Goal: Task Accomplishment & Management: Complete application form

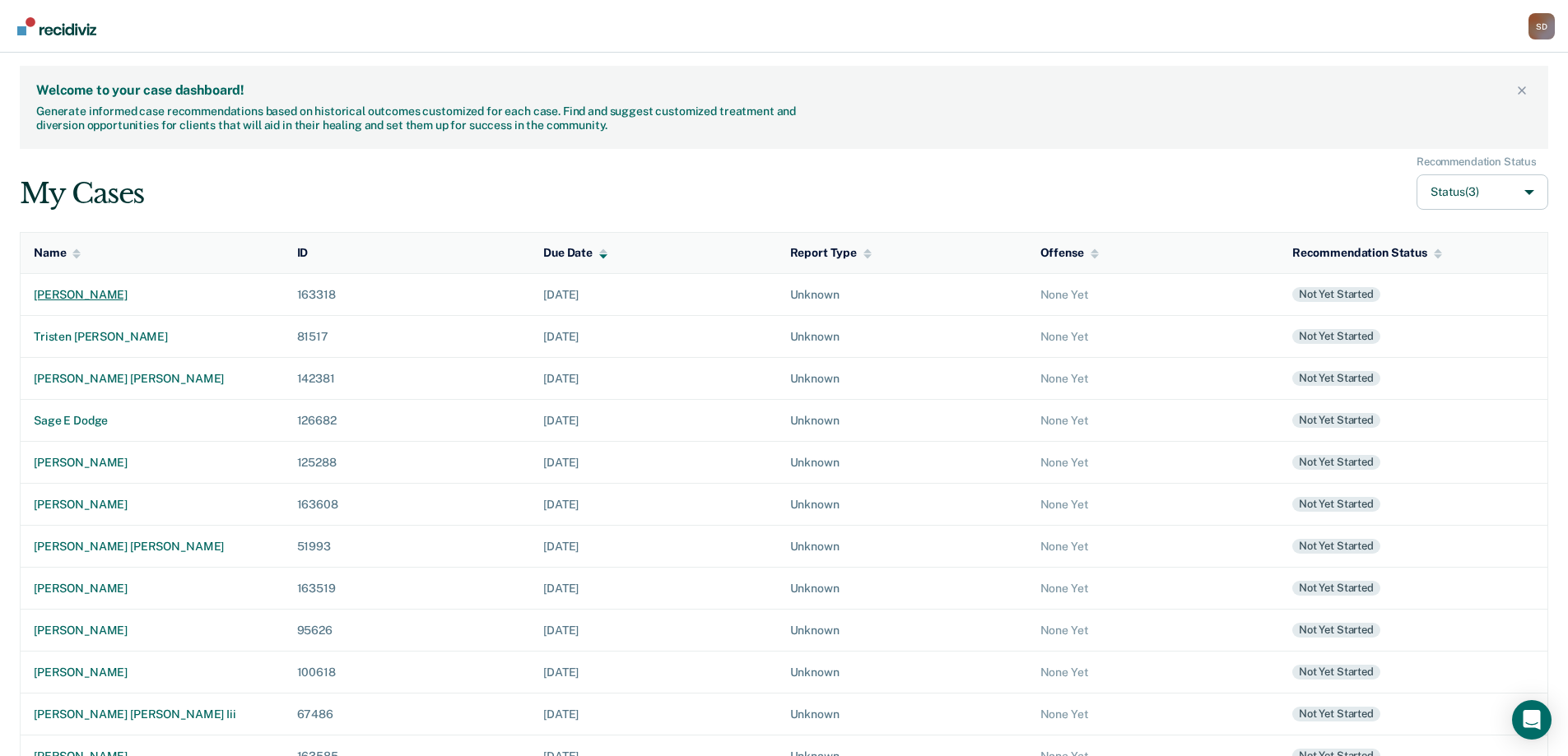
click at [109, 294] on div "[PERSON_NAME]" at bounding box center [152, 295] width 237 height 14
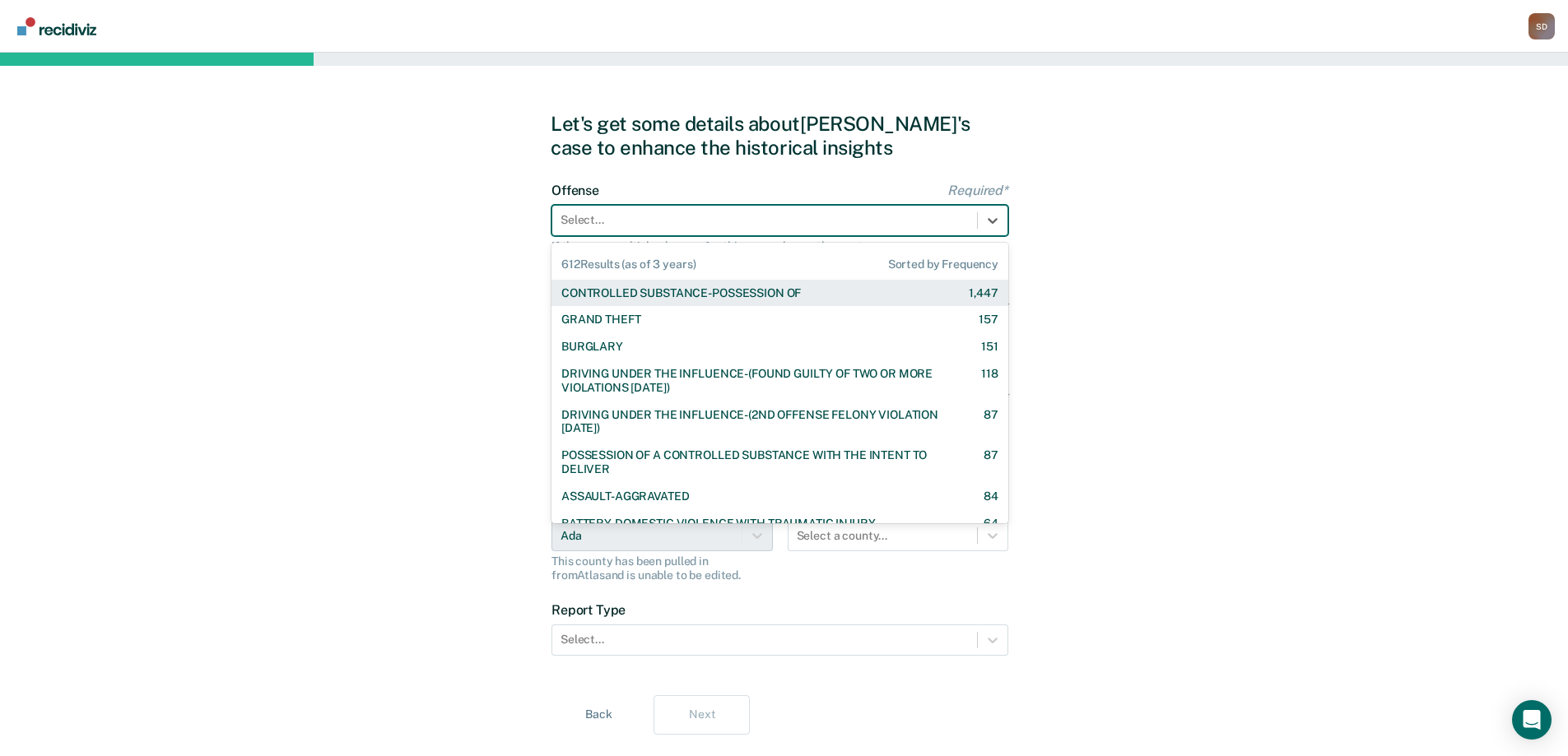
click at [752, 227] on div at bounding box center [765, 221] width 408 height 18
click at [722, 296] on div "CONTROLLED SUBSTANCE-POSSESSION OF" at bounding box center [681, 293] width 239 height 14
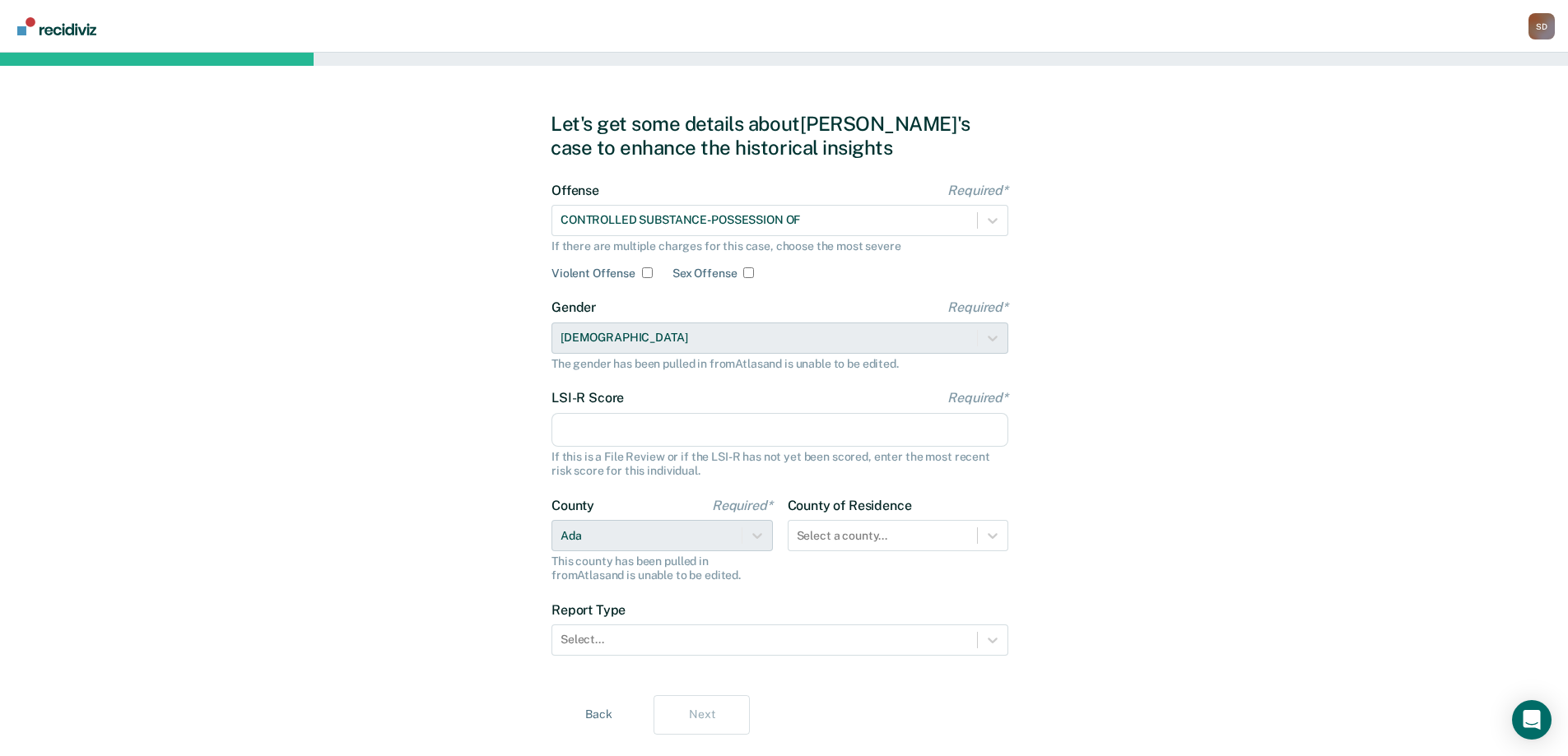
click at [689, 438] on input "LSI-R Score Required*" at bounding box center [780, 429] width 457 height 34
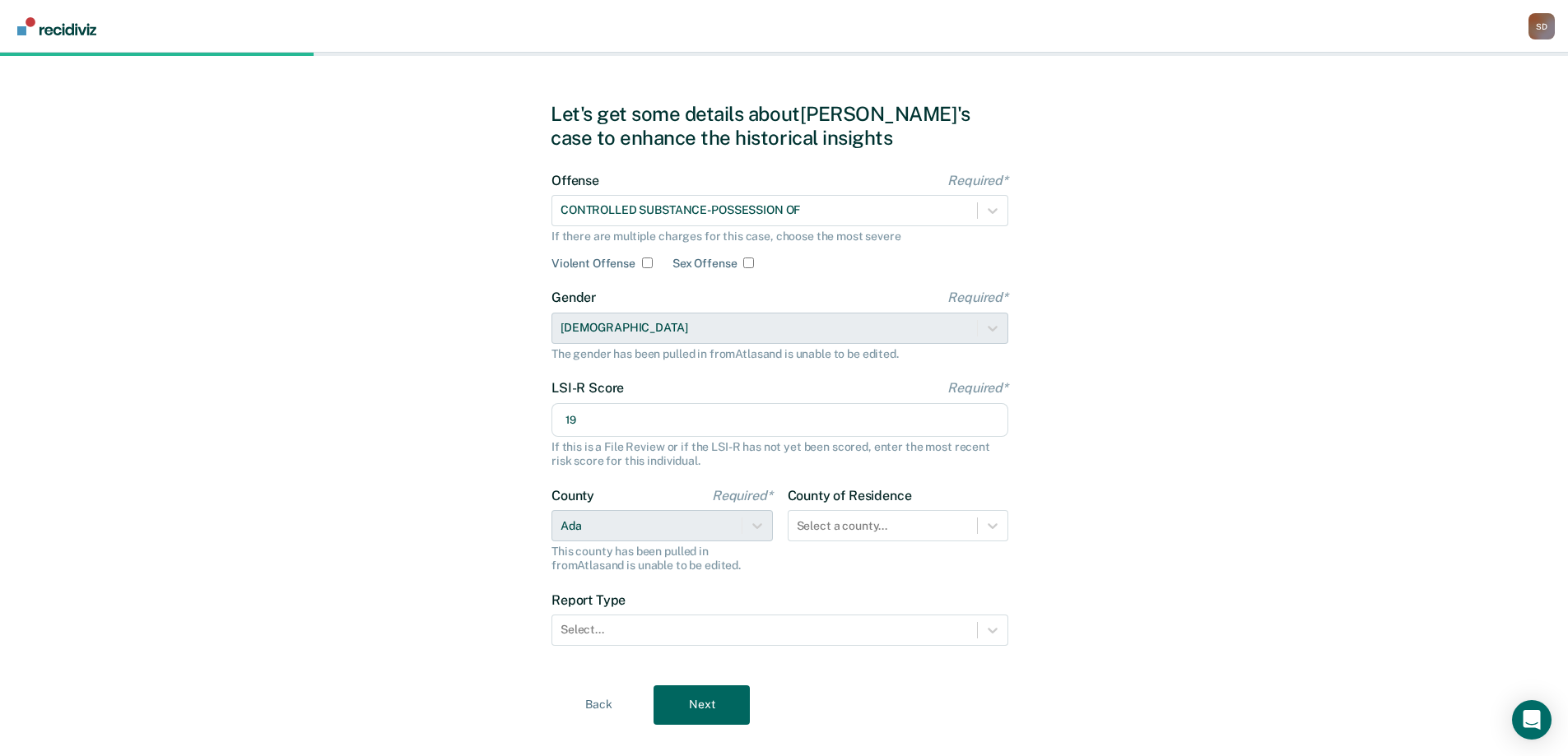
scroll to position [38, 0]
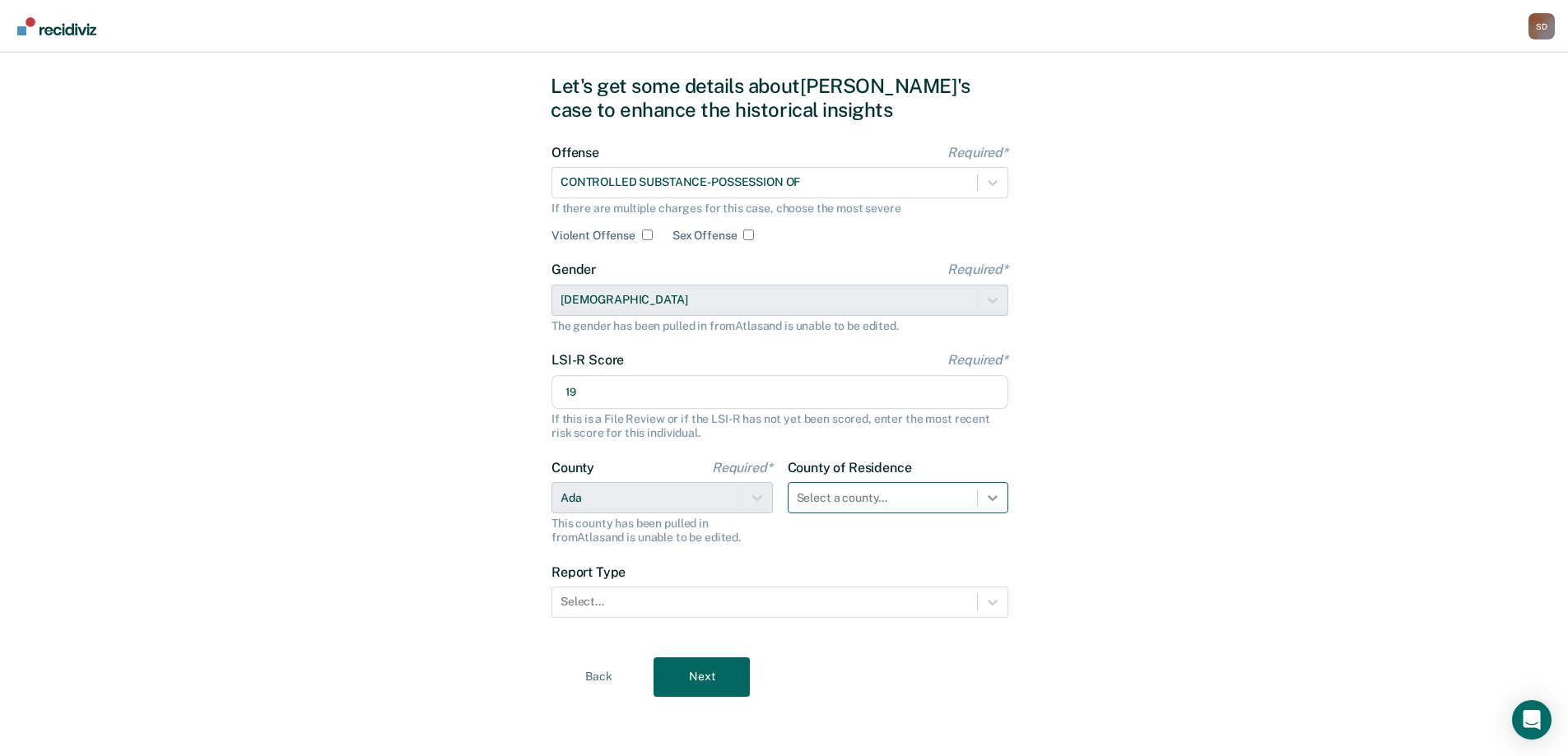
type input "19"
click at [995, 509] on div at bounding box center [992, 498] width 29 height 29
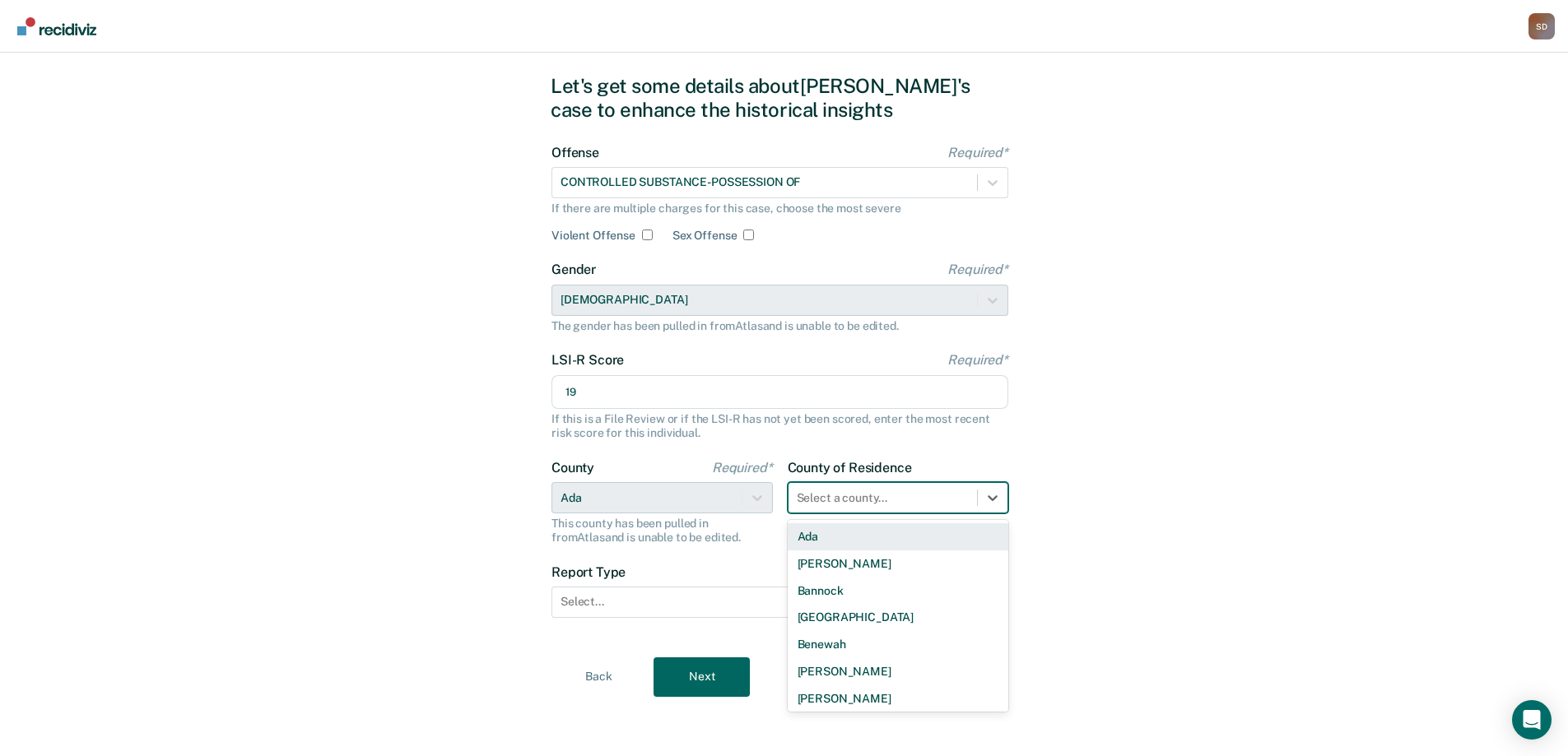
click at [938, 537] on div "Ada" at bounding box center [898, 537] width 222 height 27
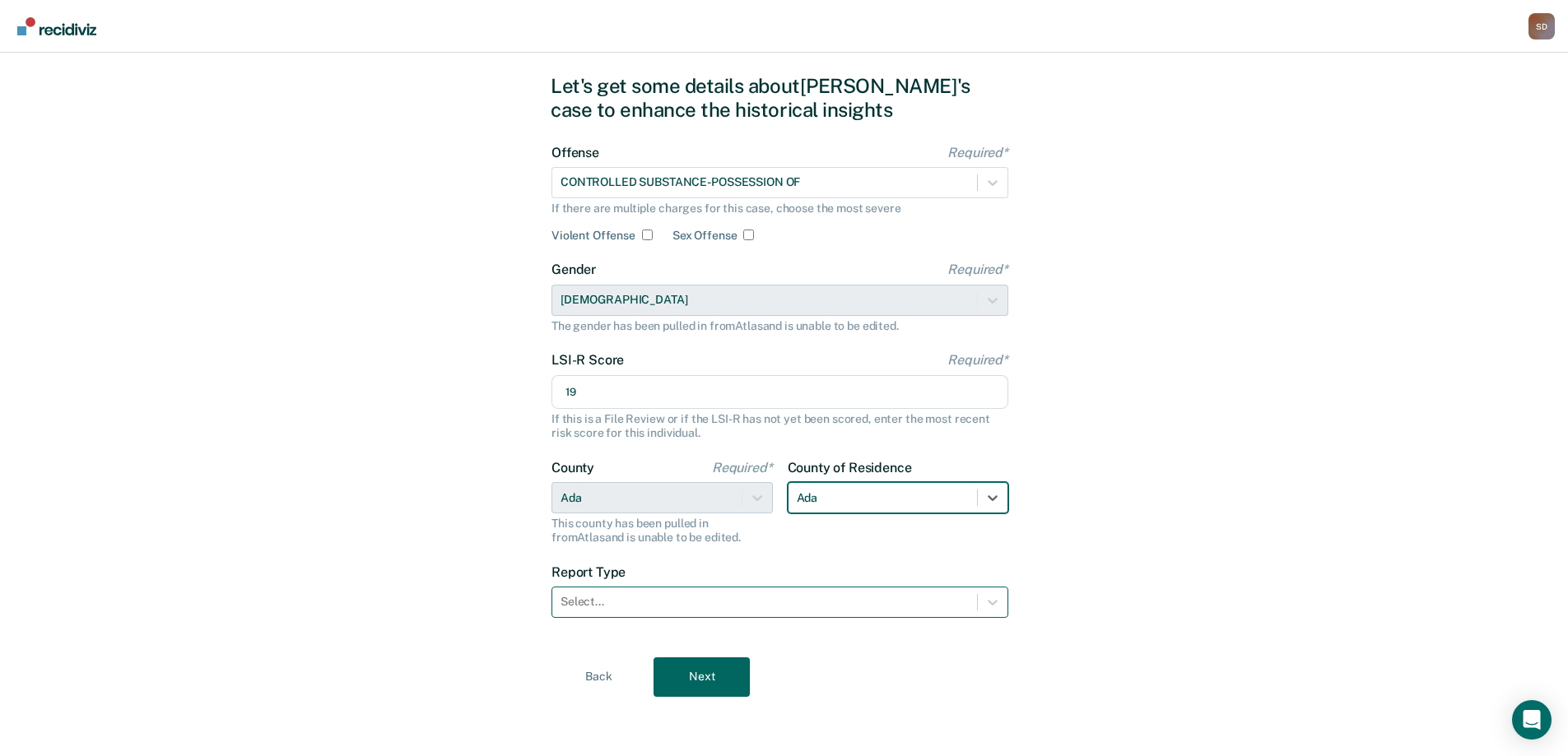
click at [853, 607] on div at bounding box center [765, 602] width 408 height 18
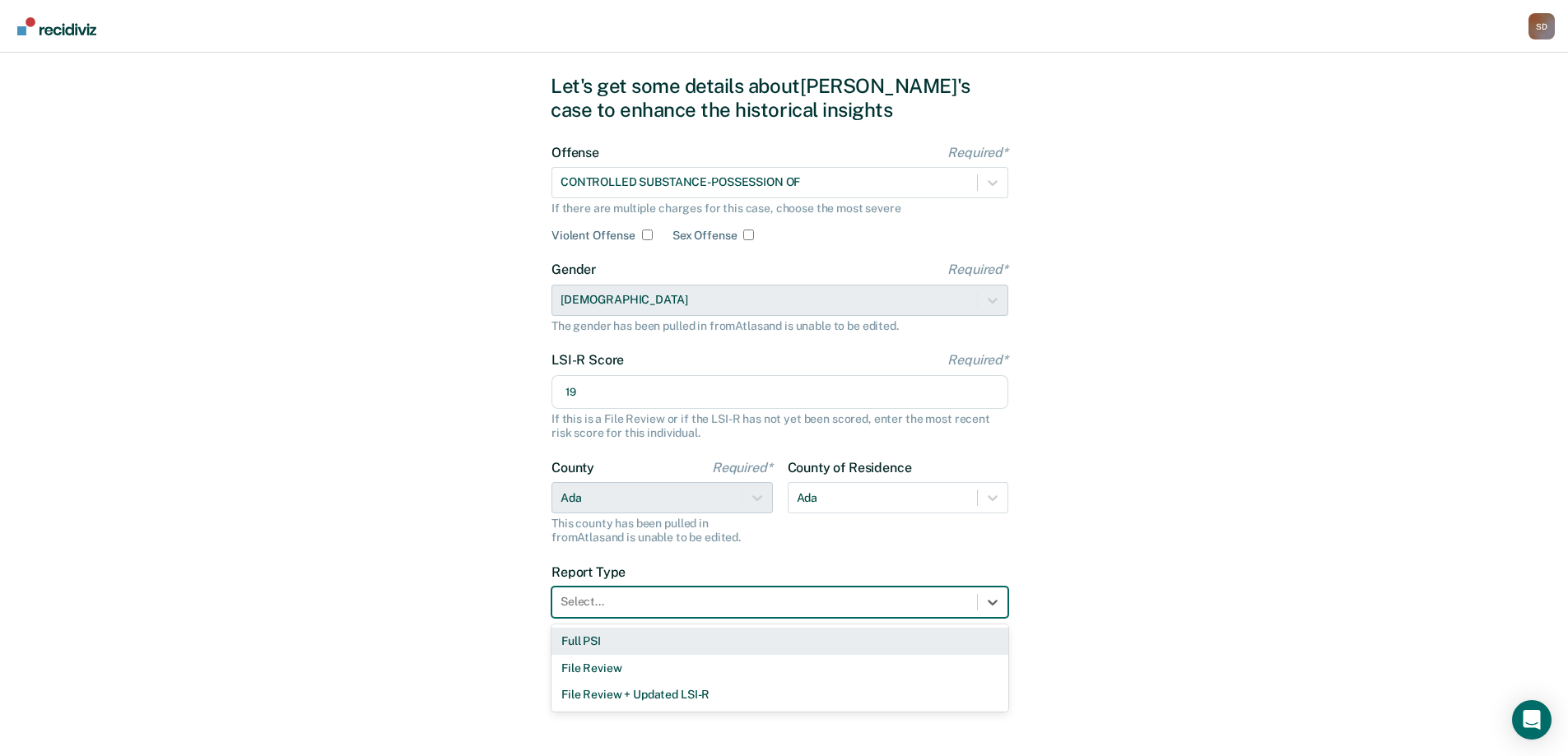
click at [812, 637] on div "Full PSI" at bounding box center [780, 641] width 457 height 27
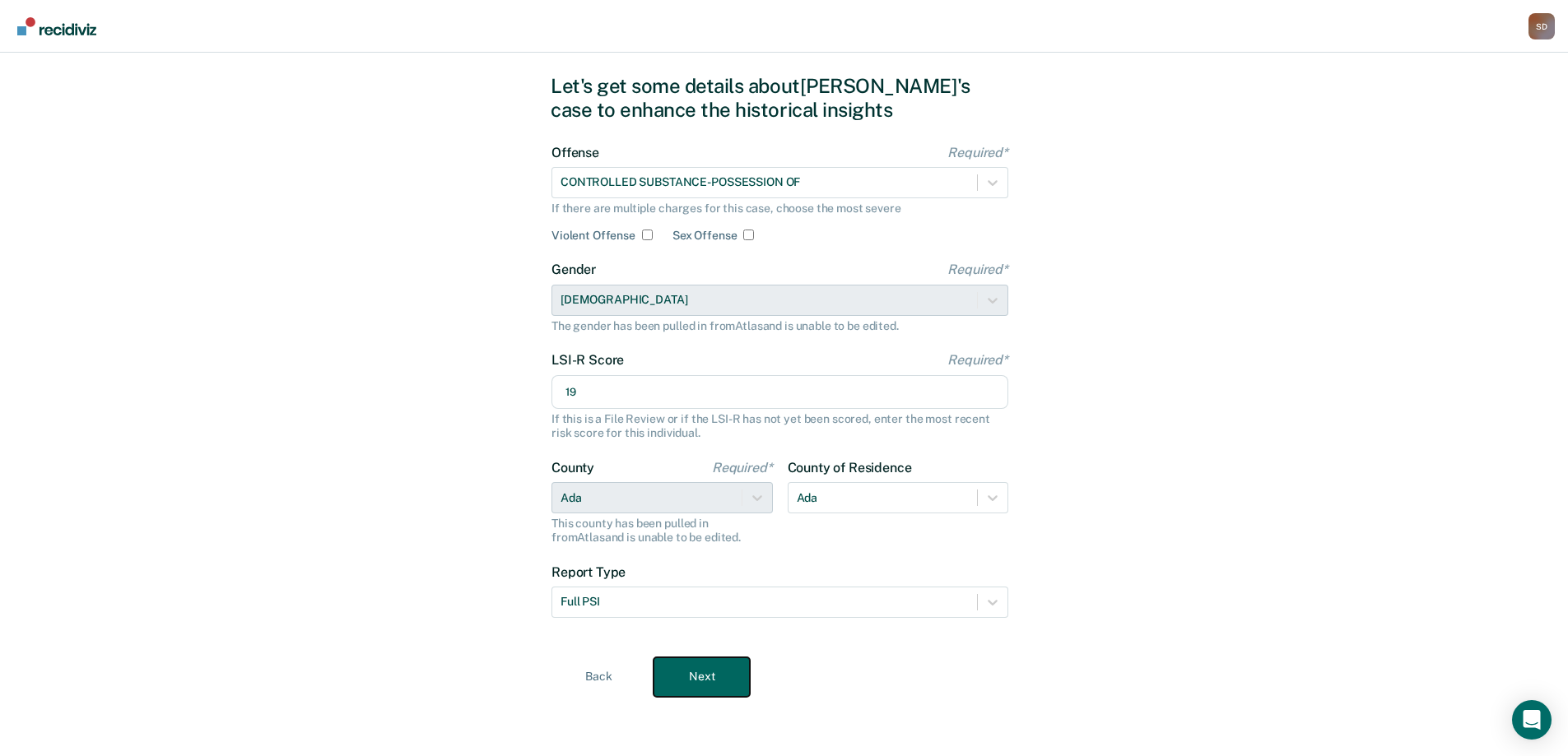
click at [735, 670] on button "Next" at bounding box center [701, 678] width 96 height 39
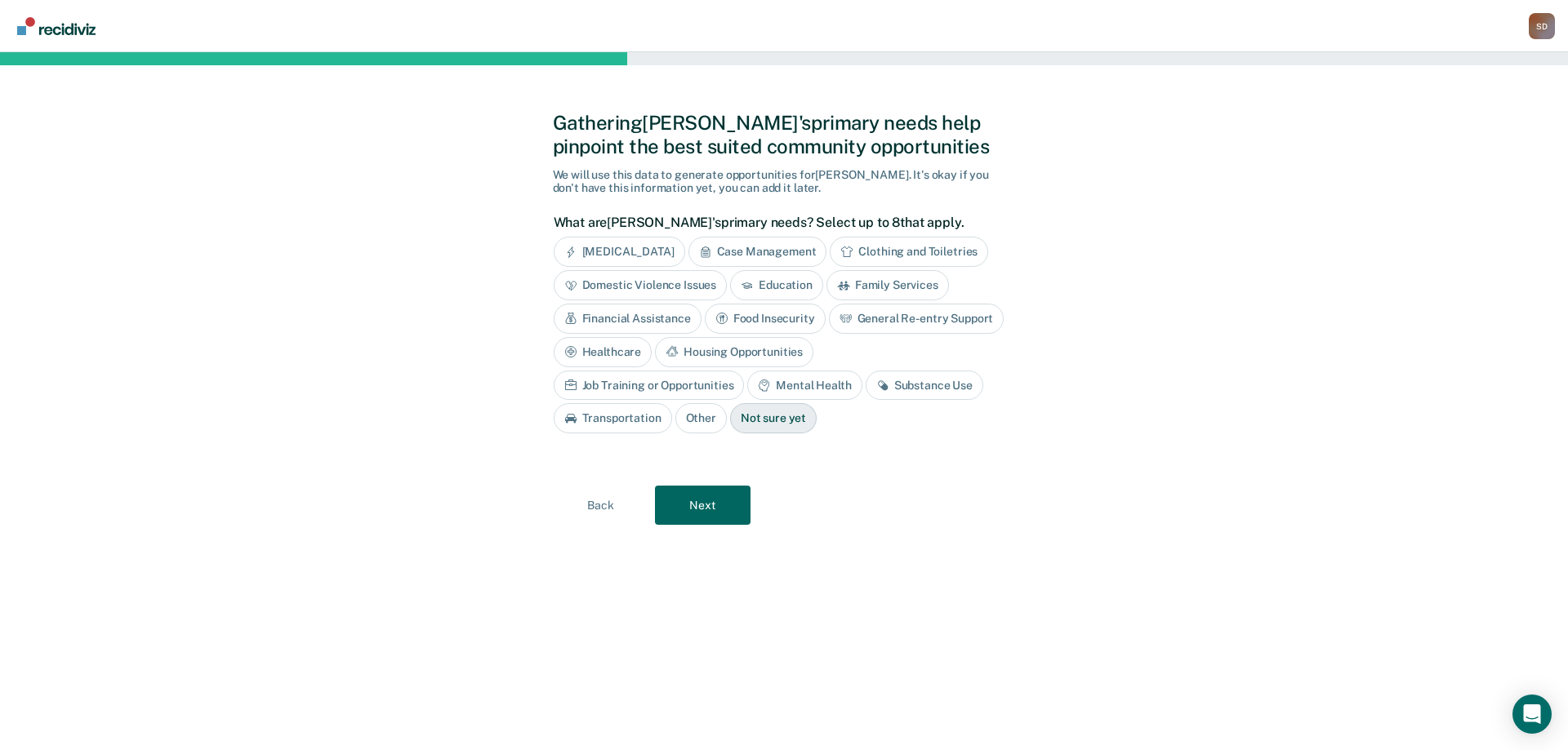
click at [638, 317] on div "Financial Assistance" at bounding box center [628, 318] width 148 height 30
click at [888, 355] on div "Housing Opportunities" at bounding box center [913, 352] width 159 height 30
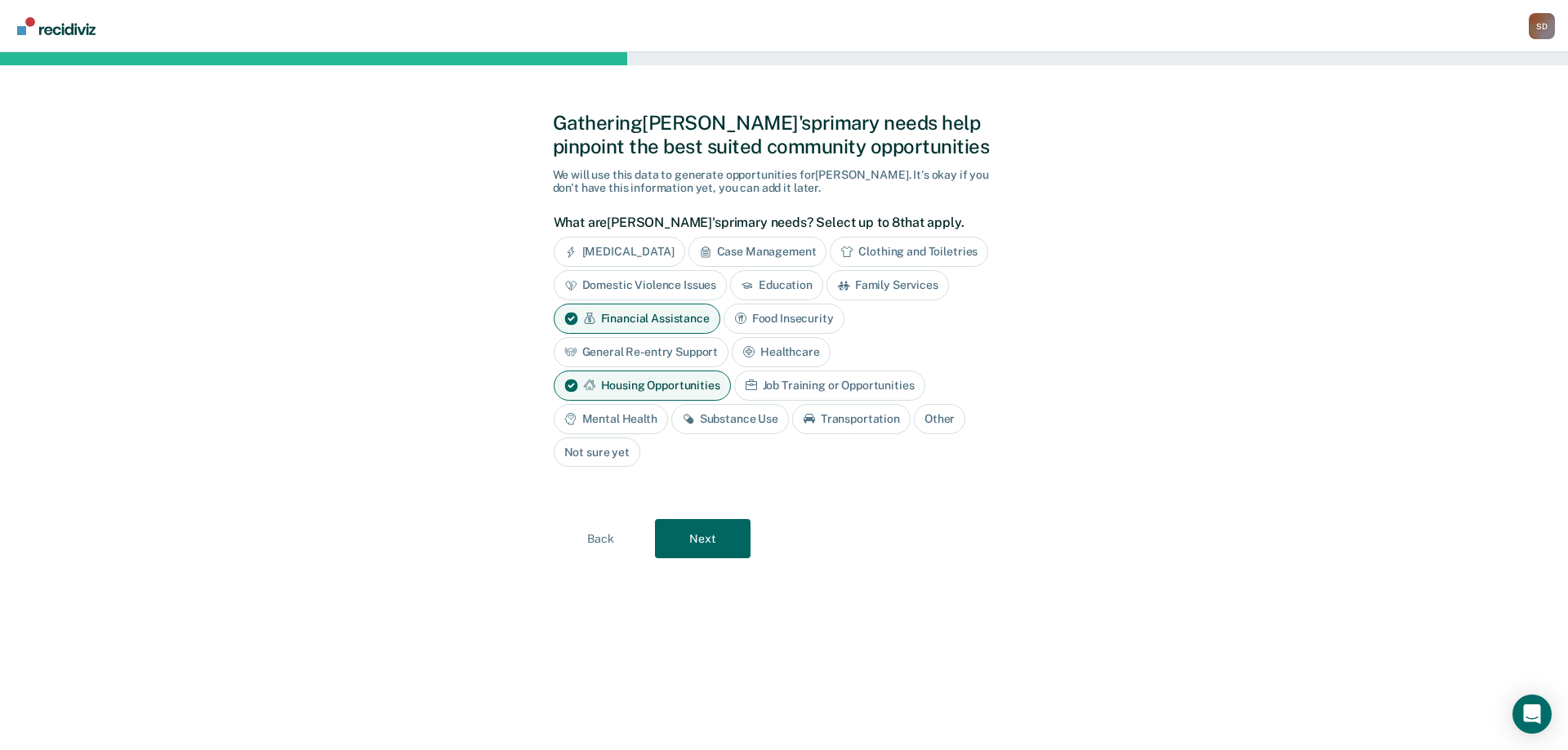
click at [789, 385] on div "Job Training or Opportunities" at bounding box center [829, 385] width 191 height 30
click at [748, 419] on div "Substance Use" at bounding box center [730, 418] width 118 height 30
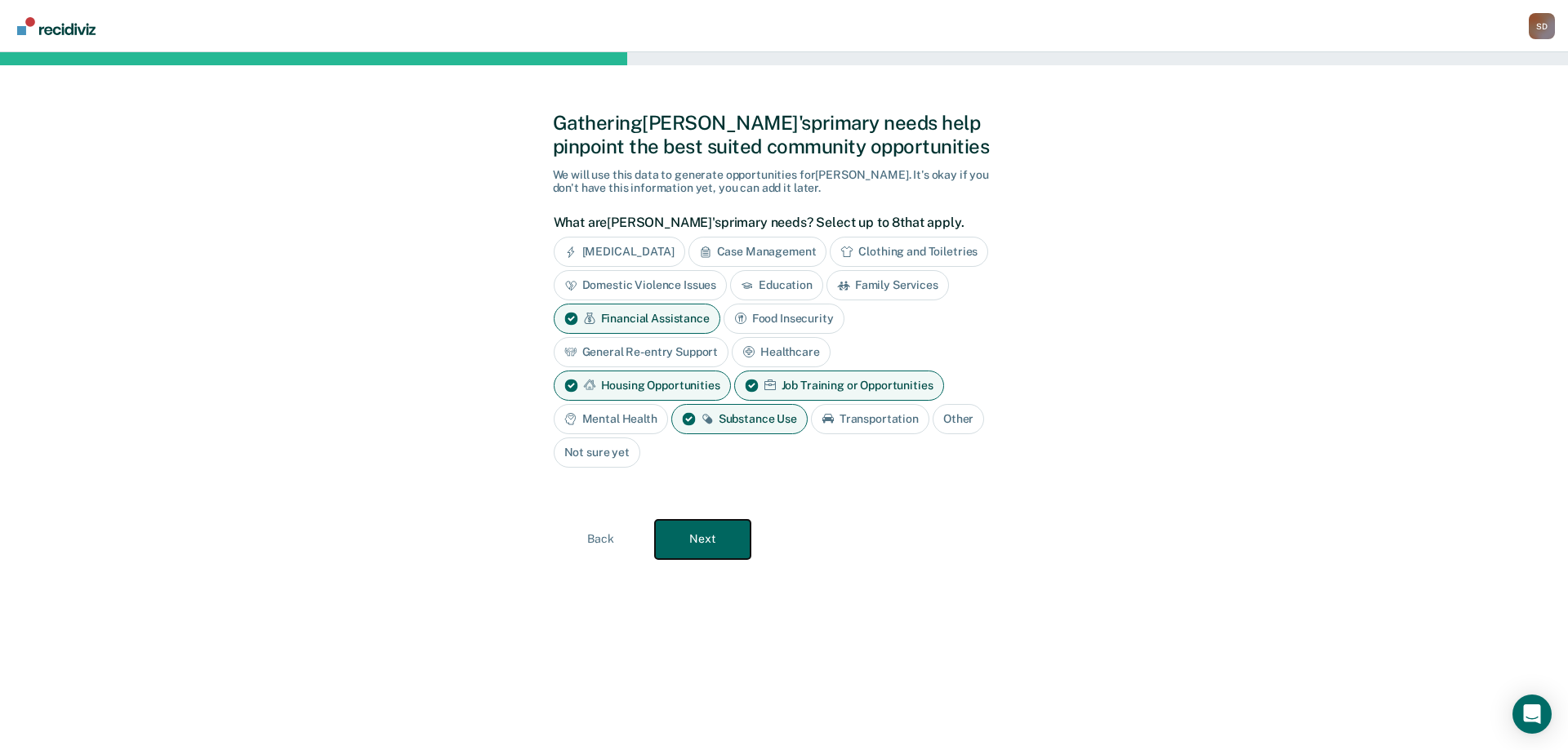
click at [713, 546] on button "Next" at bounding box center [703, 540] width 95 height 39
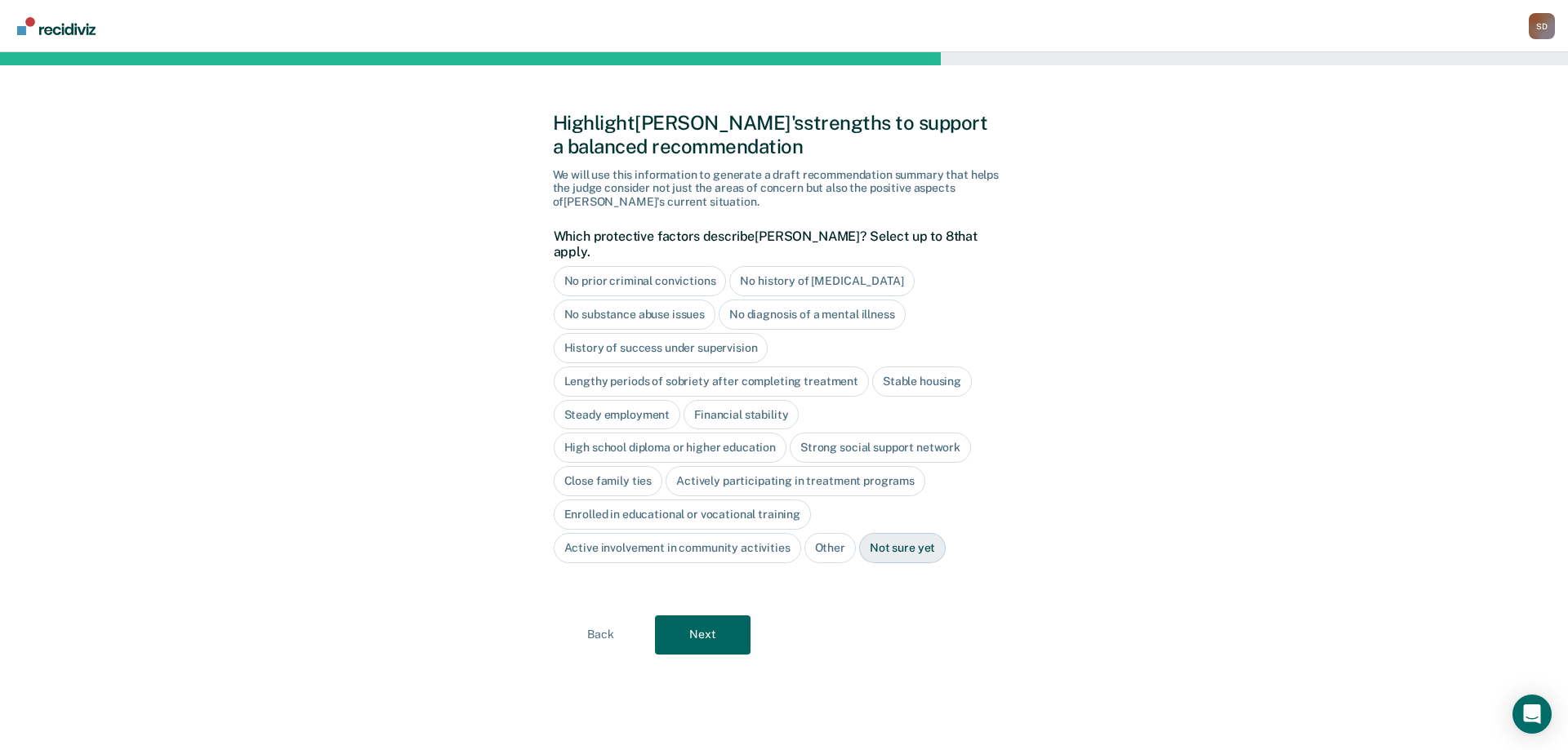
click at [652, 270] on div "No prior criminal convictions" at bounding box center [640, 281] width 173 height 30
click at [788, 267] on div "No history of [MEDICAL_DATA]" at bounding box center [841, 281] width 185 height 30
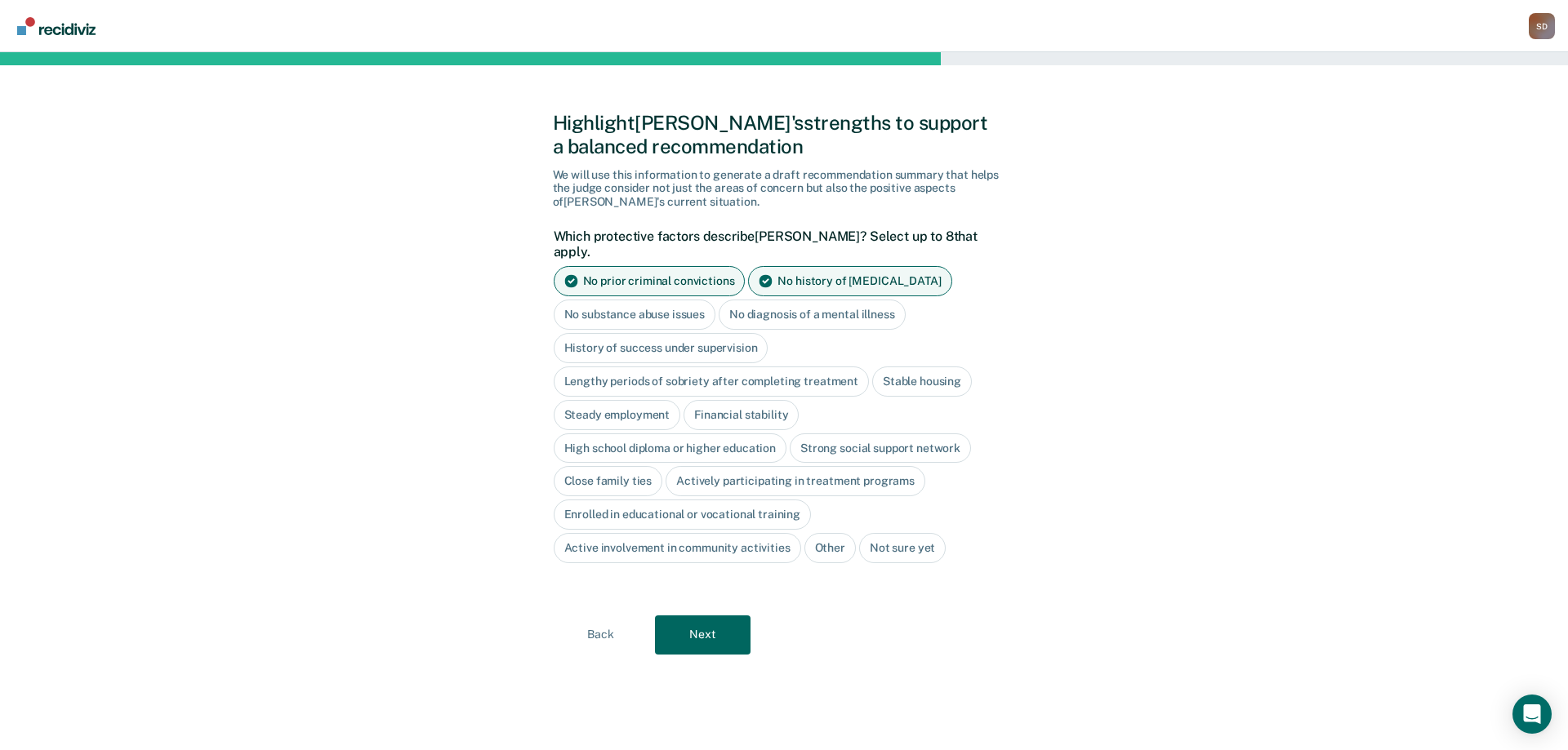
click at [643, 404] on div "Steady employment" at bounding box center [617, 414] width 128 height 30
click at [720, 467] on div "Actively participating in treatment programs" at bounding box center [795, 482] width 260 height 30
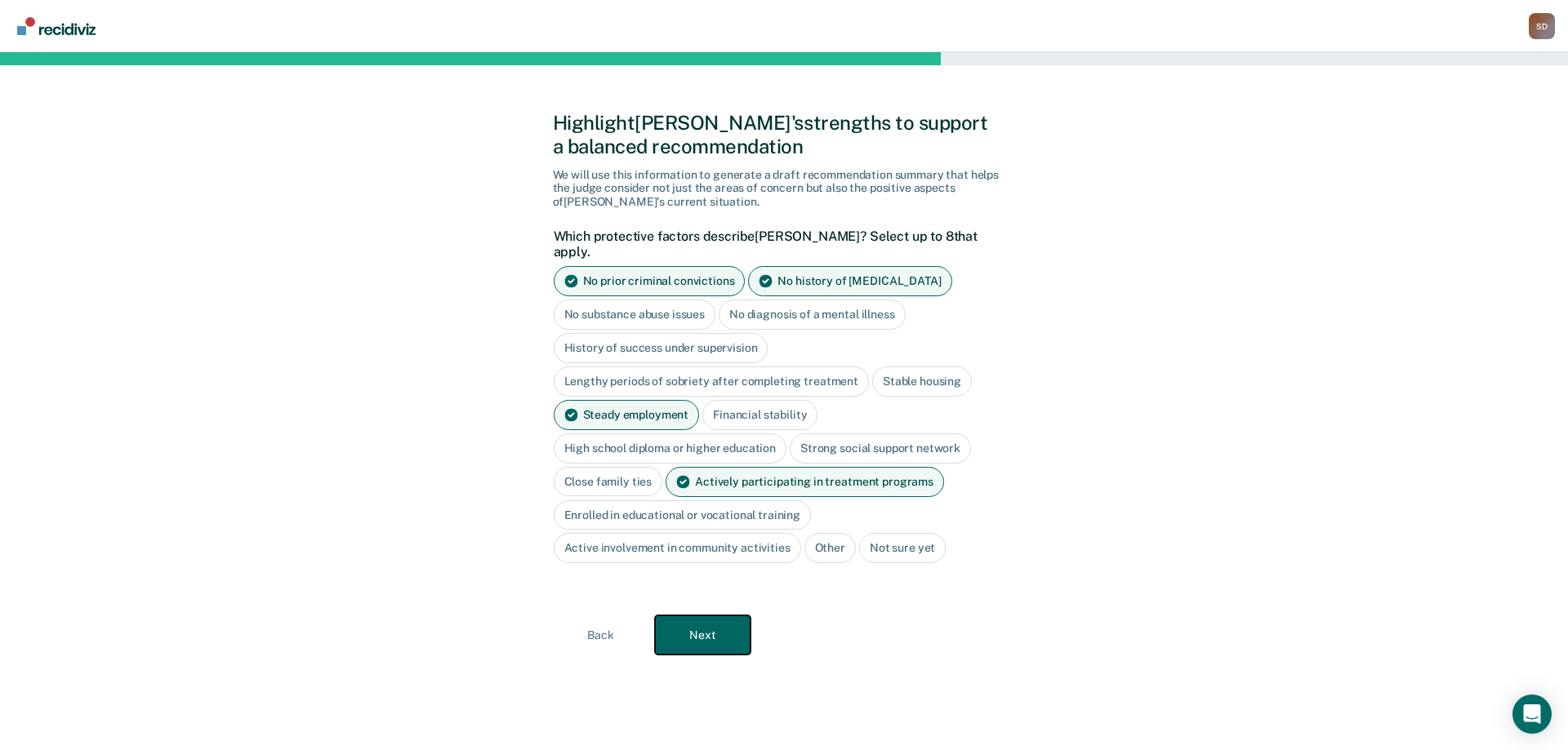
click at [697, 616] on button "Next" at bounding box center [703, 635] width 95 height 39
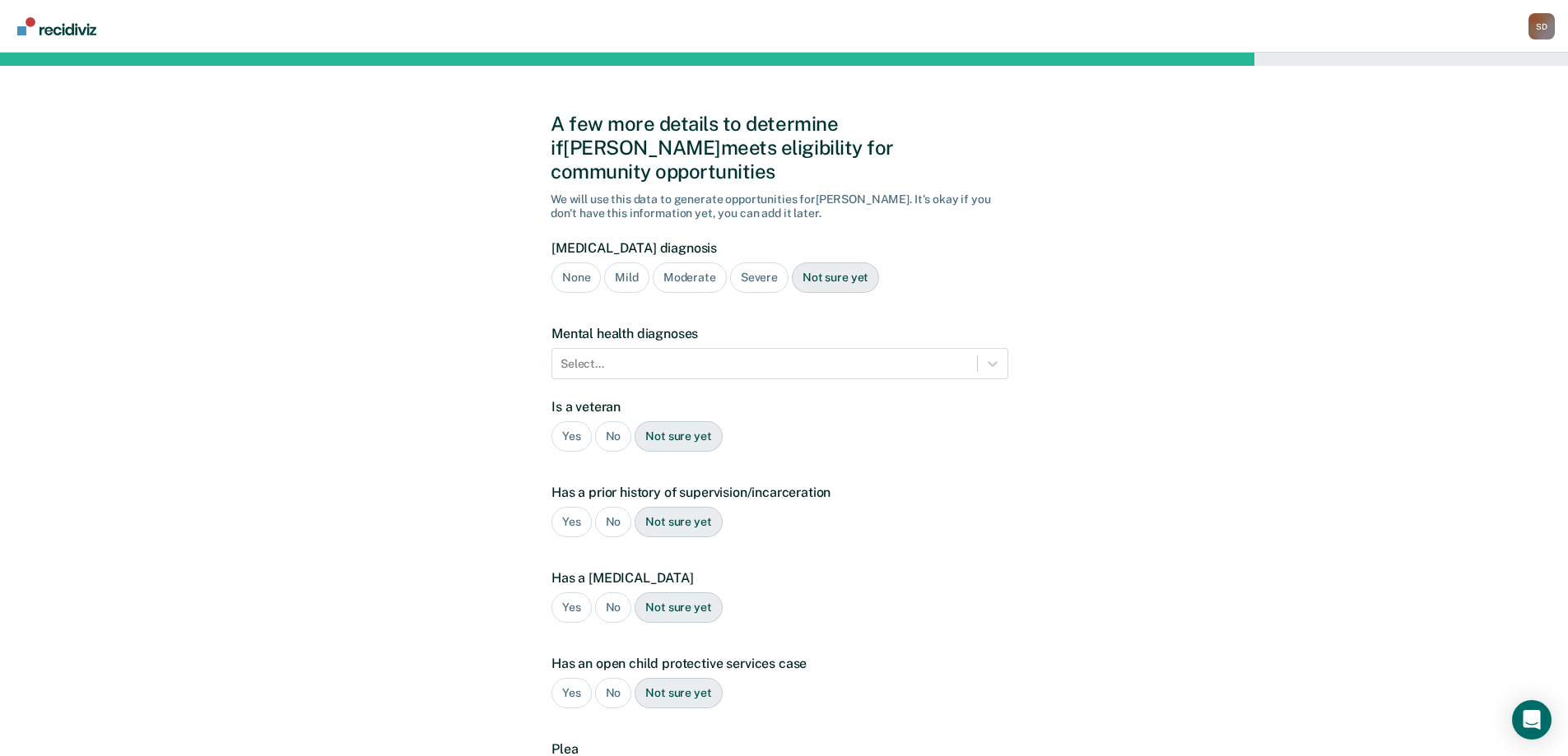
click at [19, 386] on div "A few more details to determine if Amanda meets eligibility for community oppor…" at bounding box center [784, 499] width 1568 height 893
click at [768, 263] on div "Severe" at bounding box center [759, 277] width 59 height 30
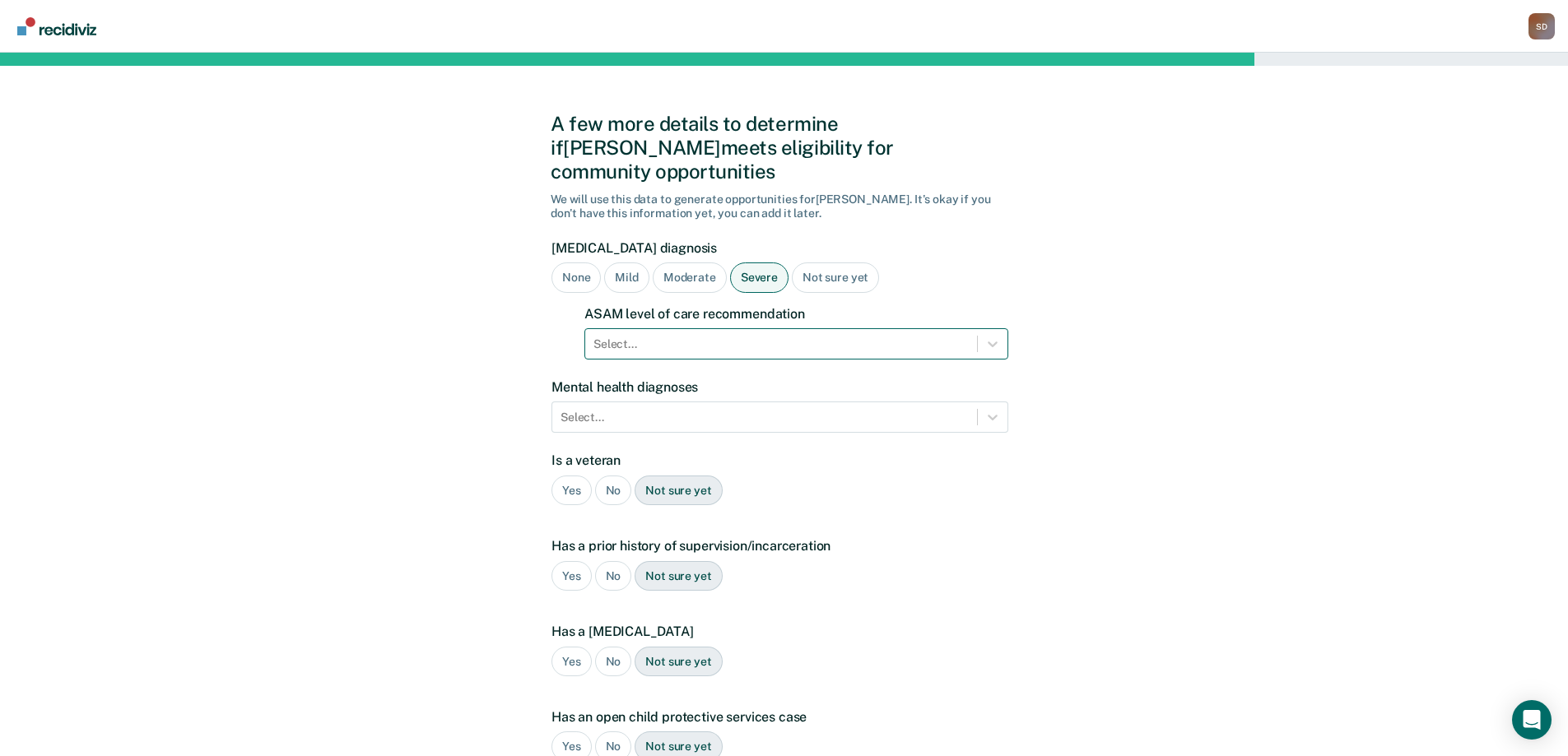
click at [759, 335] on div at bounding box center [781, 344] width 376 height 18
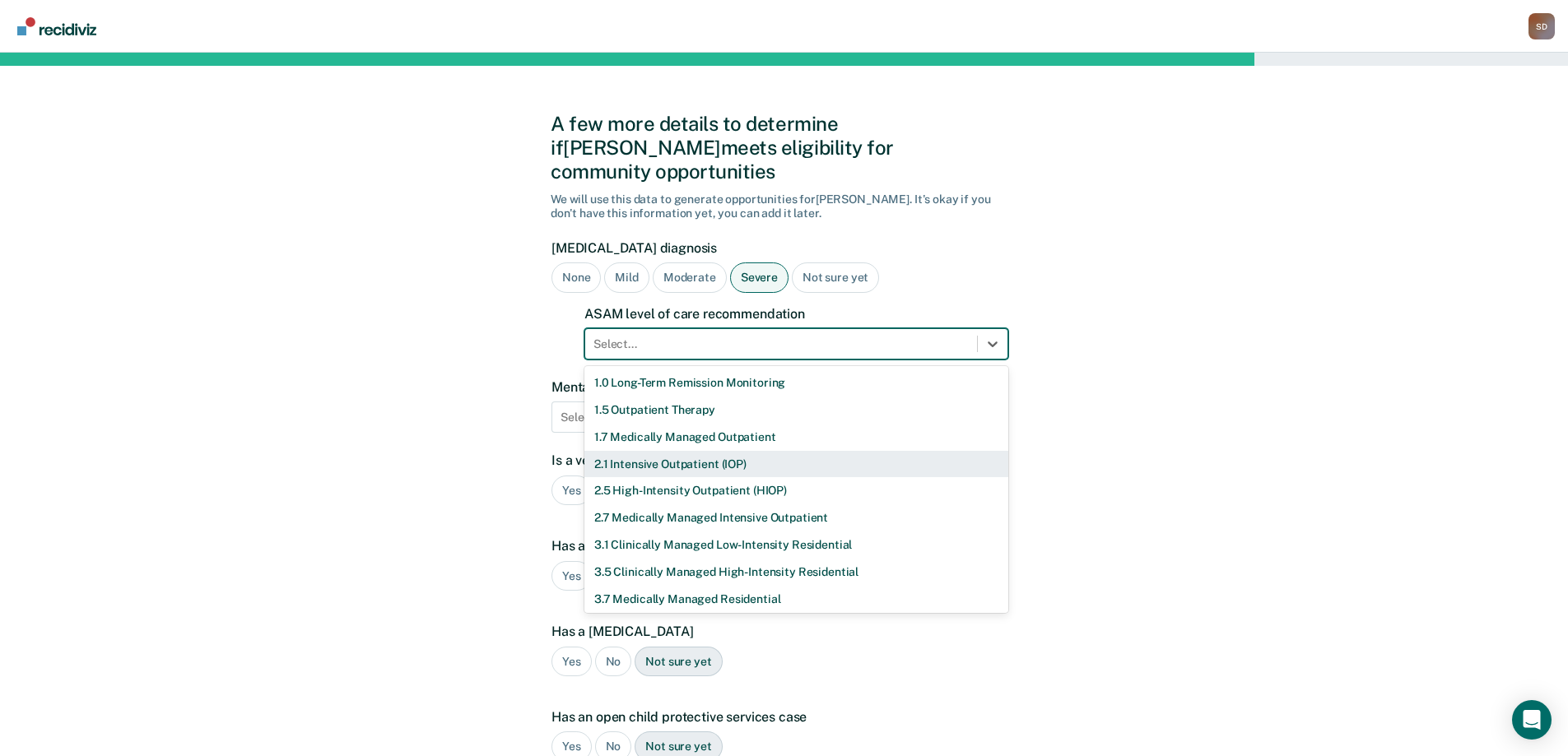
drag, startPoint x: 734, startPoint y: 442, endPoint x: 759, endPoint y: 384, distance: 63.2
click at [733, 451] on div "2.1 Intensive Outpatient (IOP)" at bounding box center [796, 465] width 424 height 27
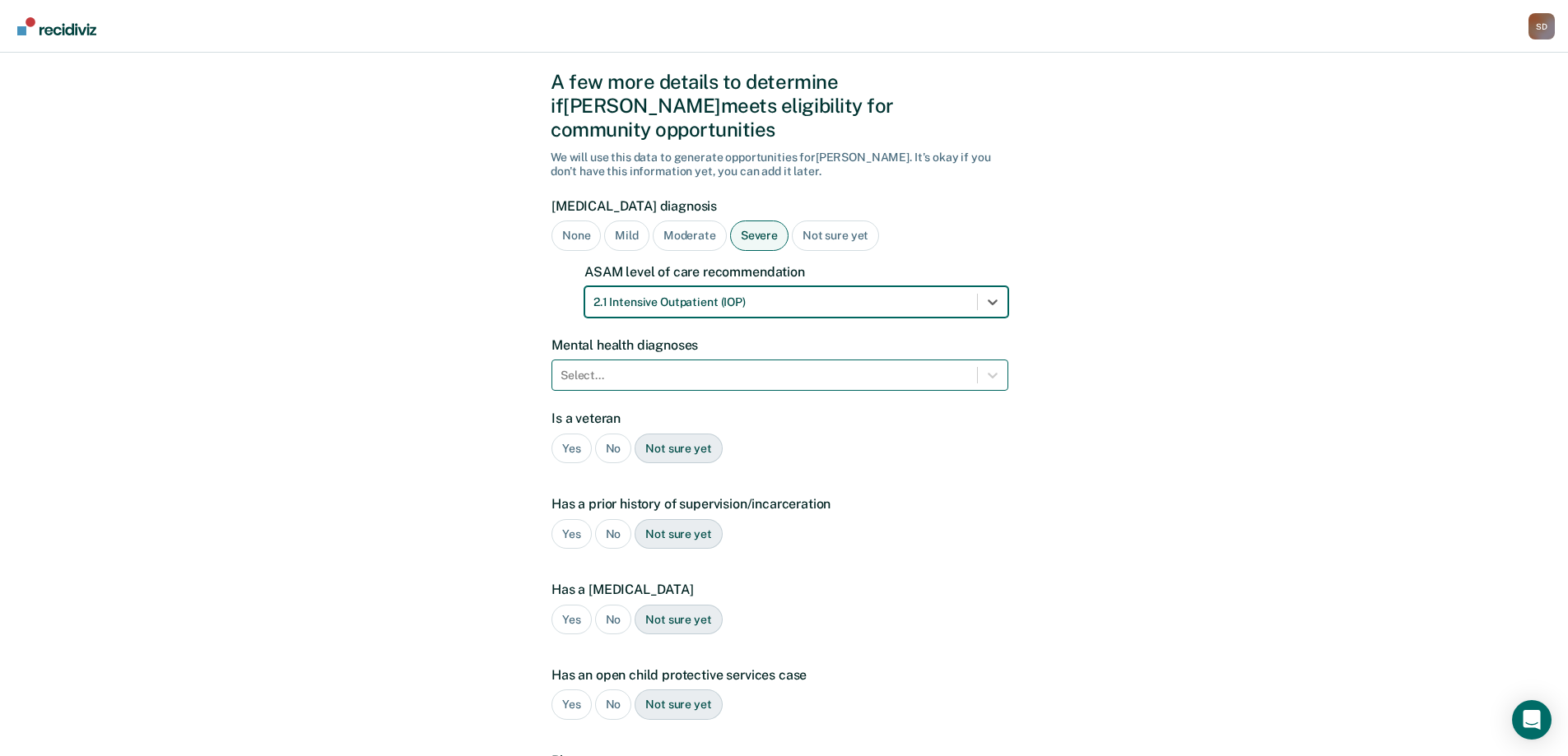
scroll to position [82, 0]
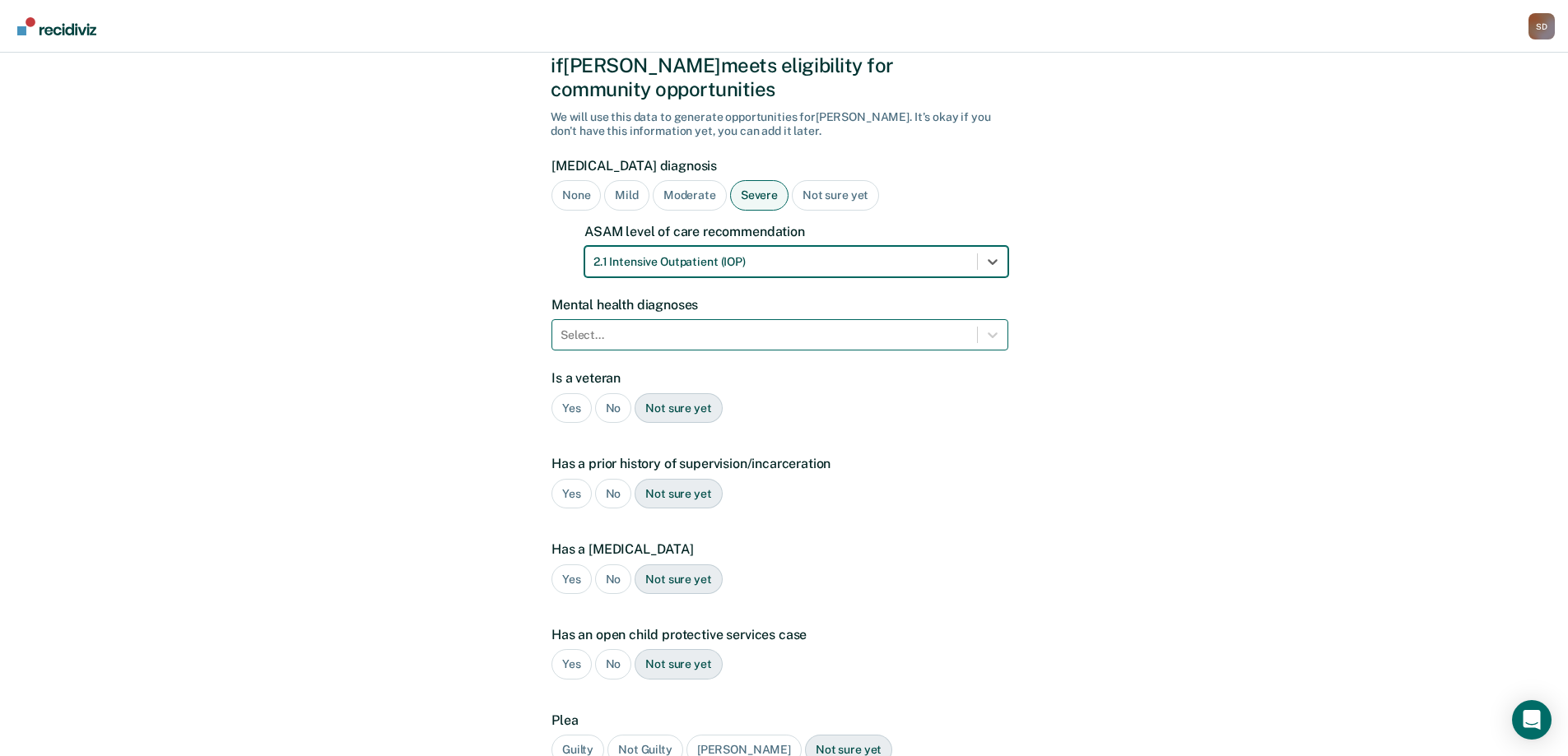
click at [693, 327] on div at bounding box center [765, 335] width 408 height 18
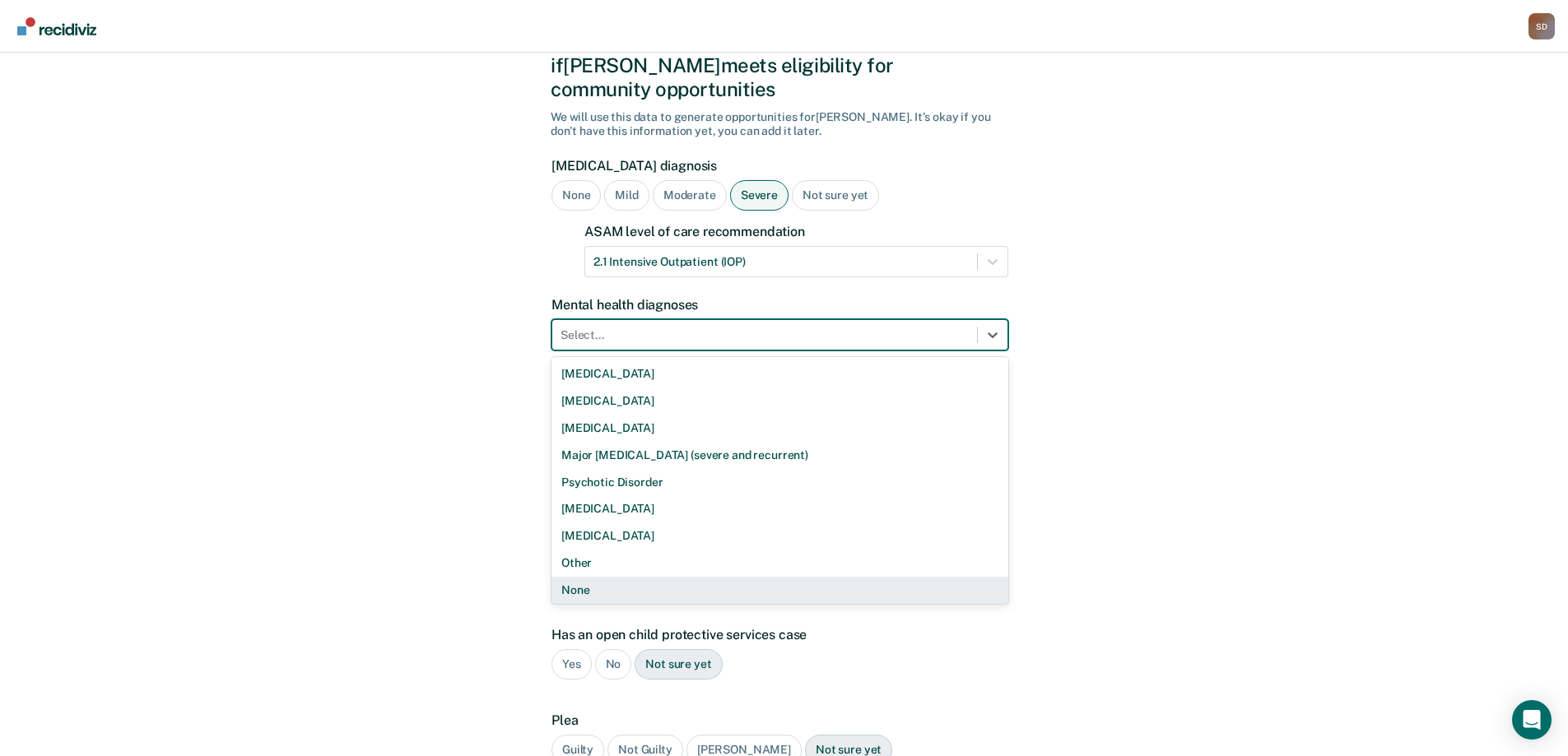
click at [618, 577] on div "None" at bounding box center [780, 590] width 457 height 27
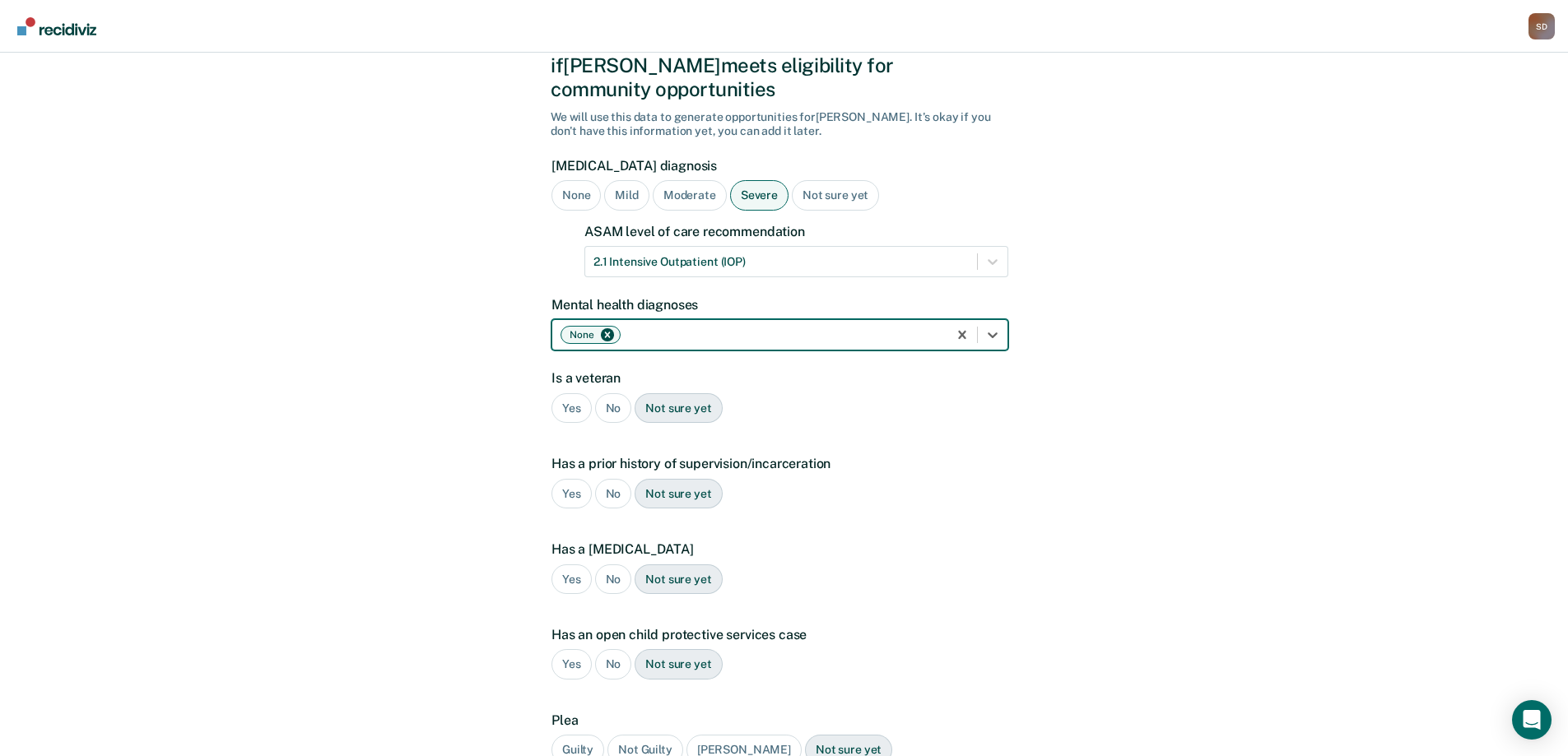
drag, startPoint x: 599, startPoint y: 387, endPoint x: 611, endPoint y: 386, distance: 12.0
click at [603, 393] on div "No" at bounding box center [614, 408] width 37 height 30
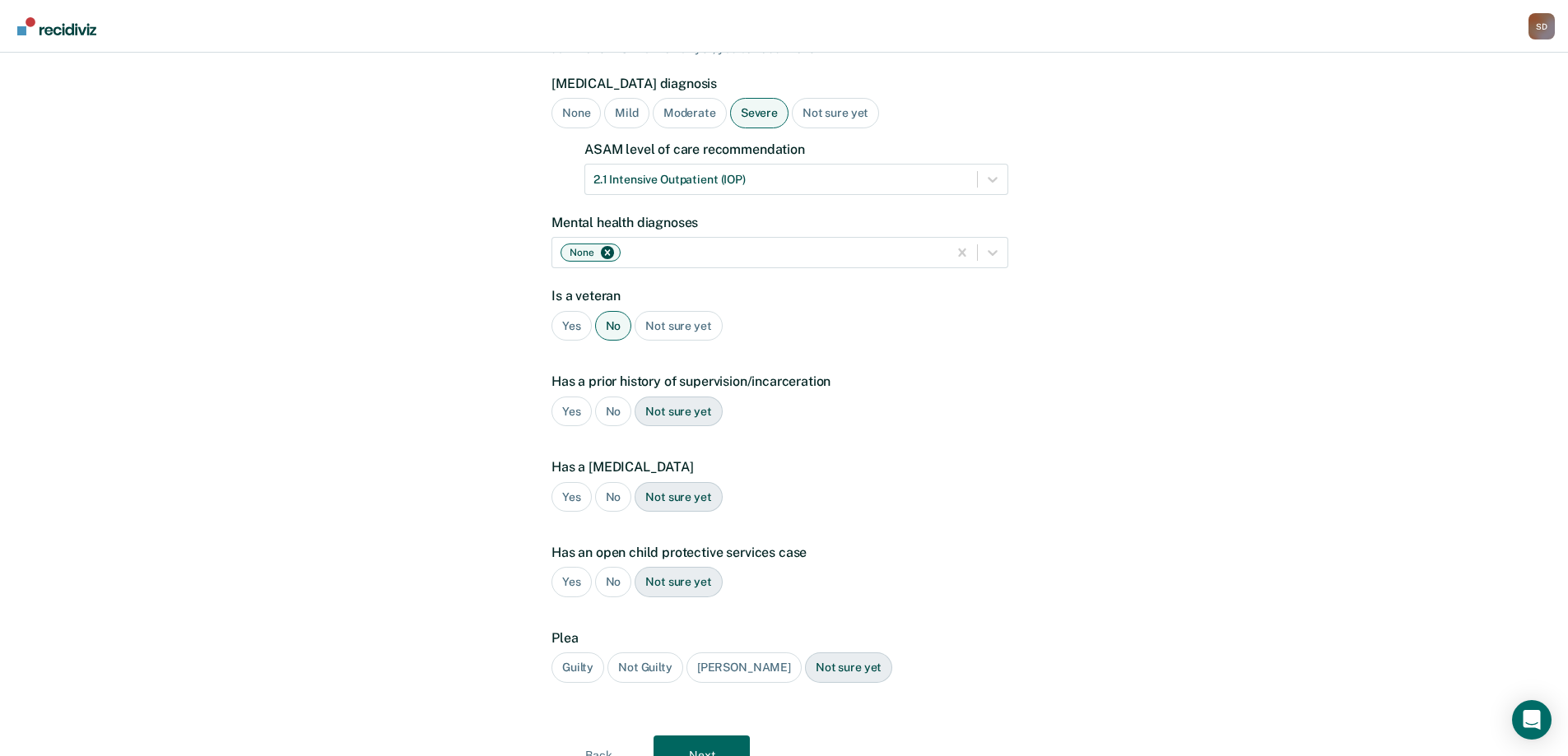
click at [608, 397] on div "No" at bounding box center [614, 412] width 37 height 30
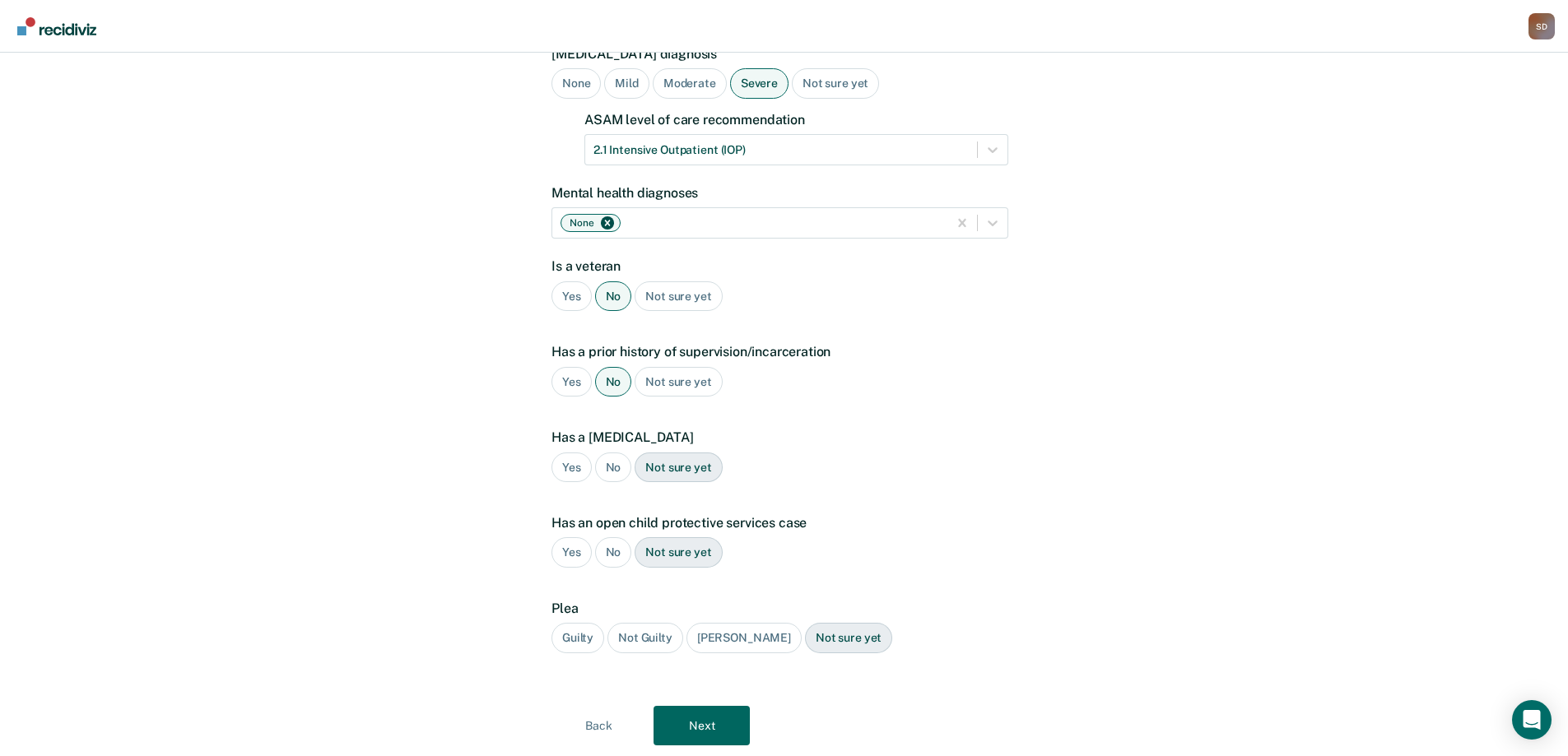
scroll to position [219, 0]
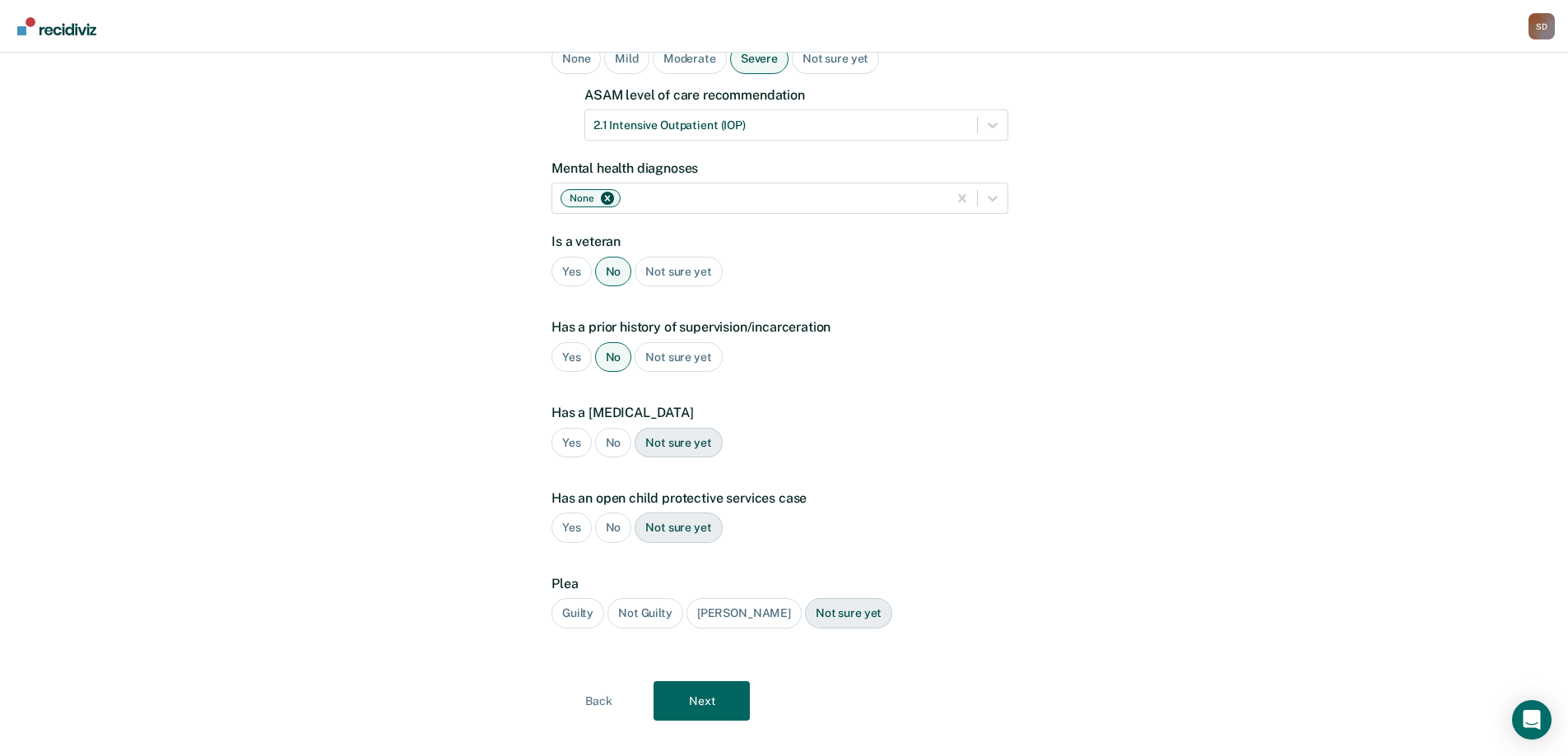
click at [605, 428] on div "No" at bounding box center [614, 442] width 37 height 30
click at [619, 513] on div "No" at bounding box center [614, 528] width 37 height 30
drag, startPoint x: 586, startPoint y: 588, endPoint x: 619, endPoint y: 631, distance: 54.2
click at [586, 598] on div "Guilty" at bounding box center [578, 613] width 53 height 30
click at [688, 681] on button "Next" at bounding box center [701, 701] width 96 height 39
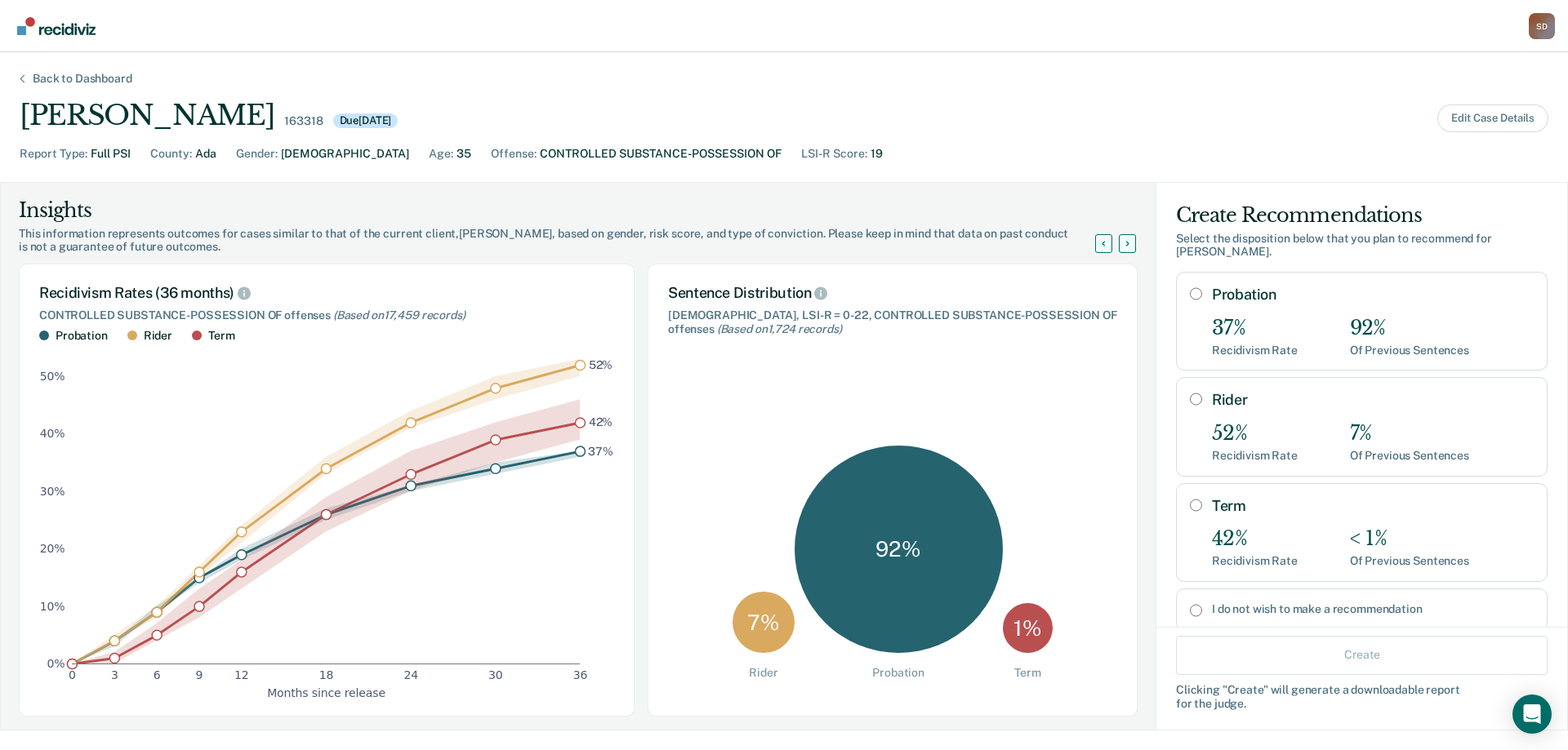
scroll to position [82, 0]
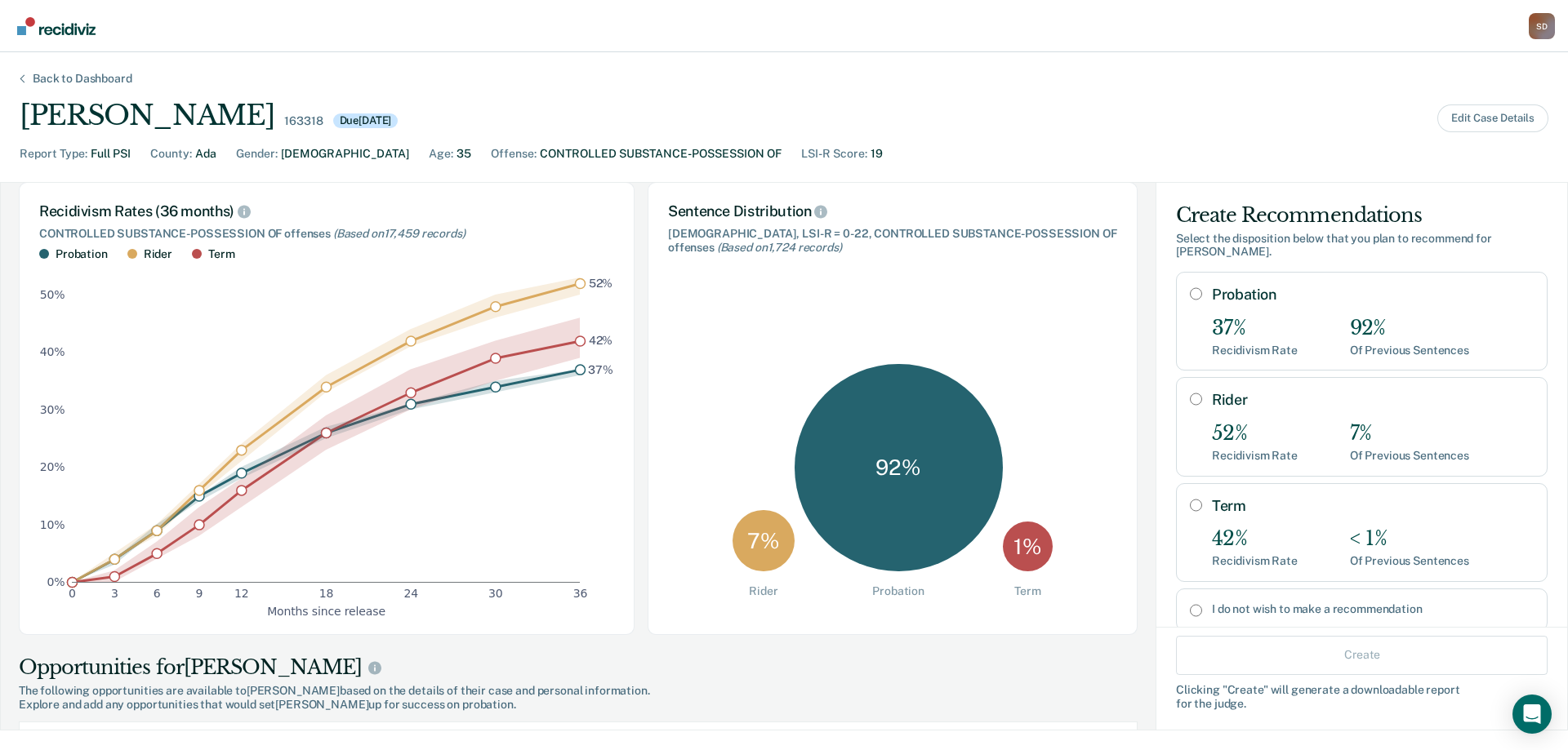
click at [1190, 294] on input "Probation" at bounding box center [1196, 293] width 13 height 13
radio input "true"
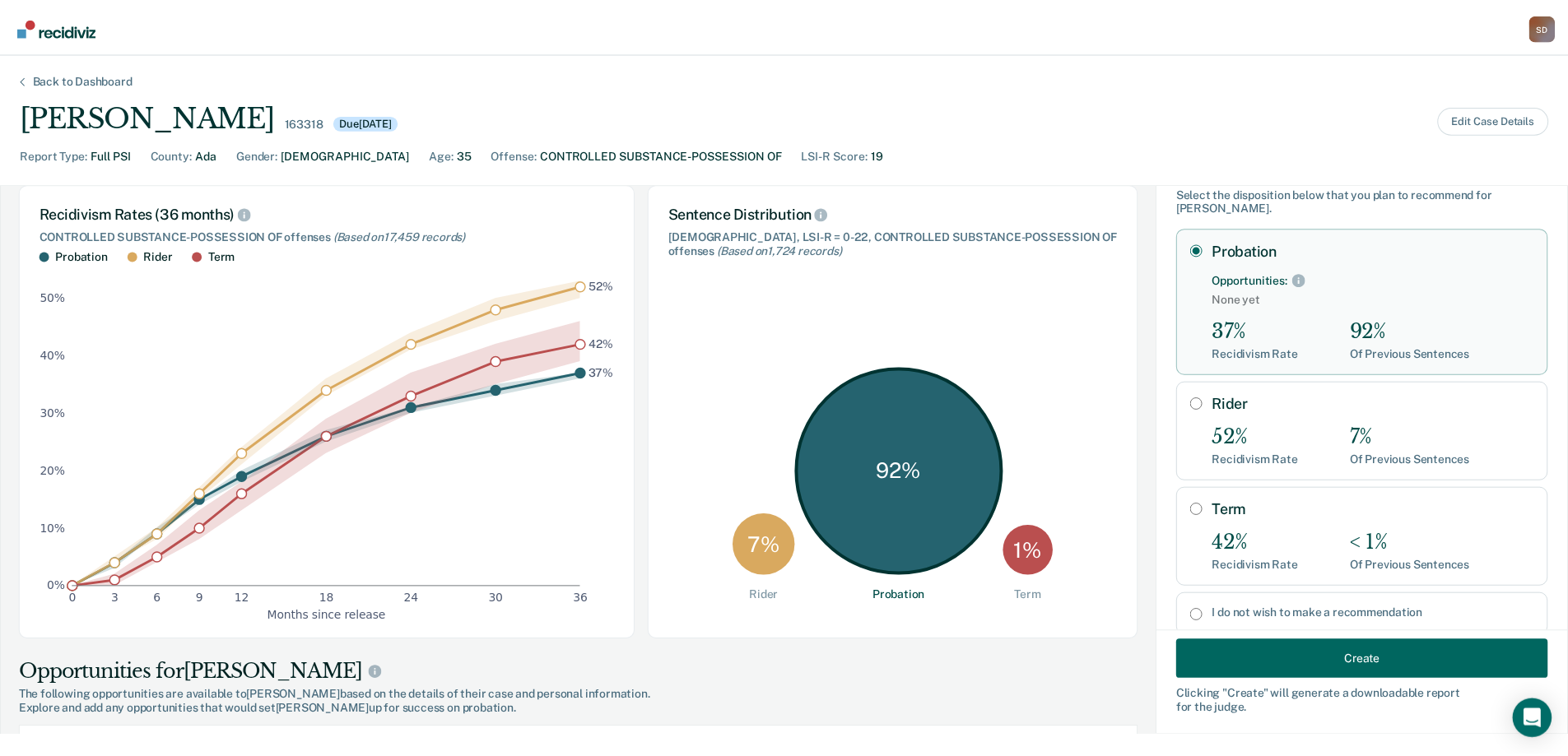
scroll to position [93, 0]
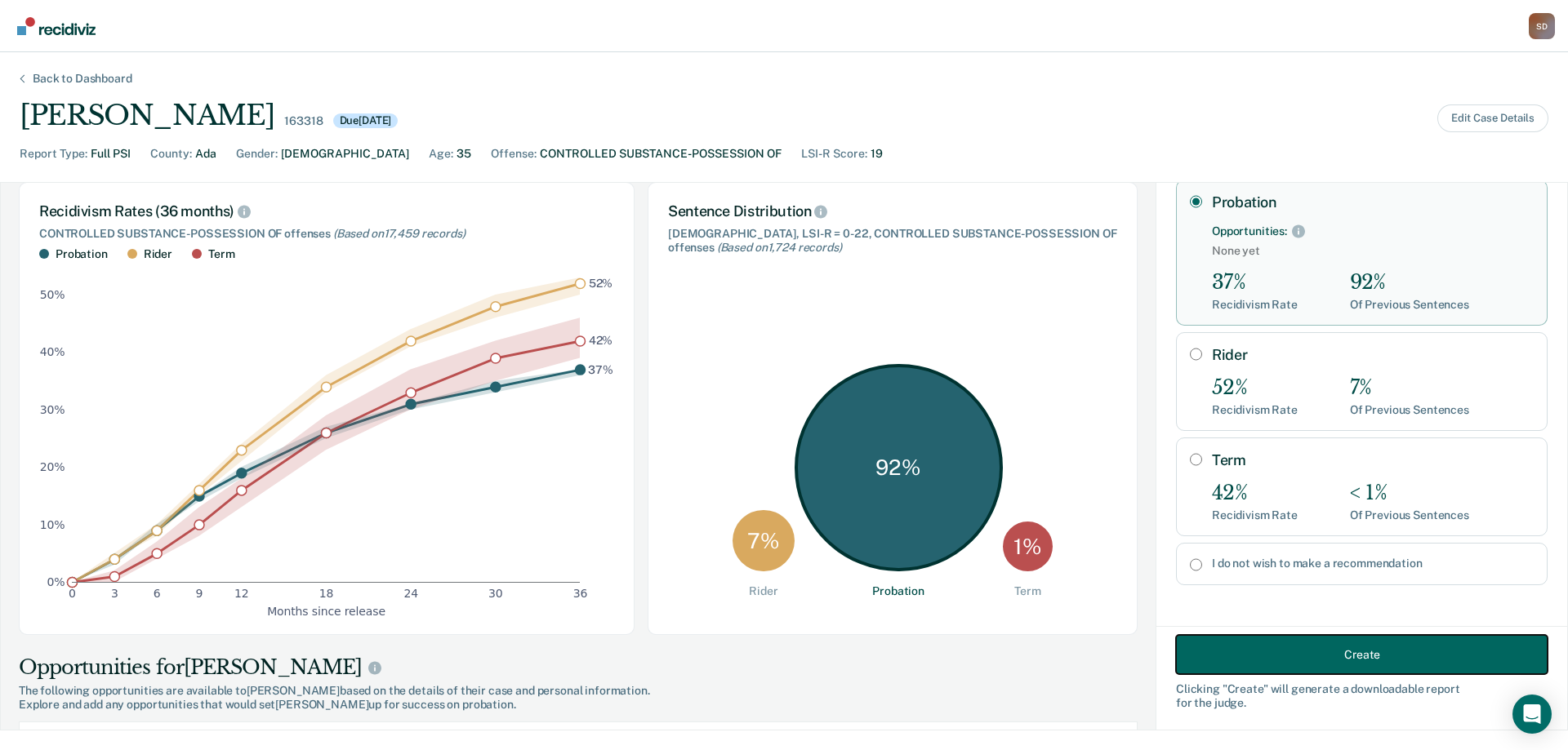
click at [1324, 658] on button "Create" at bounding box center [1363, 655] width 372 height 39
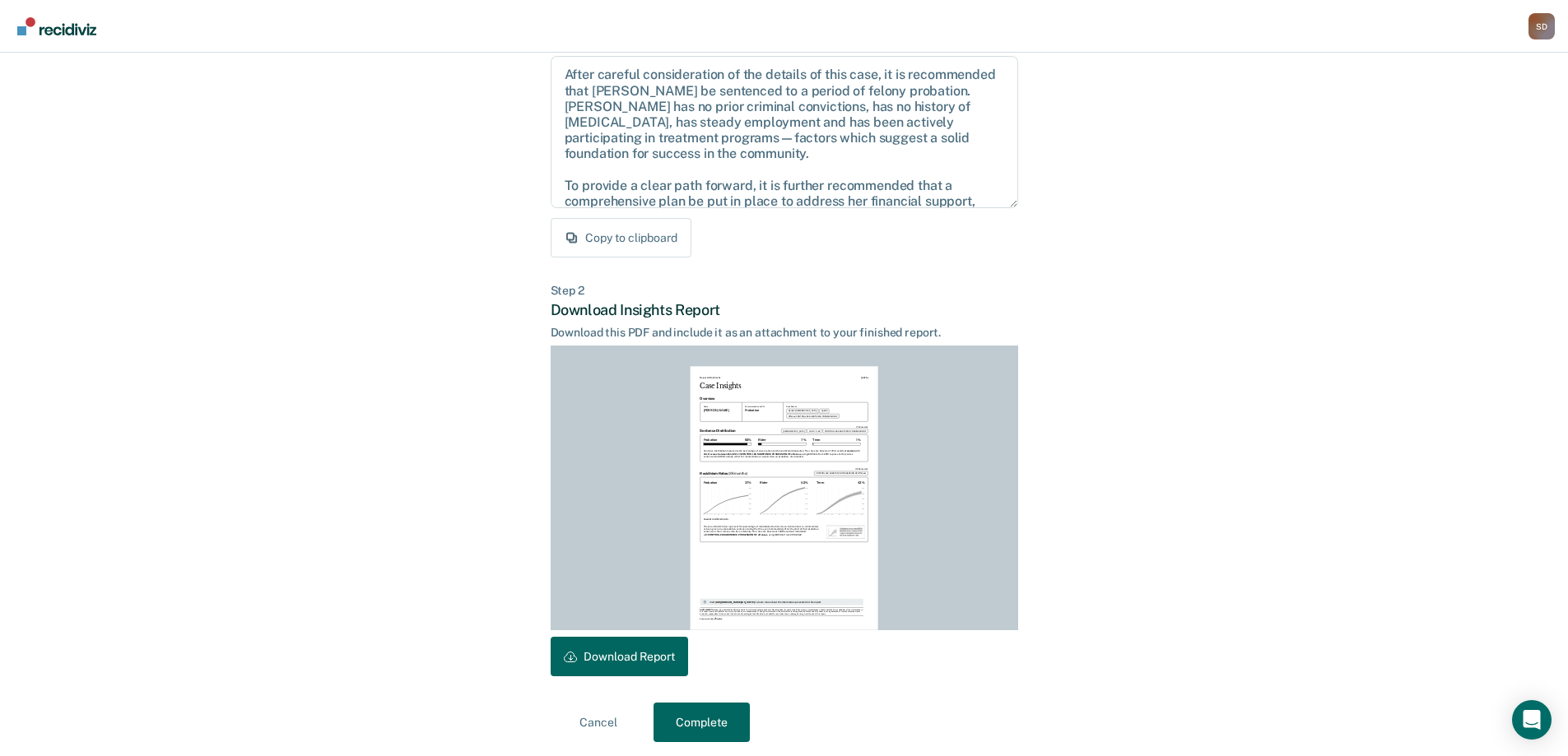
scroll to position [181, 0]
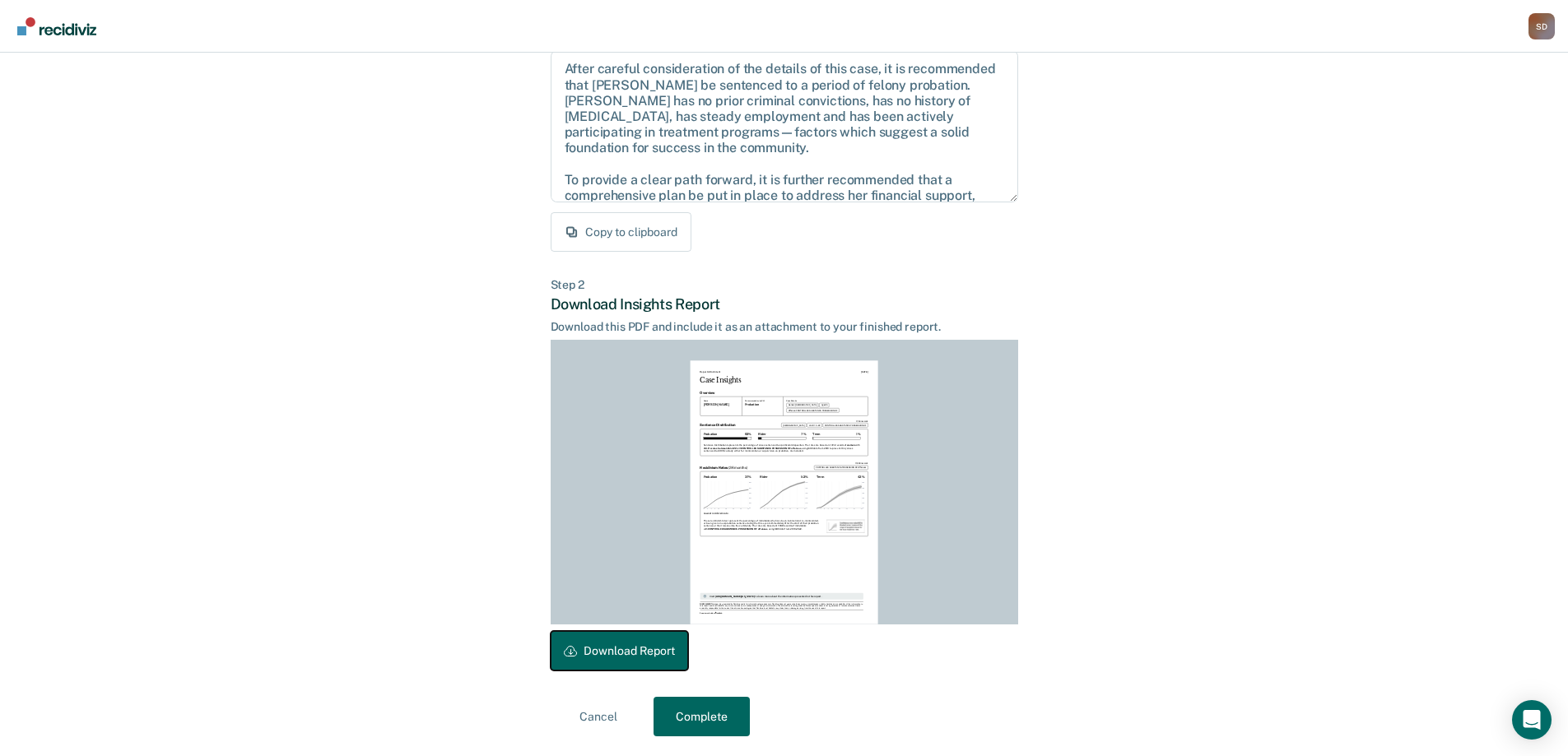
click at [620, 645] on button "Download Report" at bounding box center [619, 651] width 137 height 39
click at [704, 708] on button "Complete" at bounding box center [701, 717] width 96 height 39
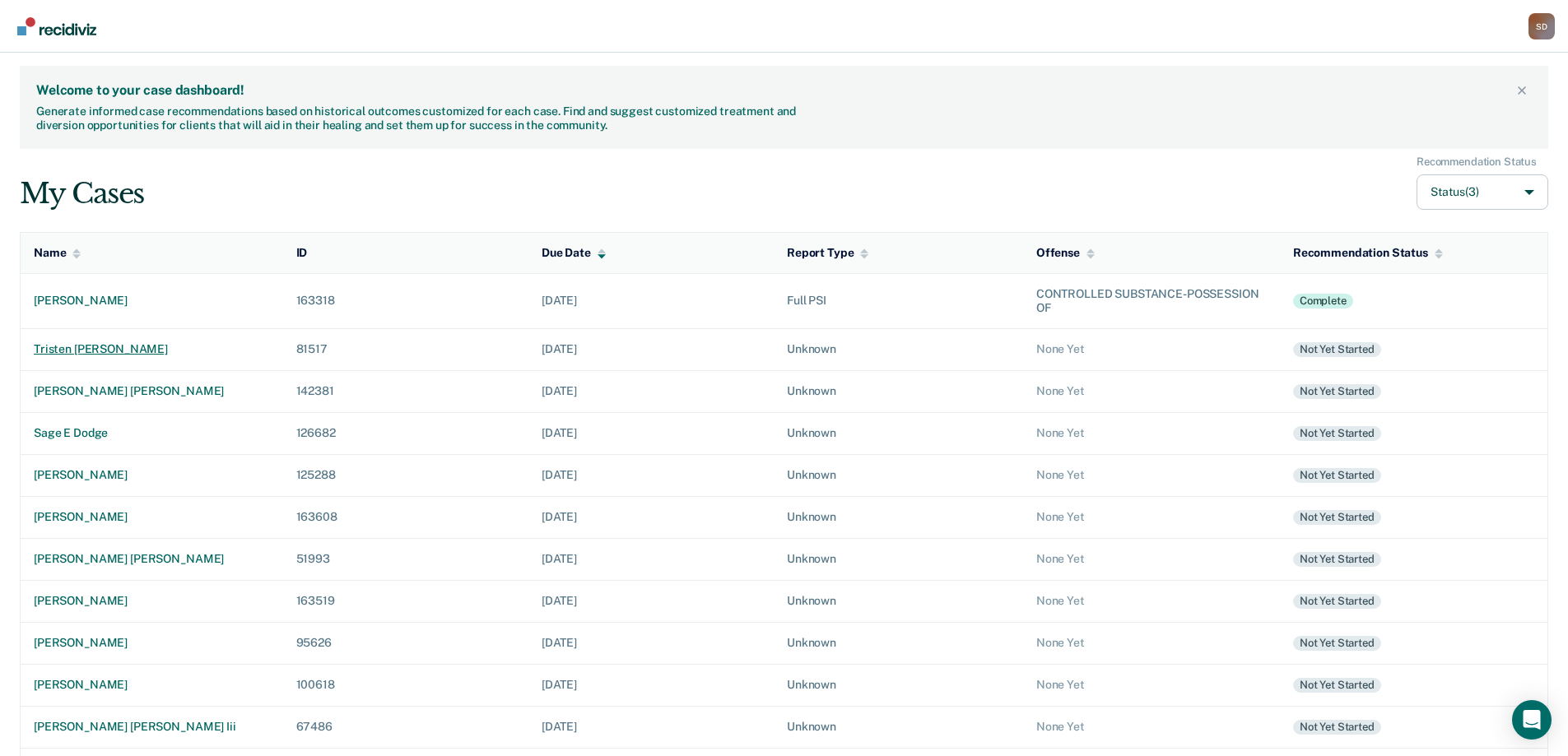
click at [78, 347] on div "tristen [PERSON_NAME]" at bounding box center [151, 349] width 236 height 14
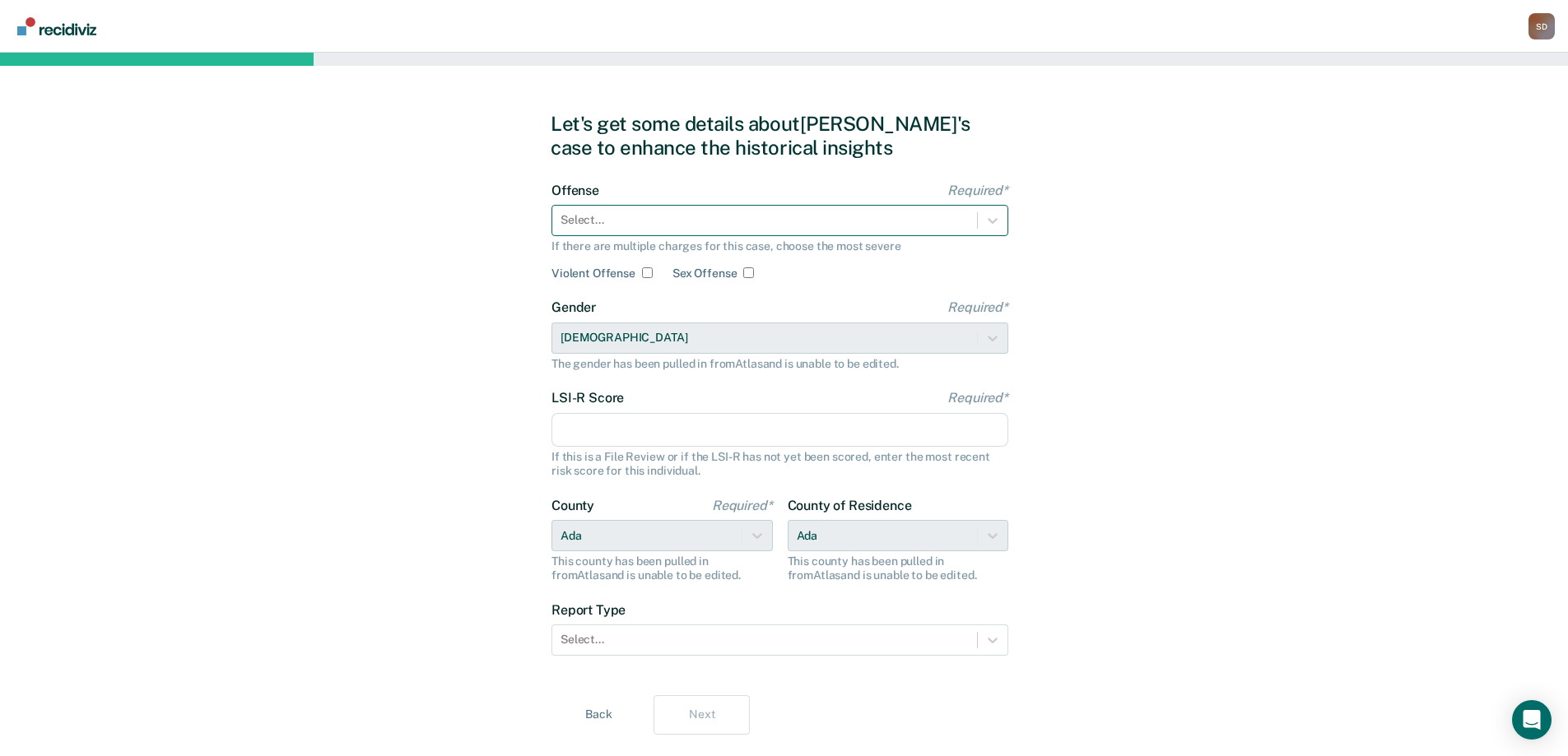
click at [733, 233] on div "Select..." at bounding box center [780, 221] width 457 height 31
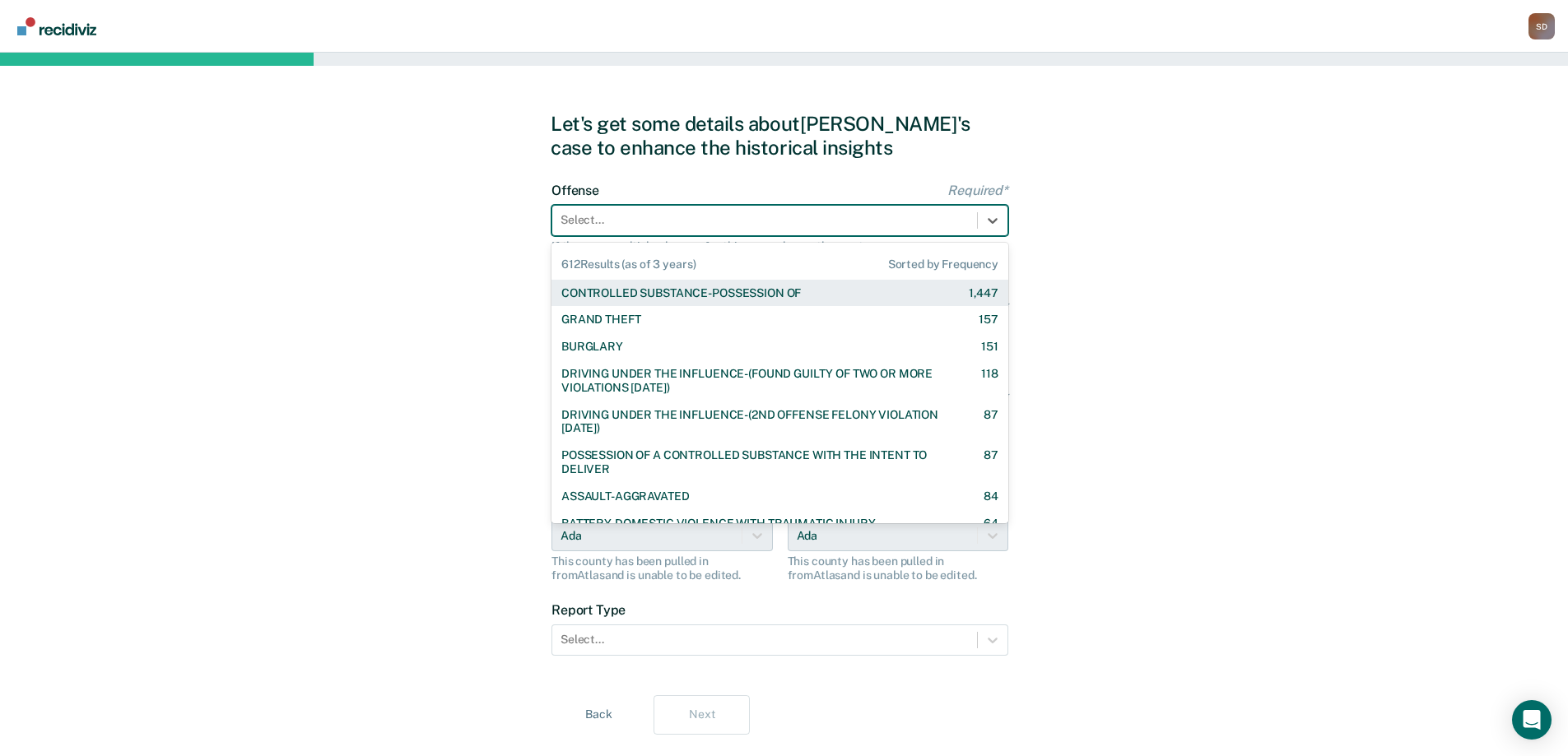
click at [716, 295] on div "CONTROLLED SUBSTANCE-POSSESSION OF" at bounding box center [681, 293] width 239 height 14
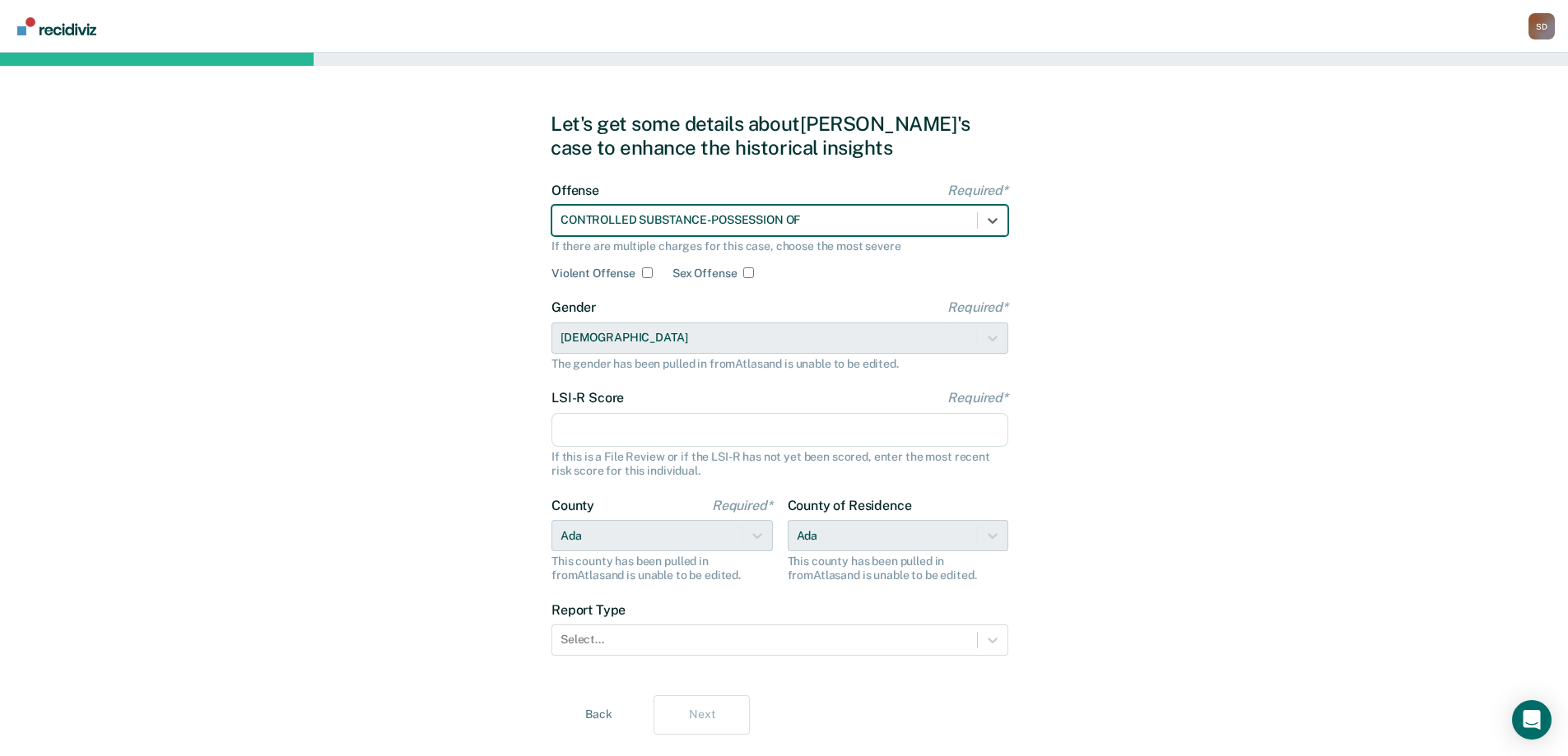
click at [698, 423] on input "LSI-R Score Required*" at bounding box center [780, 429] width 457 height 34
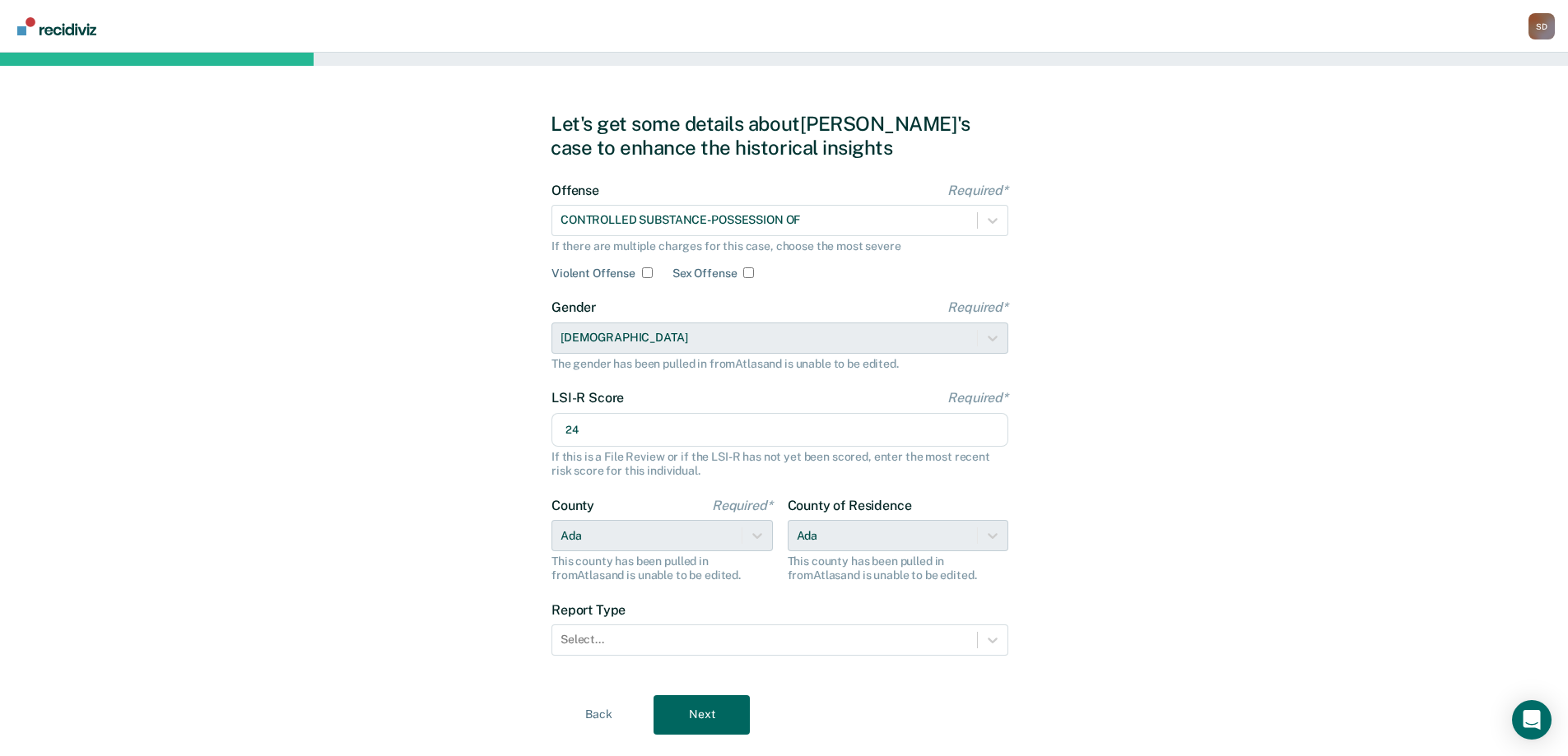
type input "24"
click at [1137, 504] on div "Let's get some details about [PERSON_NAME]'s case to enhance the historical ins…" at bounding box center [784, 424] width 1568 height 741
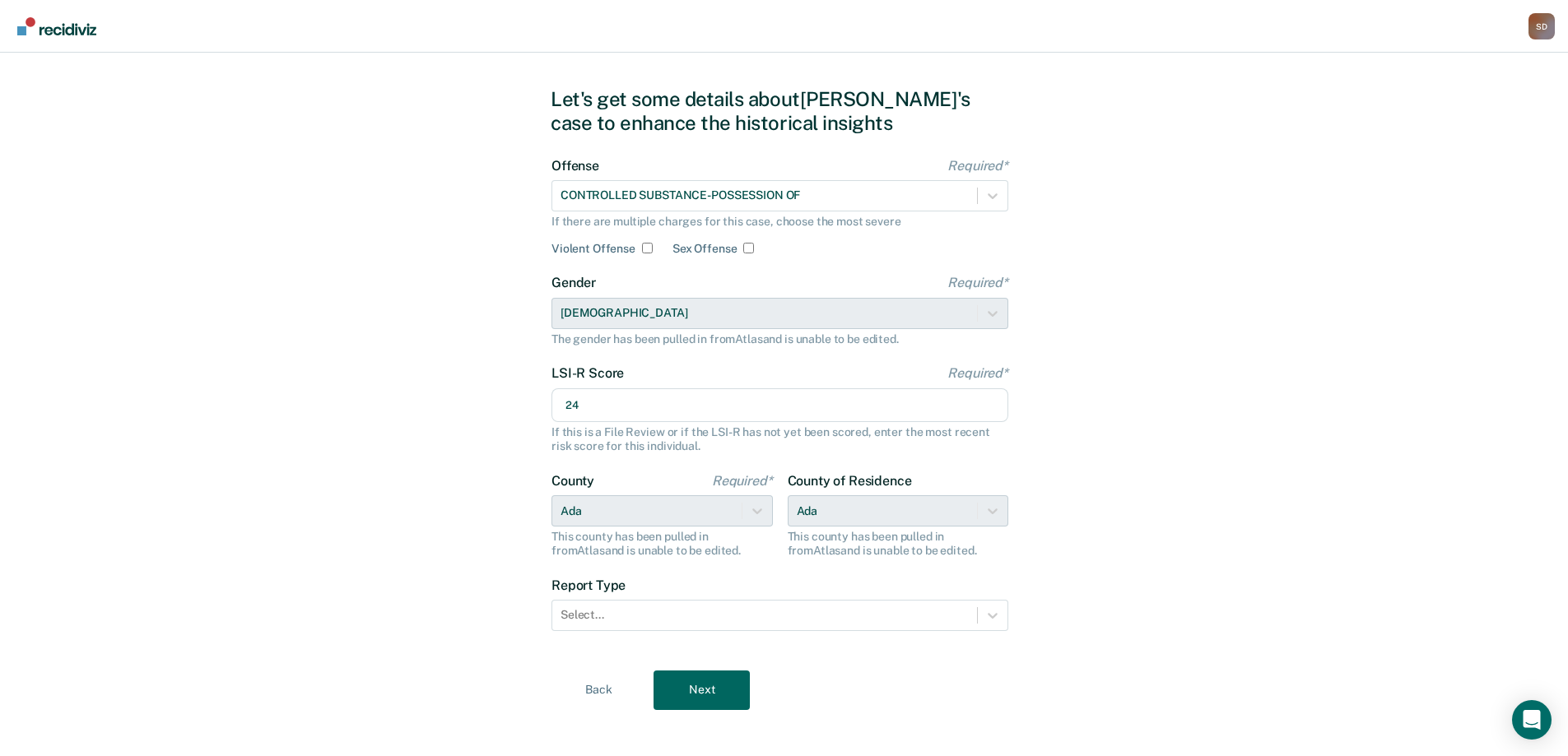
scroll to position [38, 0]
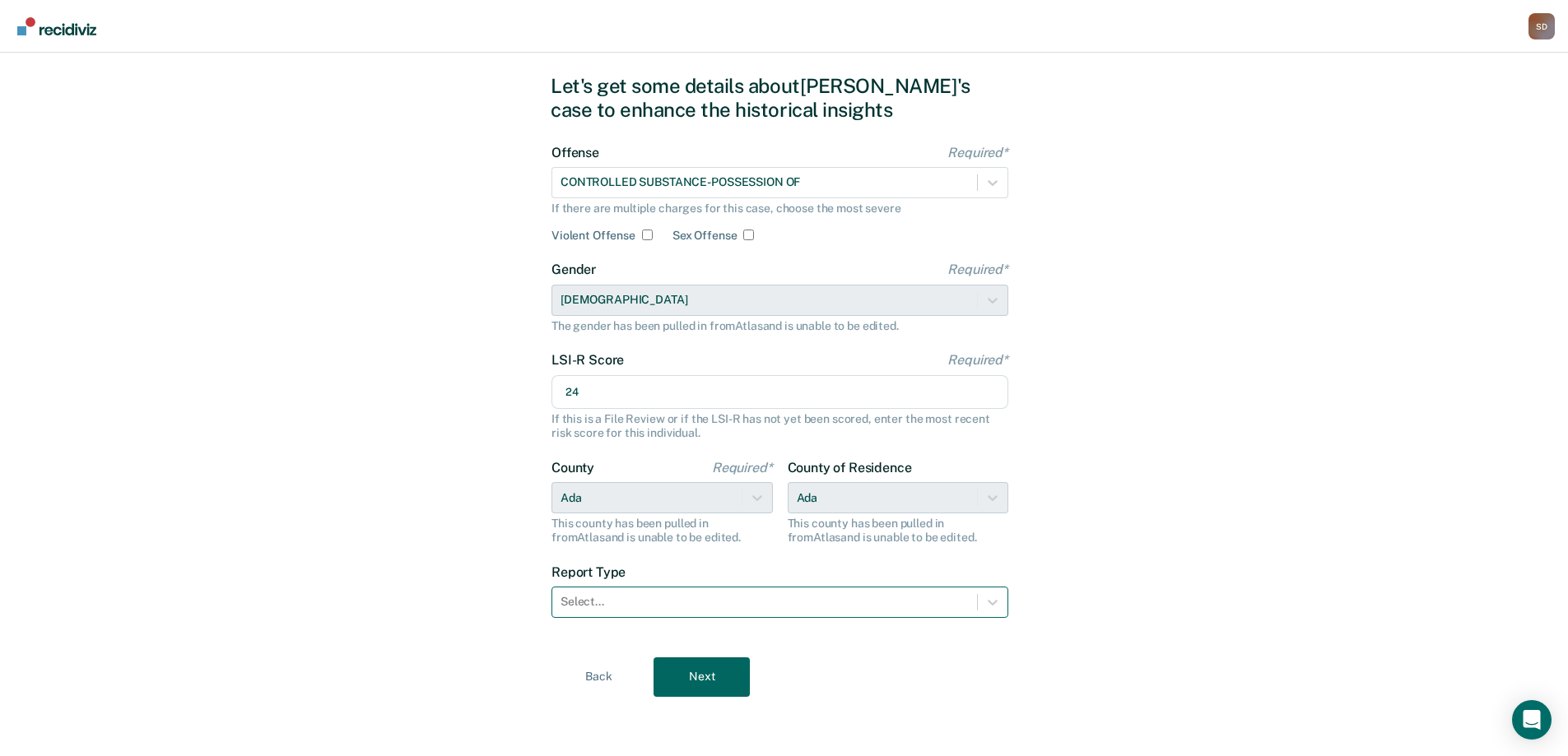
click at [863, 586] on div "Select..." at bounding box center [780, 602] width 457 height 31
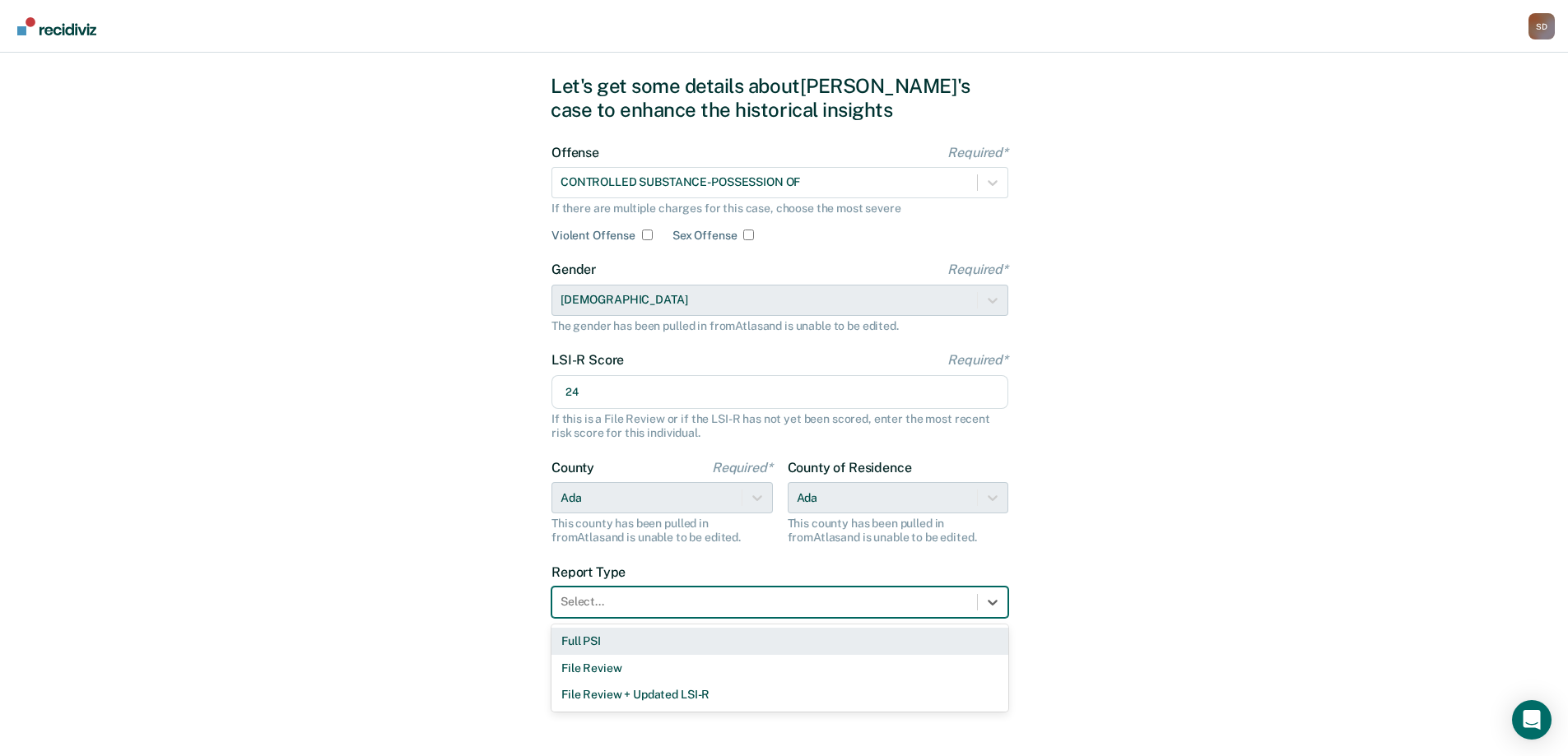
click at [835, 635] on div "Full PSI" at bounding box center [780, 641] width 457 height 27
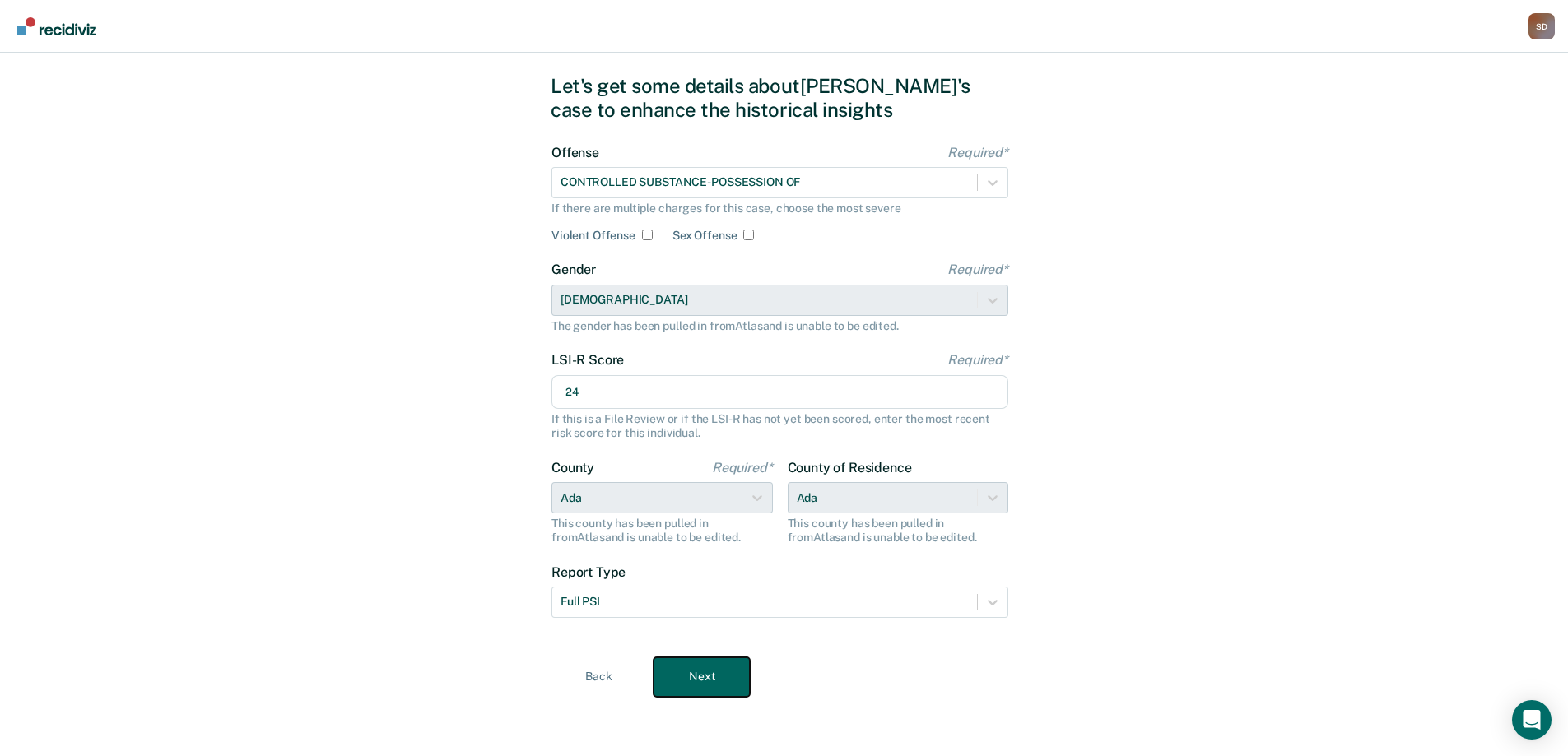
click at [725, 685] on button "Next" at bounding box center [701, 678] width 96 height 39
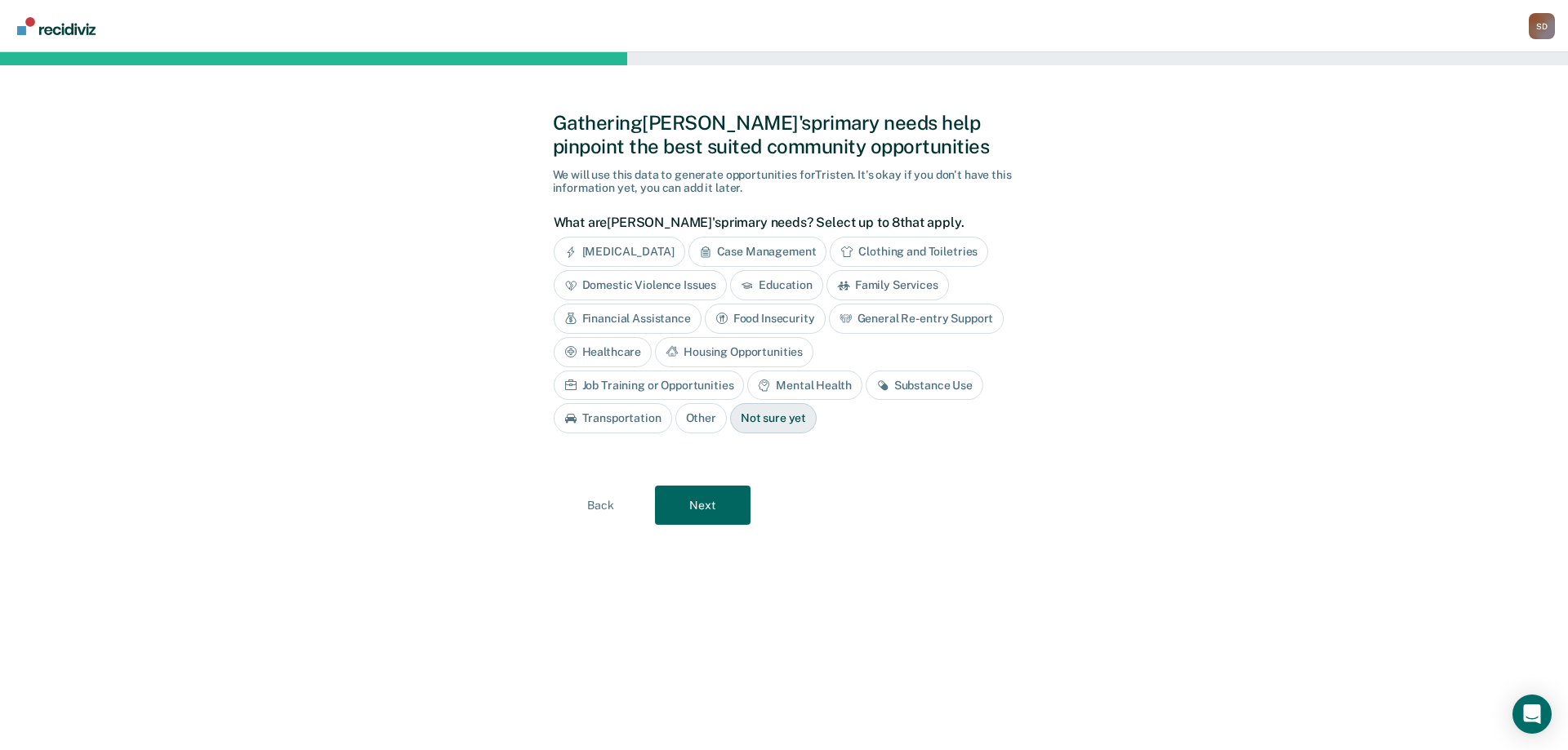
click at [866, 385] on div "Substance Use" at bounding box center [925, 385] width 118 height 30
click at [748, 387] on div "Mental Health" at bounding box center [804, 385] width 114 height 30
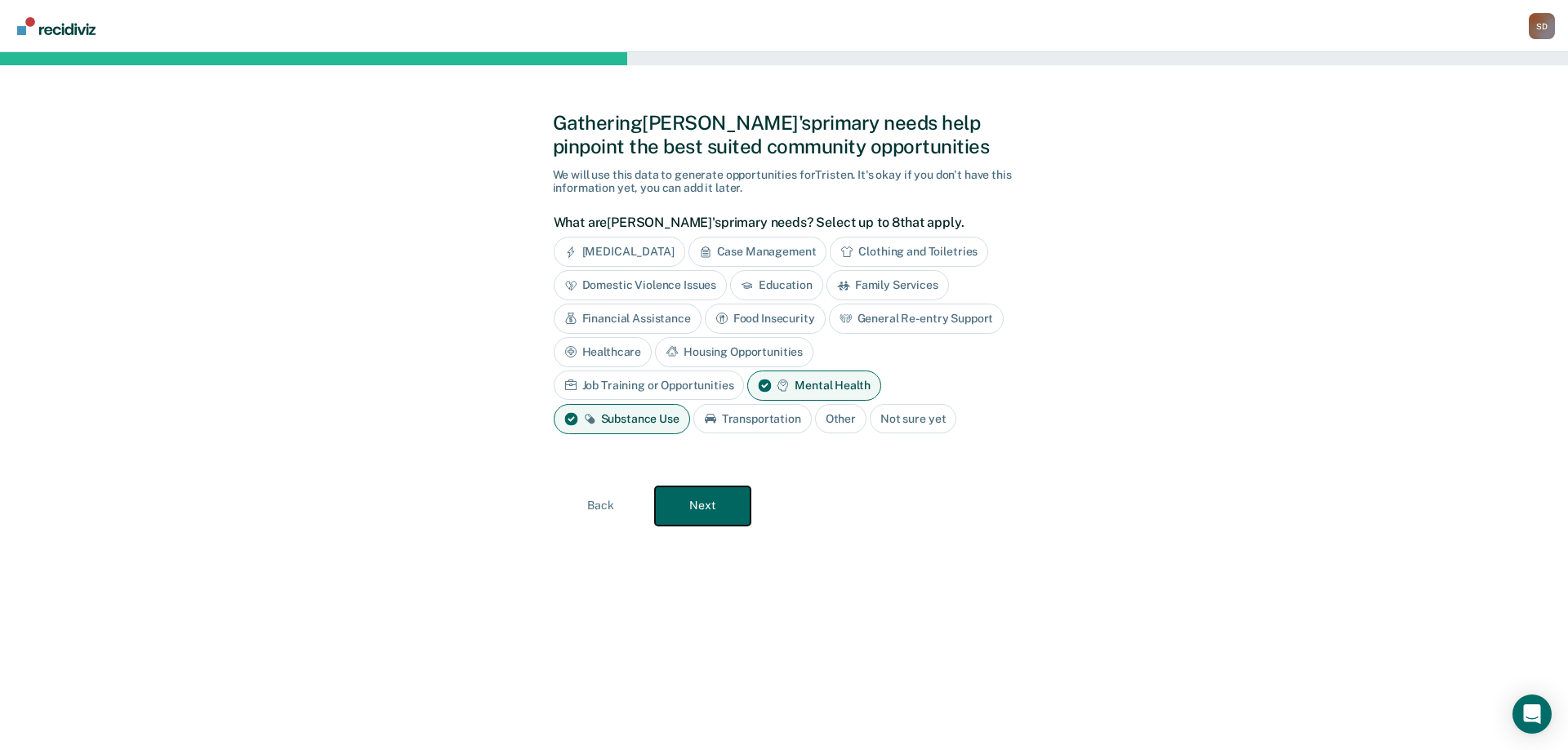
click at [709, 516] on button "Next" at bounding box center [703, 506] width 95 height 39
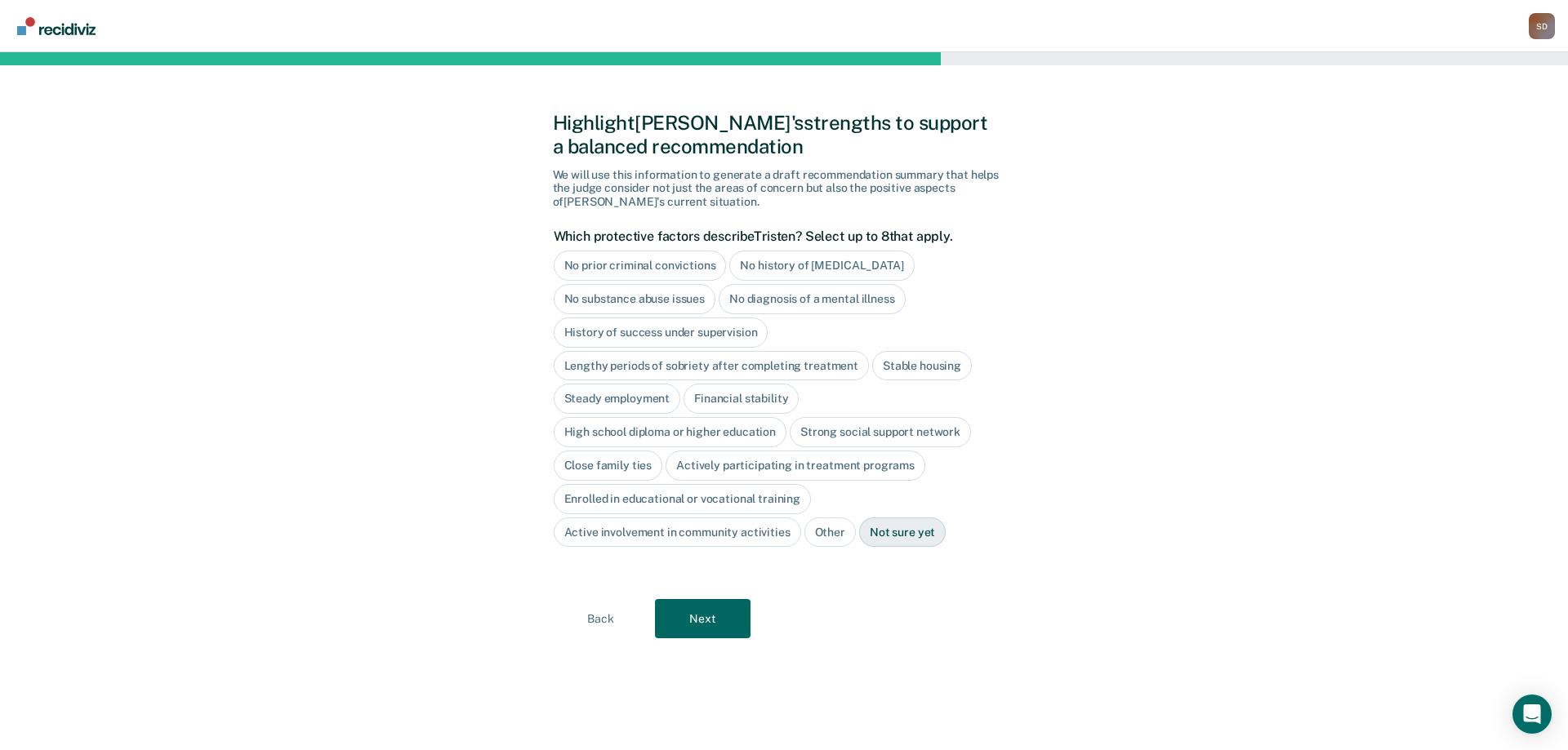
click at [719, 333] on div "History of success under supervision" at bounding box center [661, 332] width 215 height 30
click at [729, 363] on div "Lengthy periods of sobriety after completing treatment" at bounding box center [711, 366] width 315 height 30
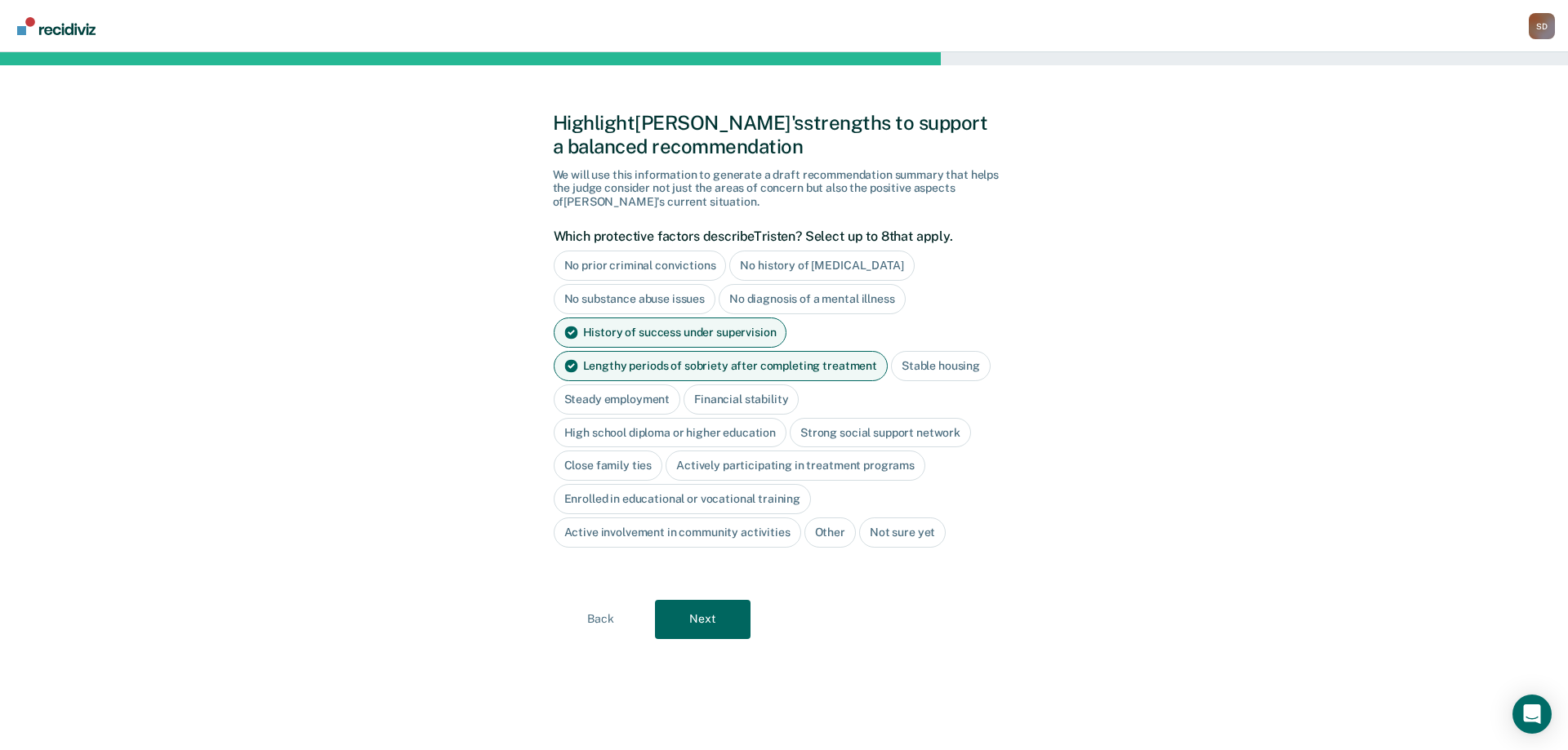
click at [931, 371] on div "Stable housing" at bounding box center [941, 366] width 99 height 30
drag, startPoint x: 730, startPoint y: 395, endPoint x: 717, endPoint y: 399, distance: 13.6
click at [806, 396] on div "Financial stability" at bounding box center [863, 399] width 115 height 30
click at [590, 465] on div "Close family ties" at bounding box center [608, 466] width 109 height 30
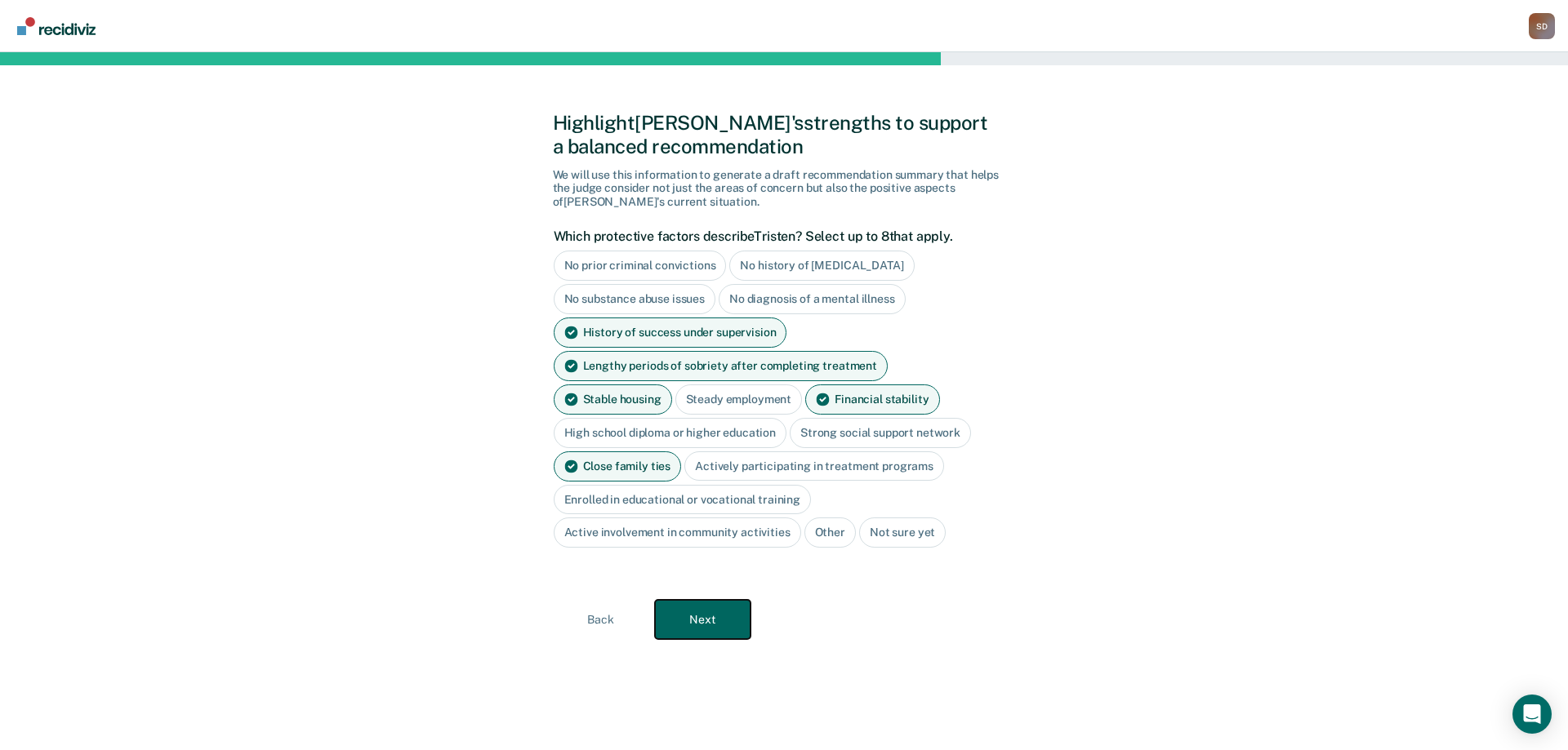
click at [678, 616] on button "Next" at bounding box center [703, 620] width 95 height 39
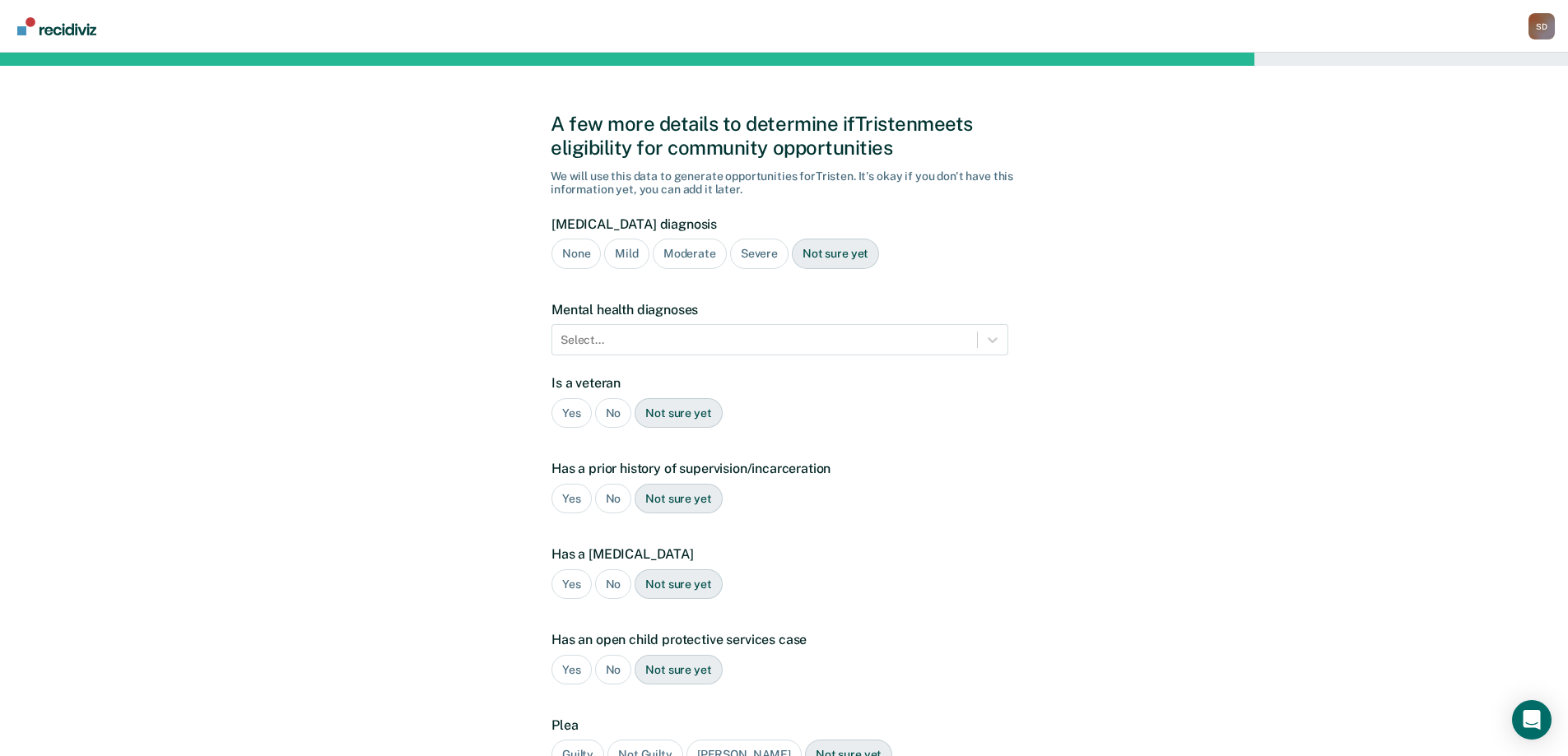
click at [743, 253] on div "Severe" at bounding box center [759, 253] width 59 height 30
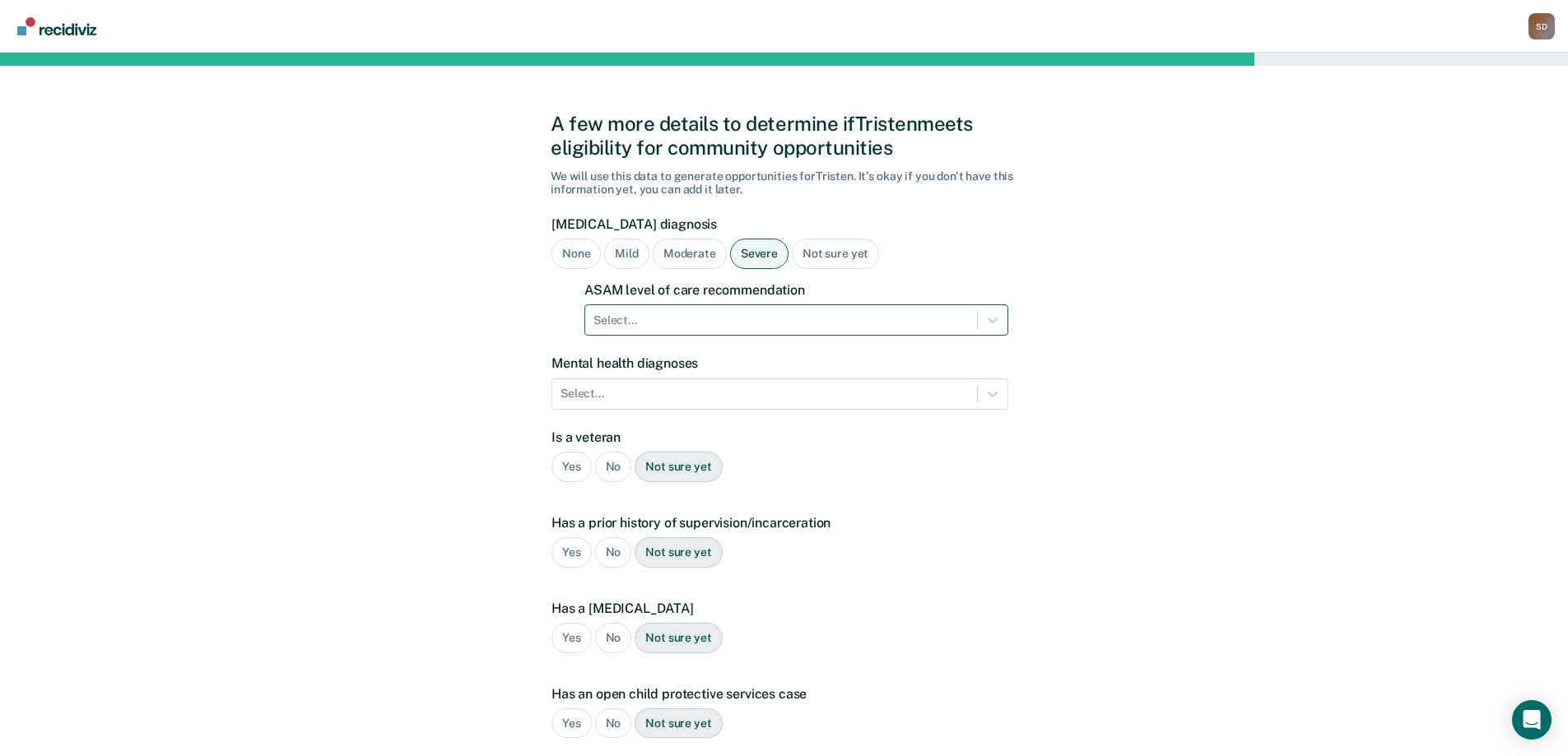
click at [722, 327] on div at bounding box center [781, 321] width 376 height 18
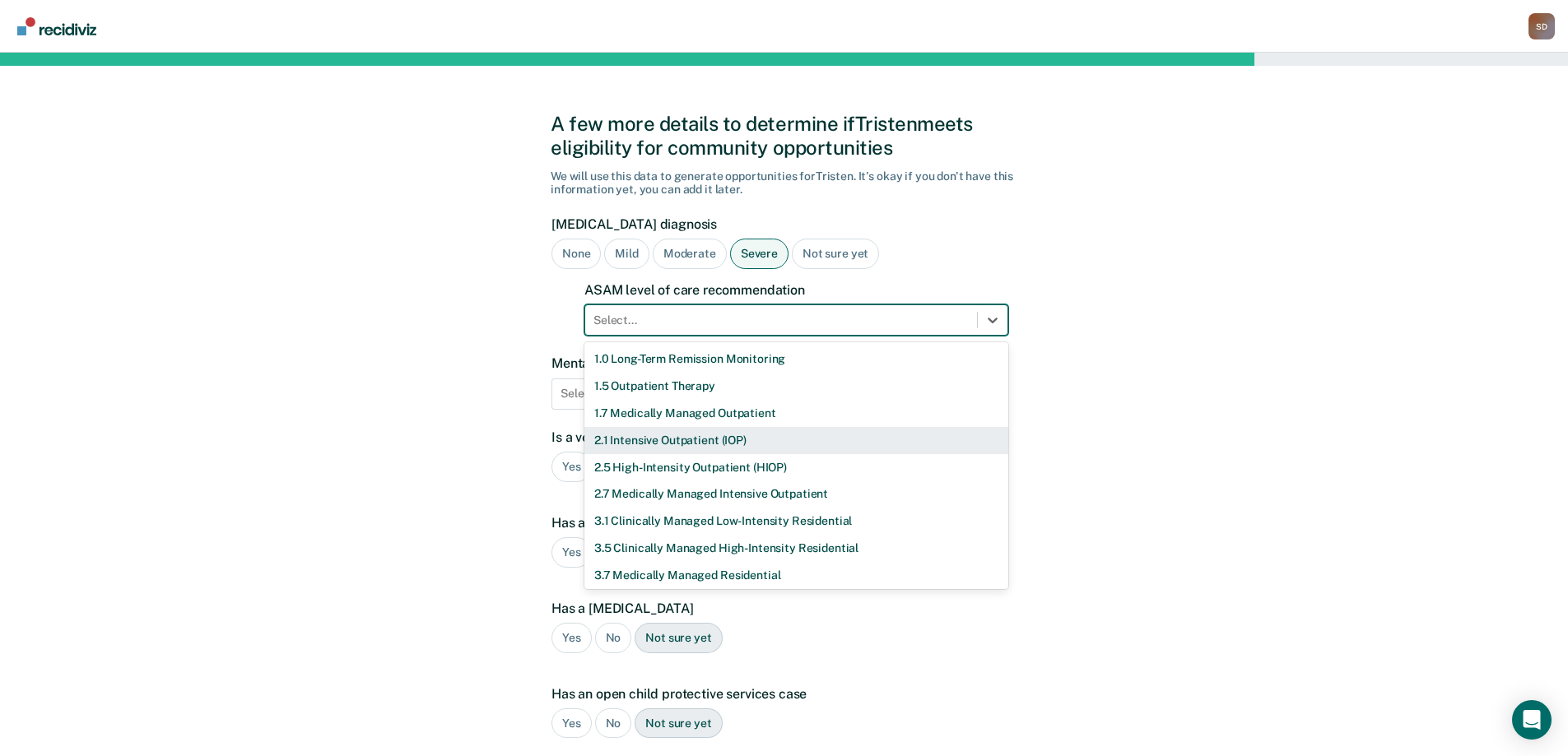
click at [674, 439] on div "2.1 Intensive Outpatient (IOP)" at bounding box center [796, 441] width 424 height 27
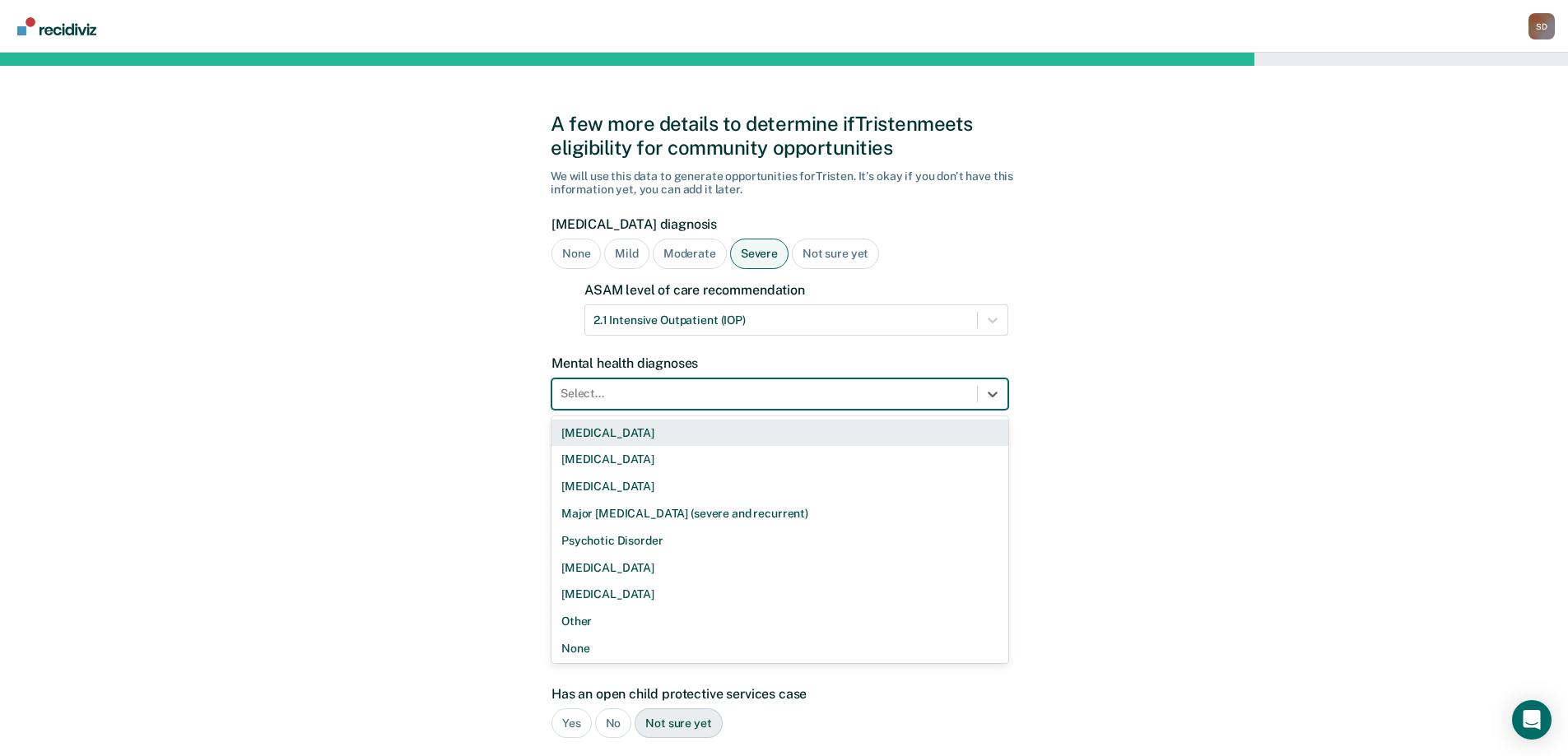
click at [702, 395] on div at bounding box center [765, 394] width 408 height 18
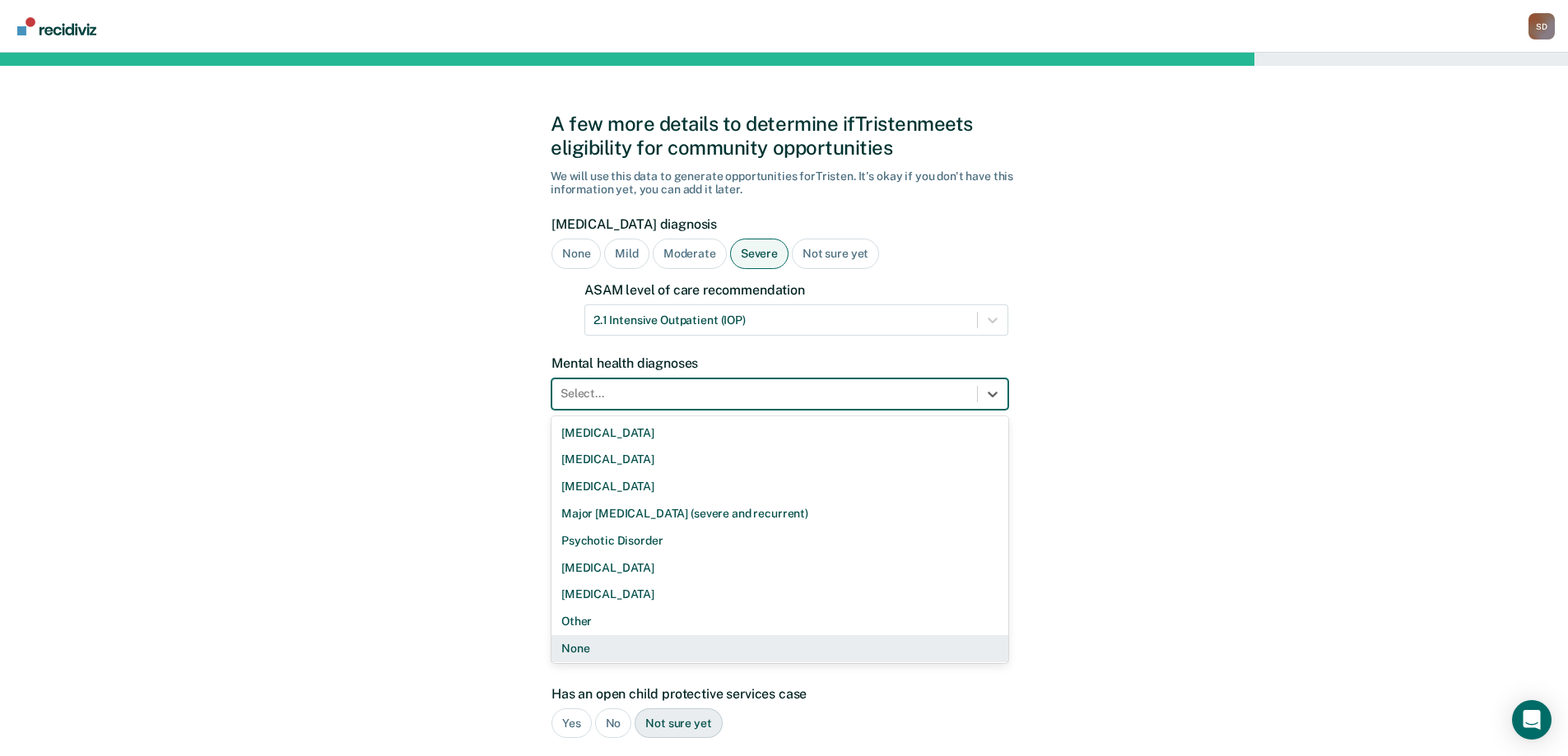
click at [605, 647] on div "None" at bounding box center [780, 649] width 457 height 27
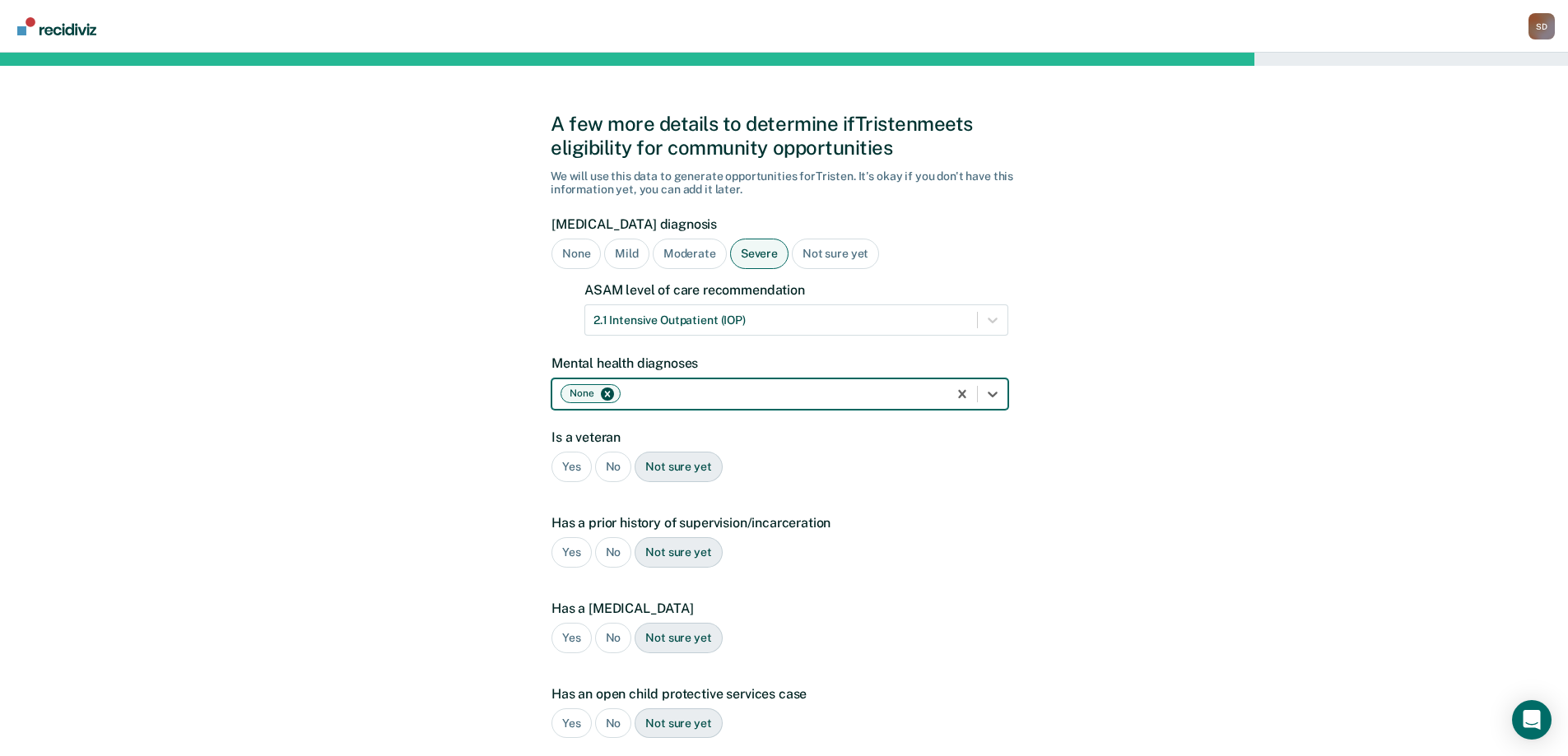
click at [469, 543] on div "A few more details to determine if [PERSON_NAME] meets eligibility for communit…" at bounding box center [784, 514] width 1568 height 923
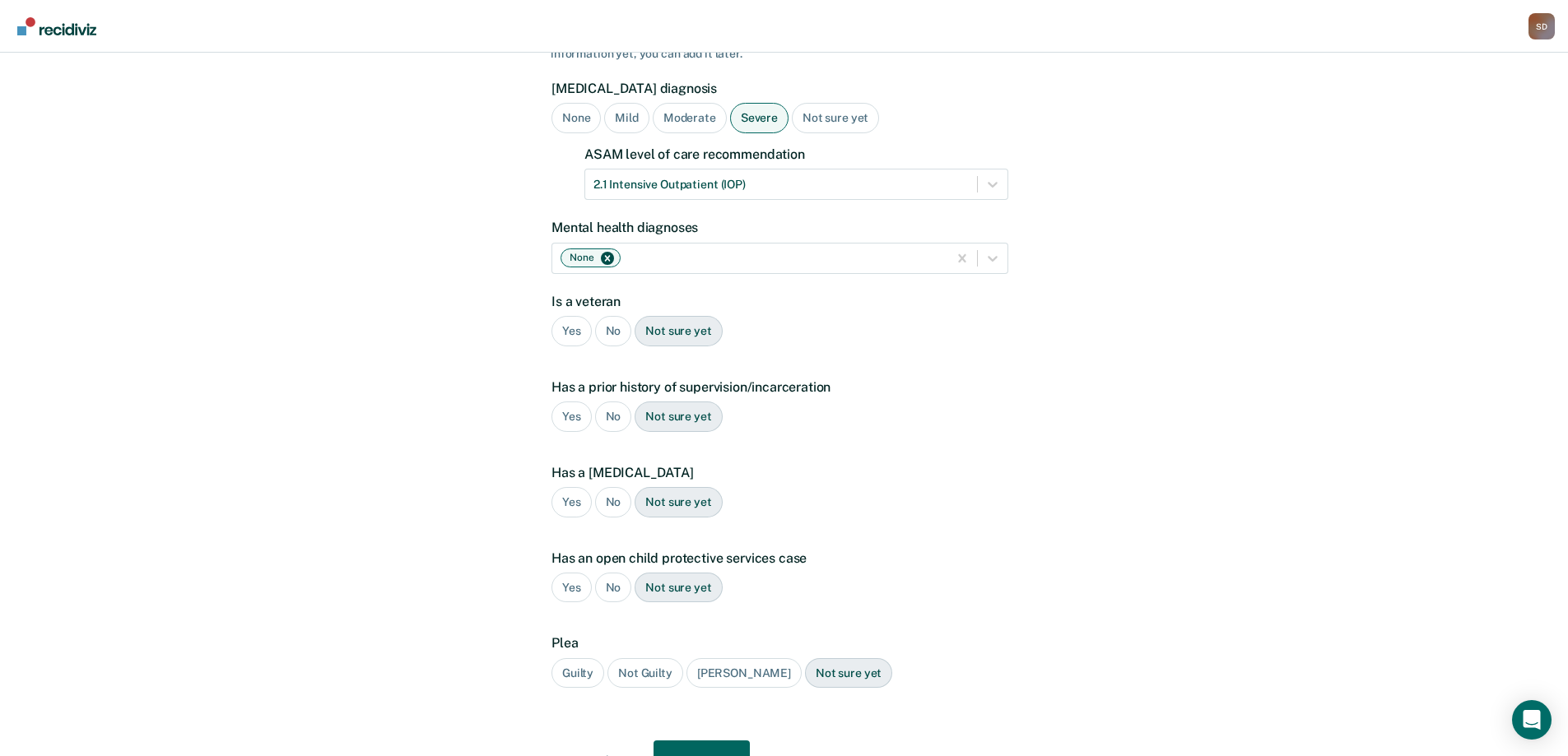
scroll to position [165, 0]
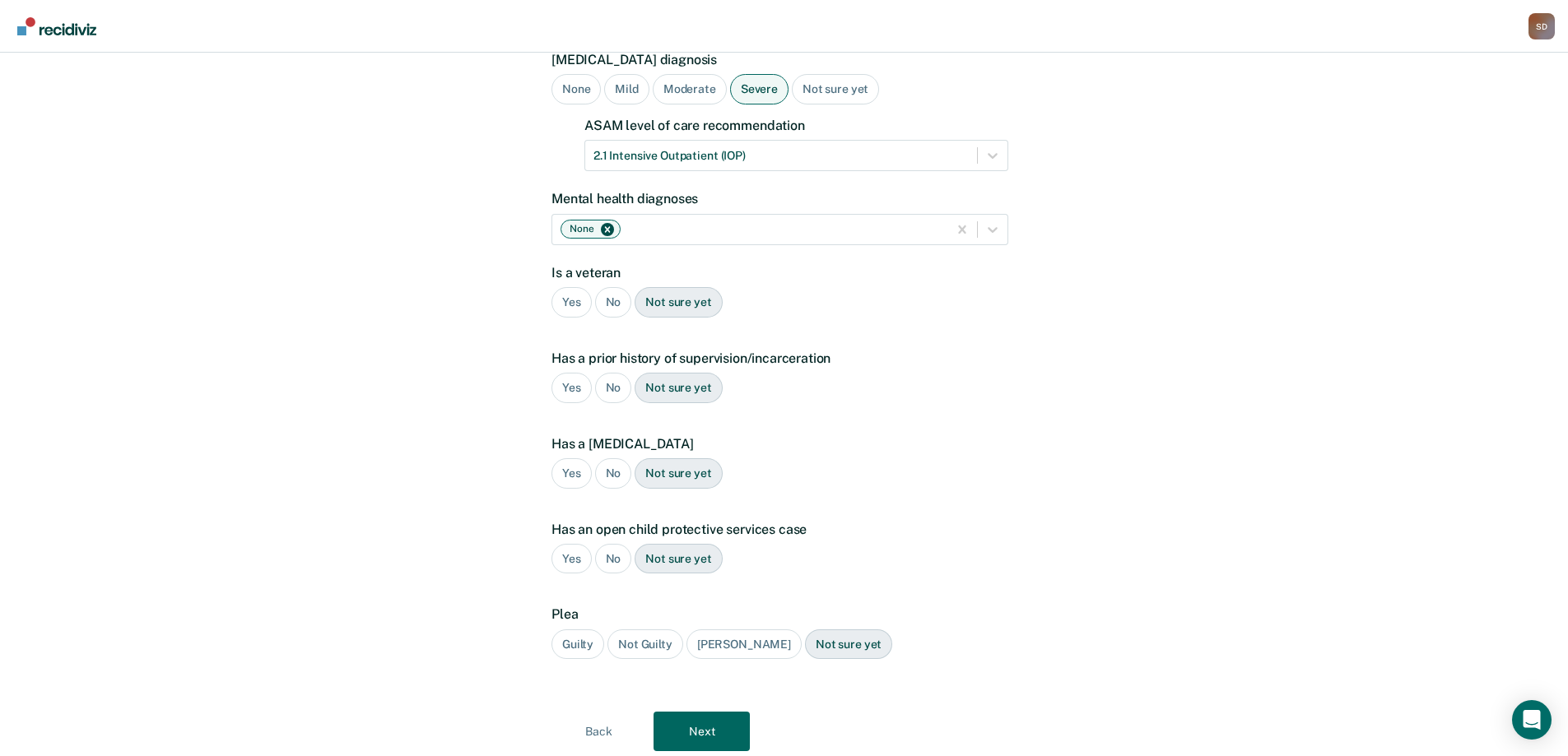
click at [609, 298] on div "No" at bounding box center [614, 302] width 37 height 30
click at [572, 391] on div "Yes" at bounding box center [571, 387] width 40 height 30
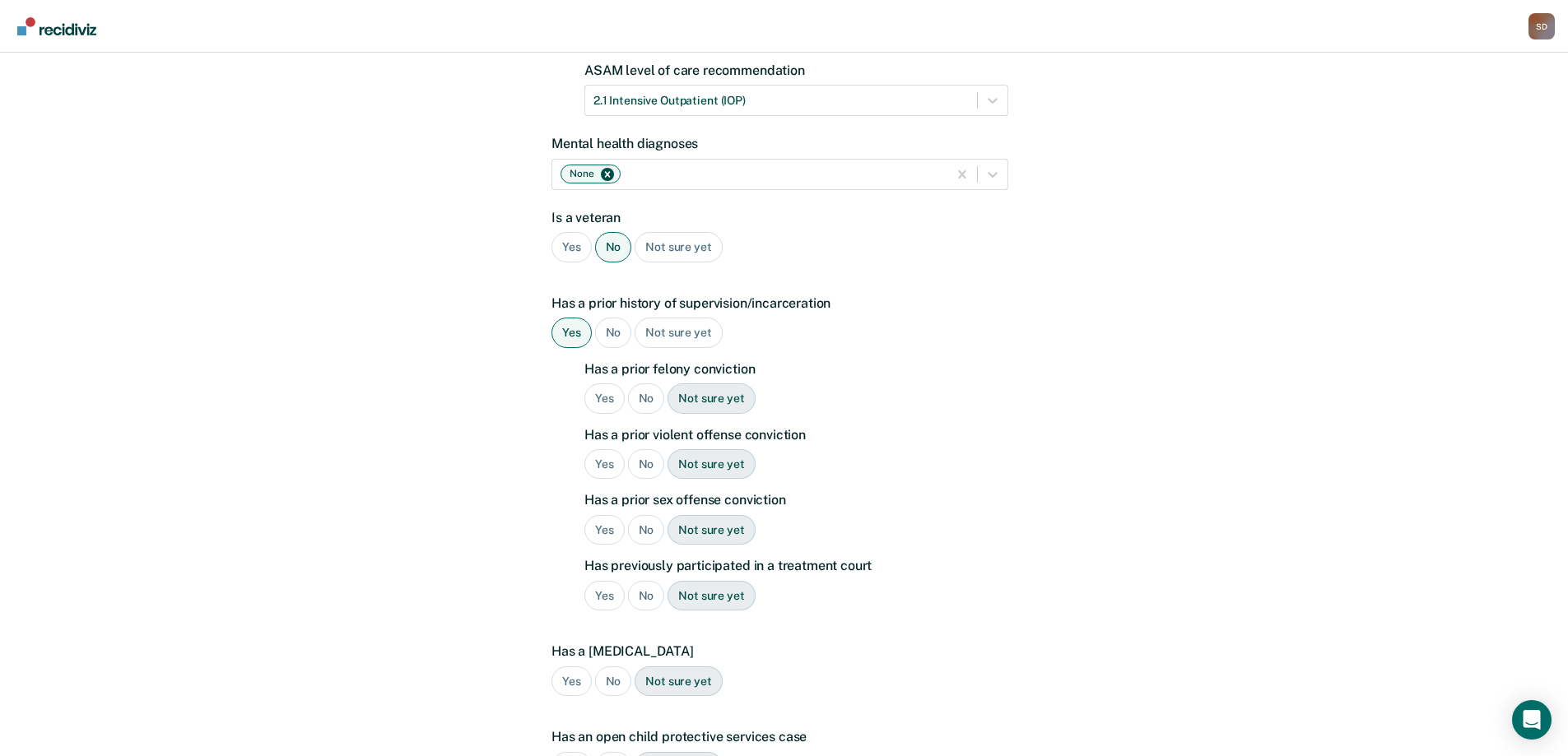
scroll to position [329, 0]
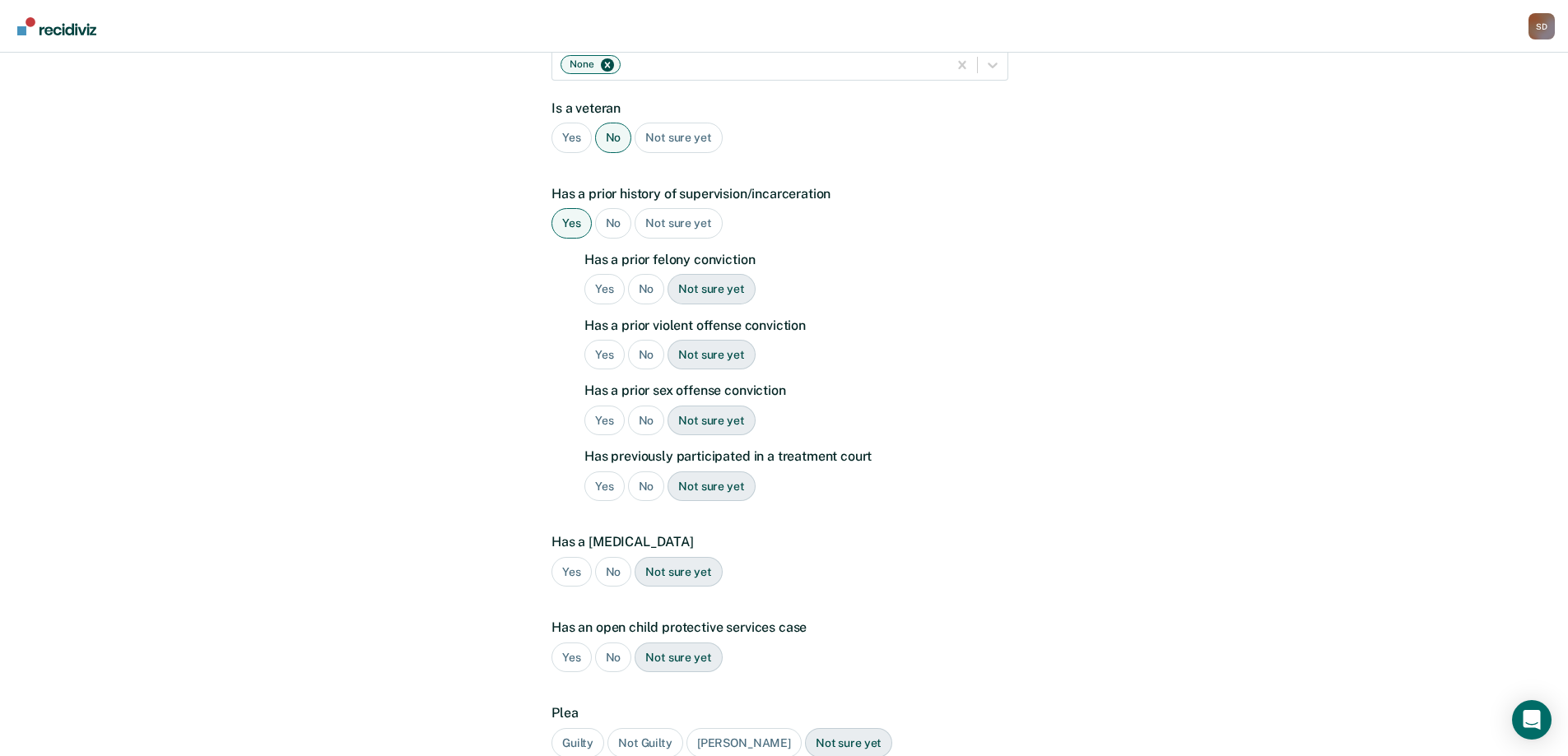
drag, startPoint x: 603, startPoint y: 282, endPoint x: 627, endPoint y: 356, distance: 77.8
click at [603, 285] on div "Yes" at bounding box center [604, 288] width 40 height 30
click at [592, 350] on div "Yes" at bounding box center [604, 355] width 40 height 30
click at [643, 416] on div "No" at bounding box center [646, 421] width 37 height 30
click at [650, 487] on div "No" at bounding box center [646, 486] width 37 height 30
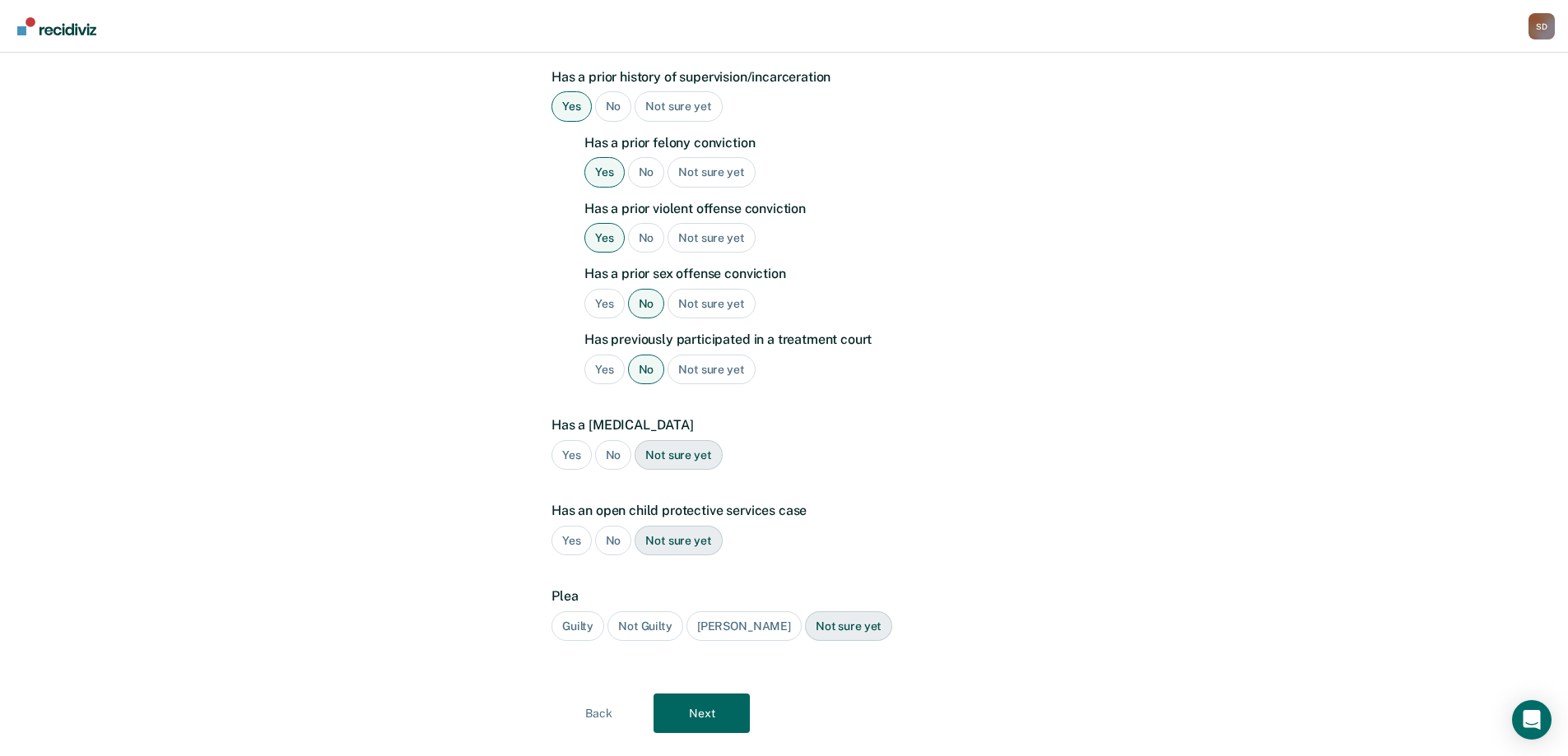
scroll to position [482, 0]
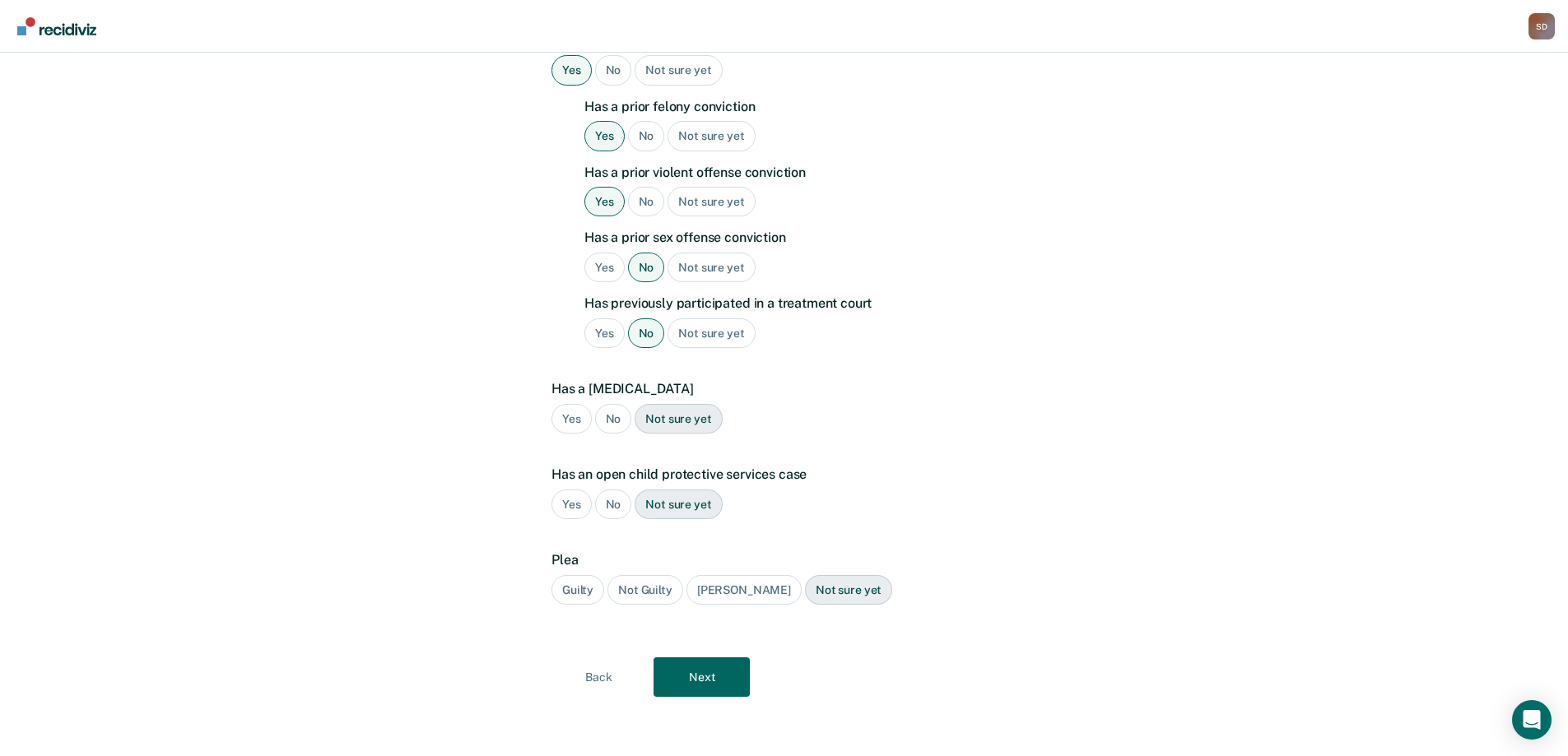
click at [608, 423] on div "No" at bounding box center [614, 419] width 37 height 30
drag, startPoint x: 617, startPoint y: 509, endPoint x: 602, endPoint y: 540, distance: 34.4
click at [617, 509] on div "No" at bounding box center [614, 504] width 37 height 30
click at [582, 599] on div "Guilty" at bounding box center [578, 590] width 53 height 30
click at [683, 675] on button "Next" at bounding box center [701, 678] width 96 height 39
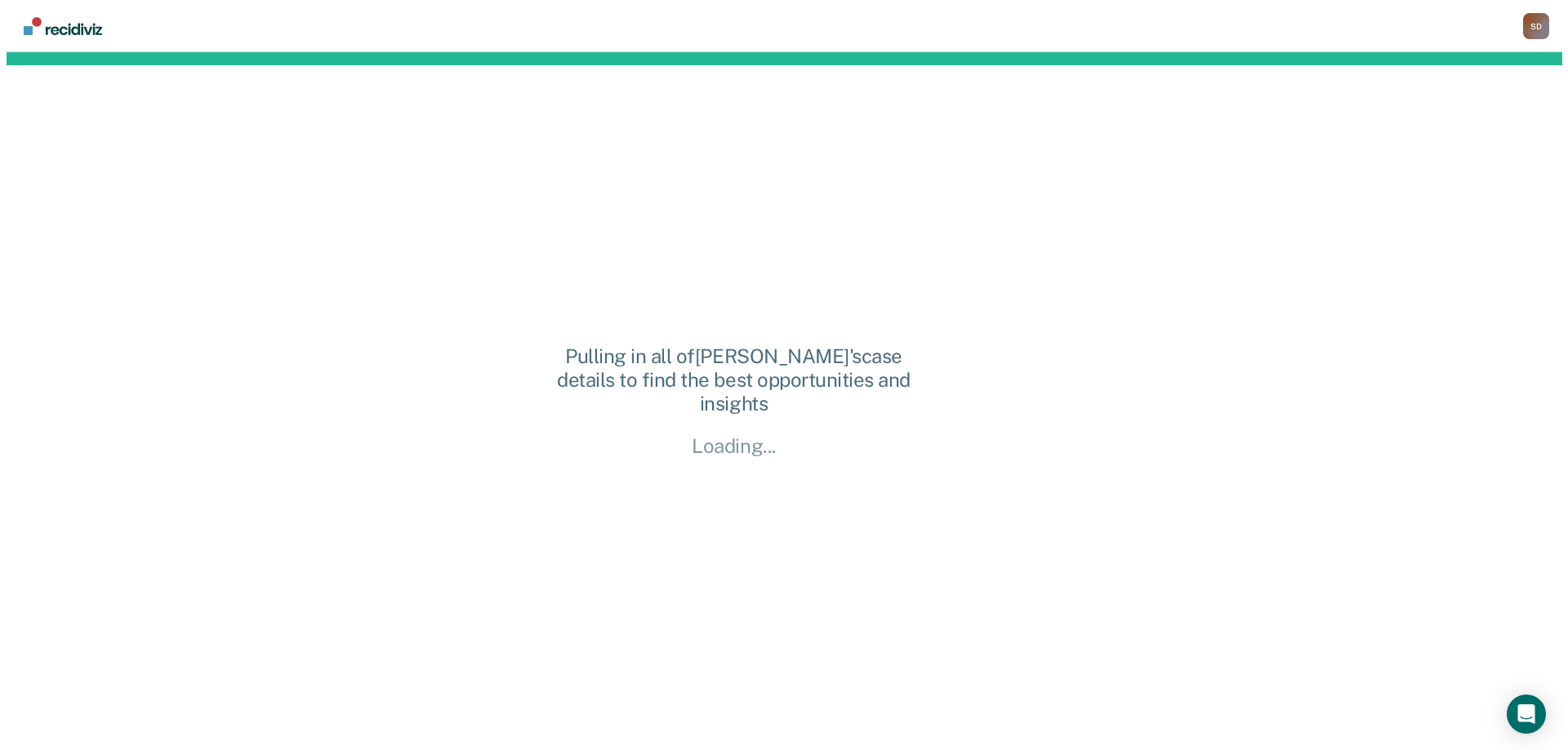
scroll to position [0, 0]
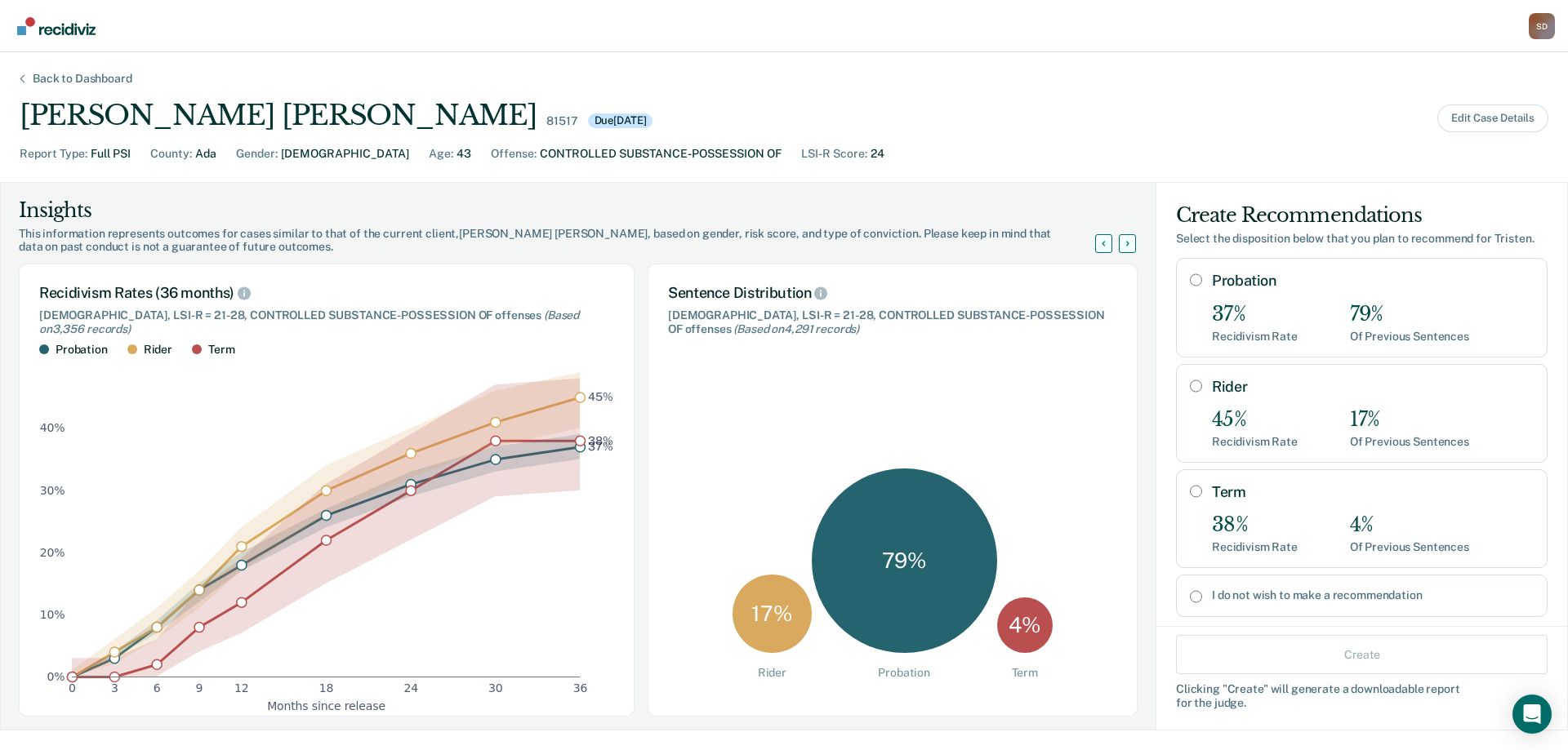
click at [1190, 283] on input "Probation" at bounding box center [1196, 279] width 13 height 13
radio input "true"
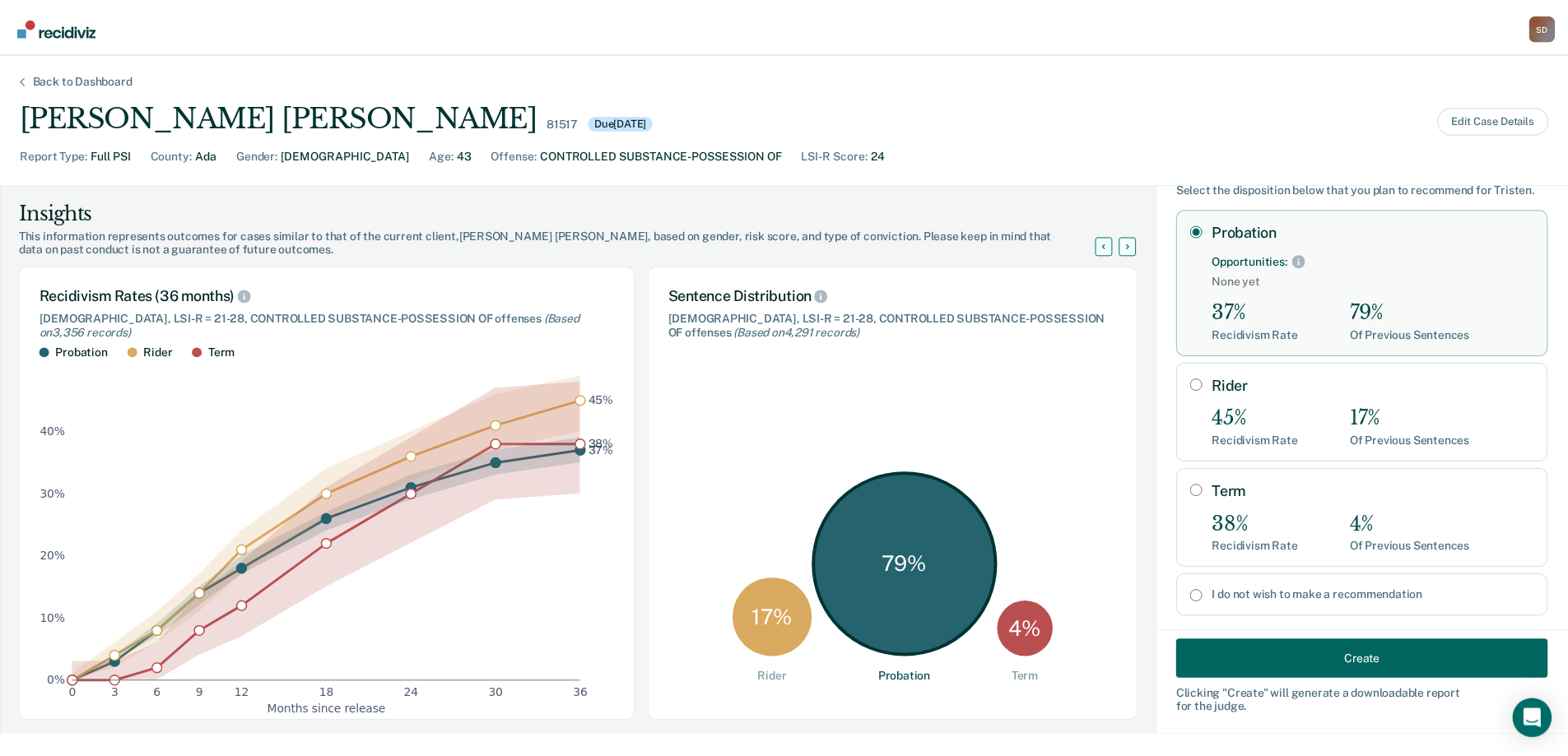
scroll to position [79, 0]
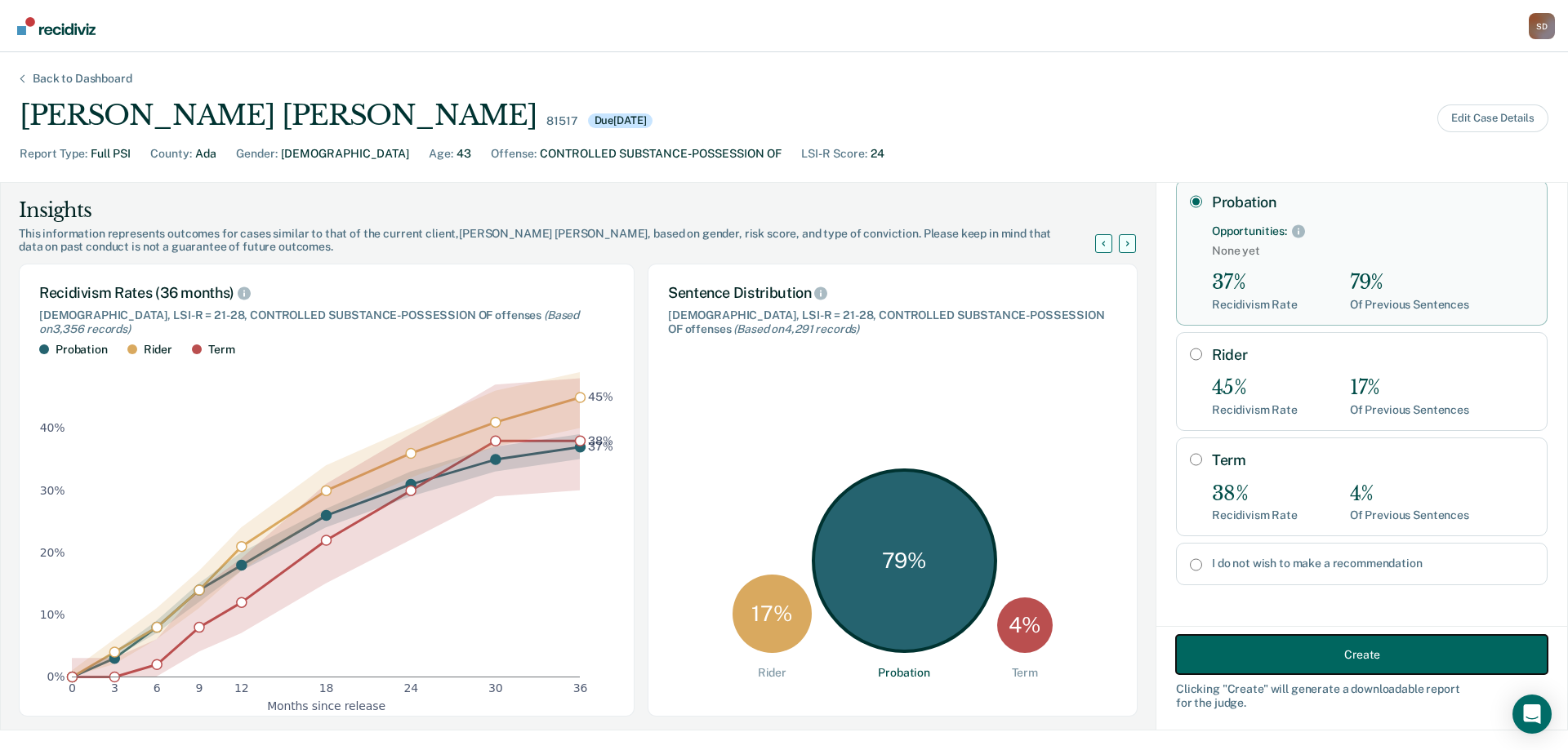
click at [1291, 640] on button "Create" at bounding box center [1363, 655] width 372 height 39
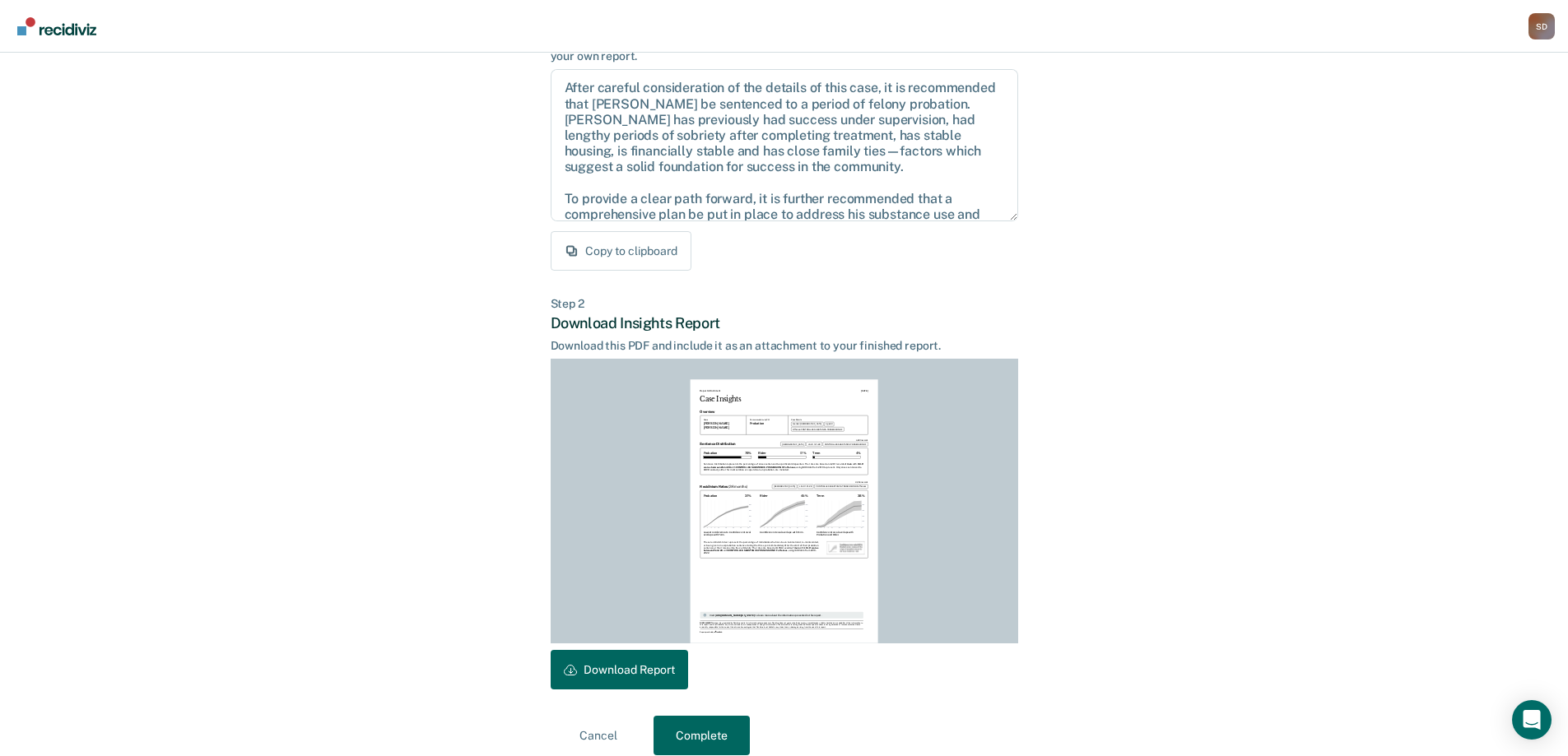
scroll to position [181, 0]
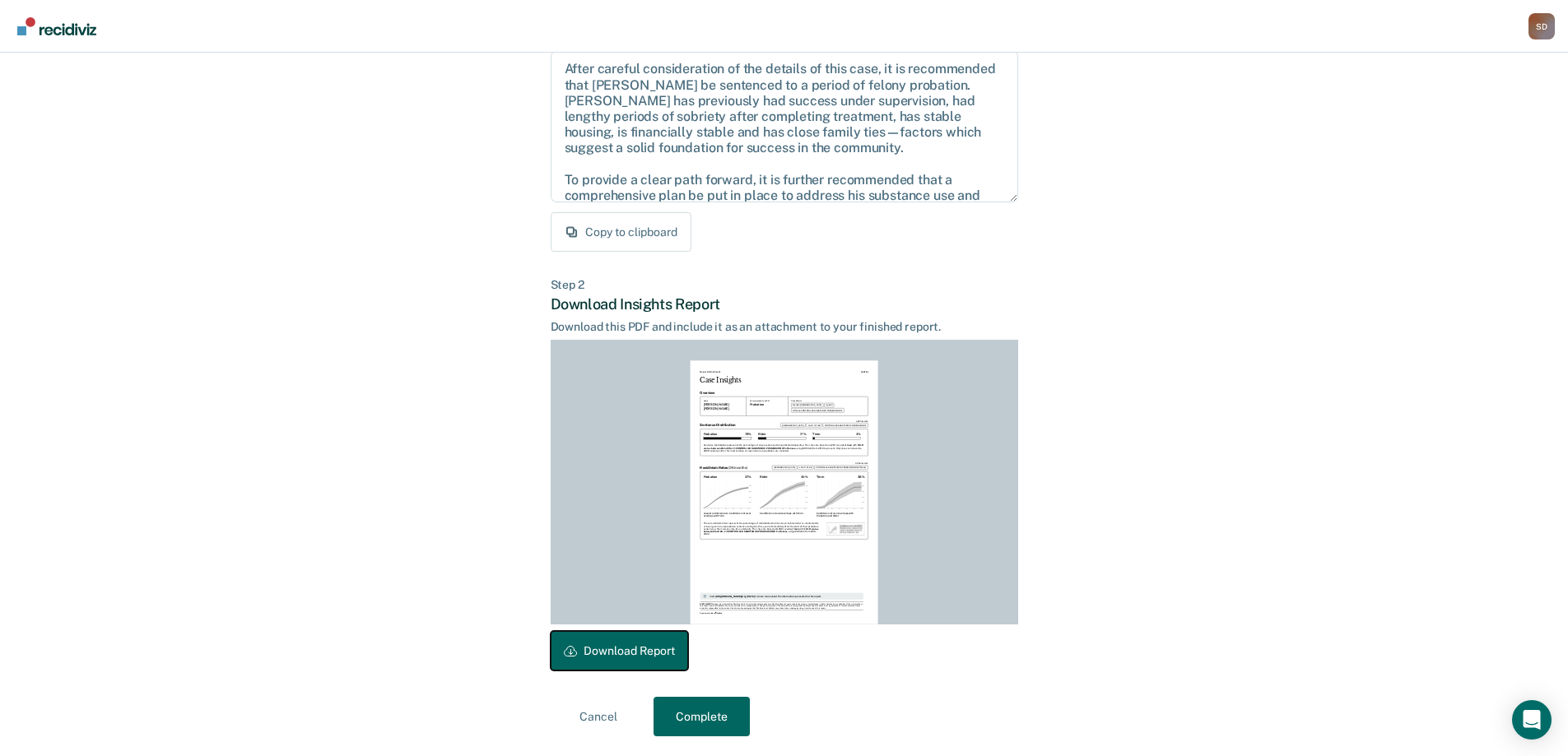
click at [641, 642] on button "Download Report" at bounding box center [619, 651] width 137 height 39
click at [718, 710] on button "Complete" at bounding box center [701, 717] width 96 height 39
